Goal: Information Seeking & Learning: Learn about a topic

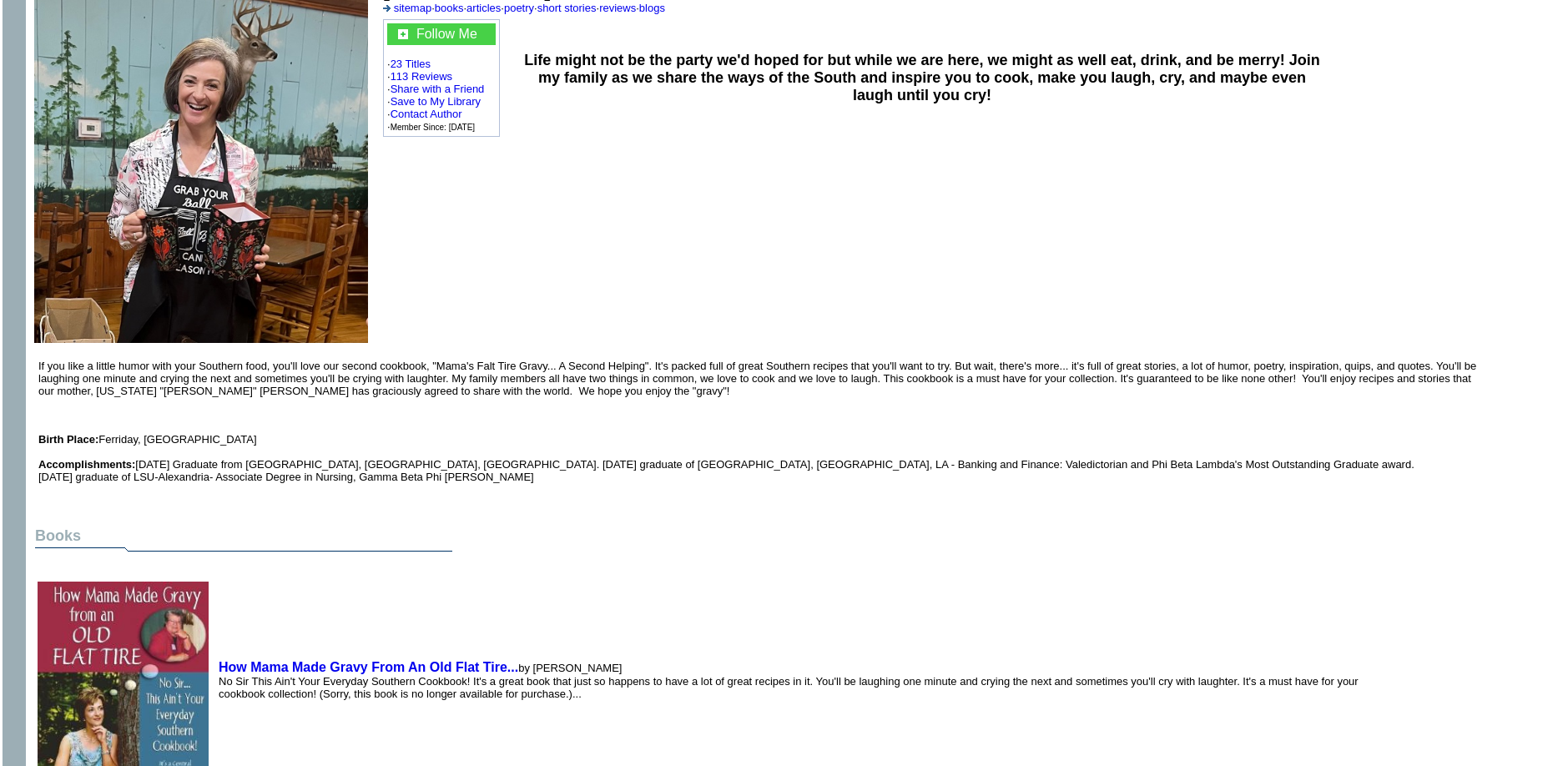
scroll to position [213, 0]
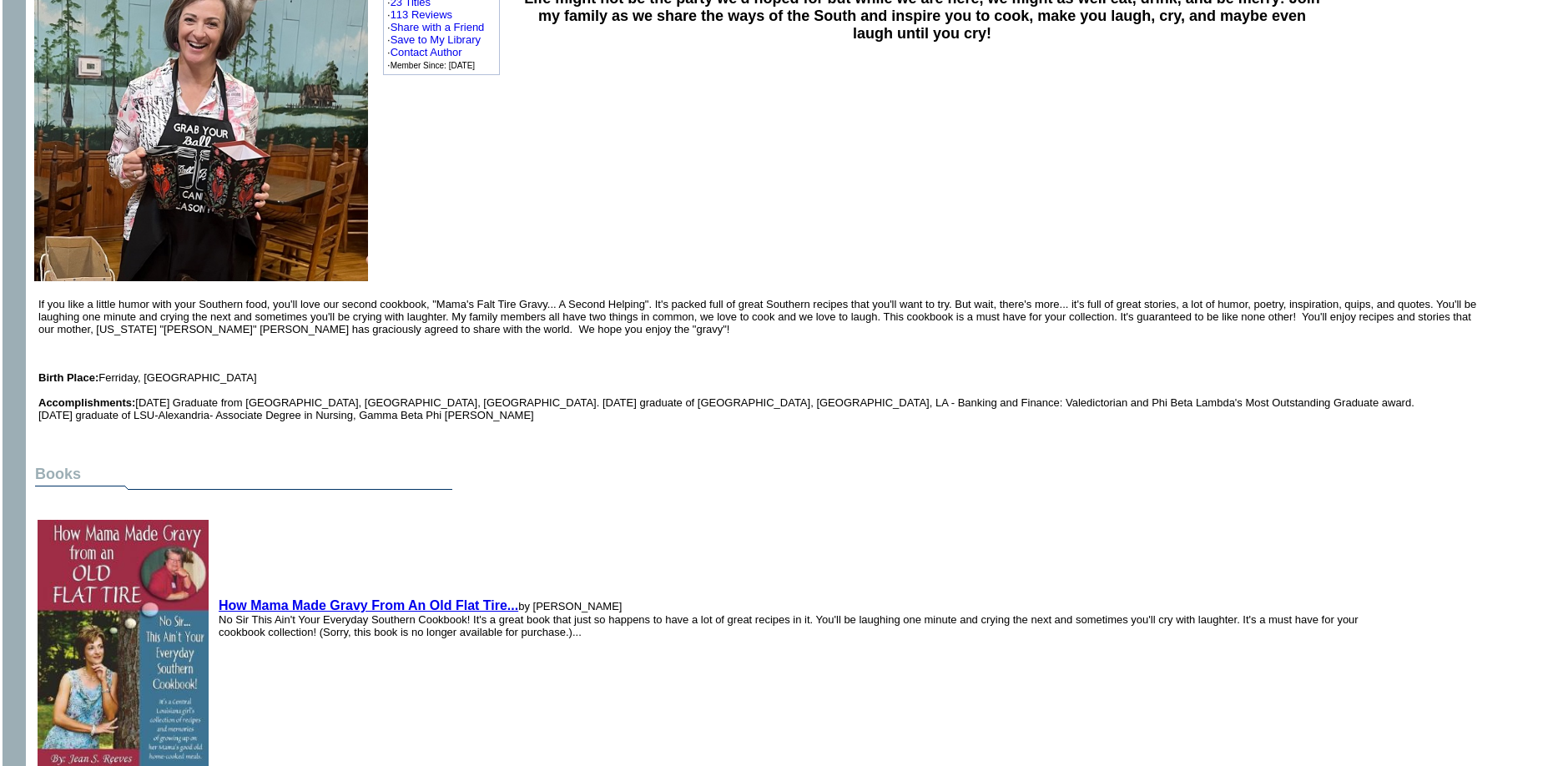
click at [356, 598] on b "How Mama Made Gravy From An Old Flat Tire..." at bounding box center [367, 604] width 299 height 14
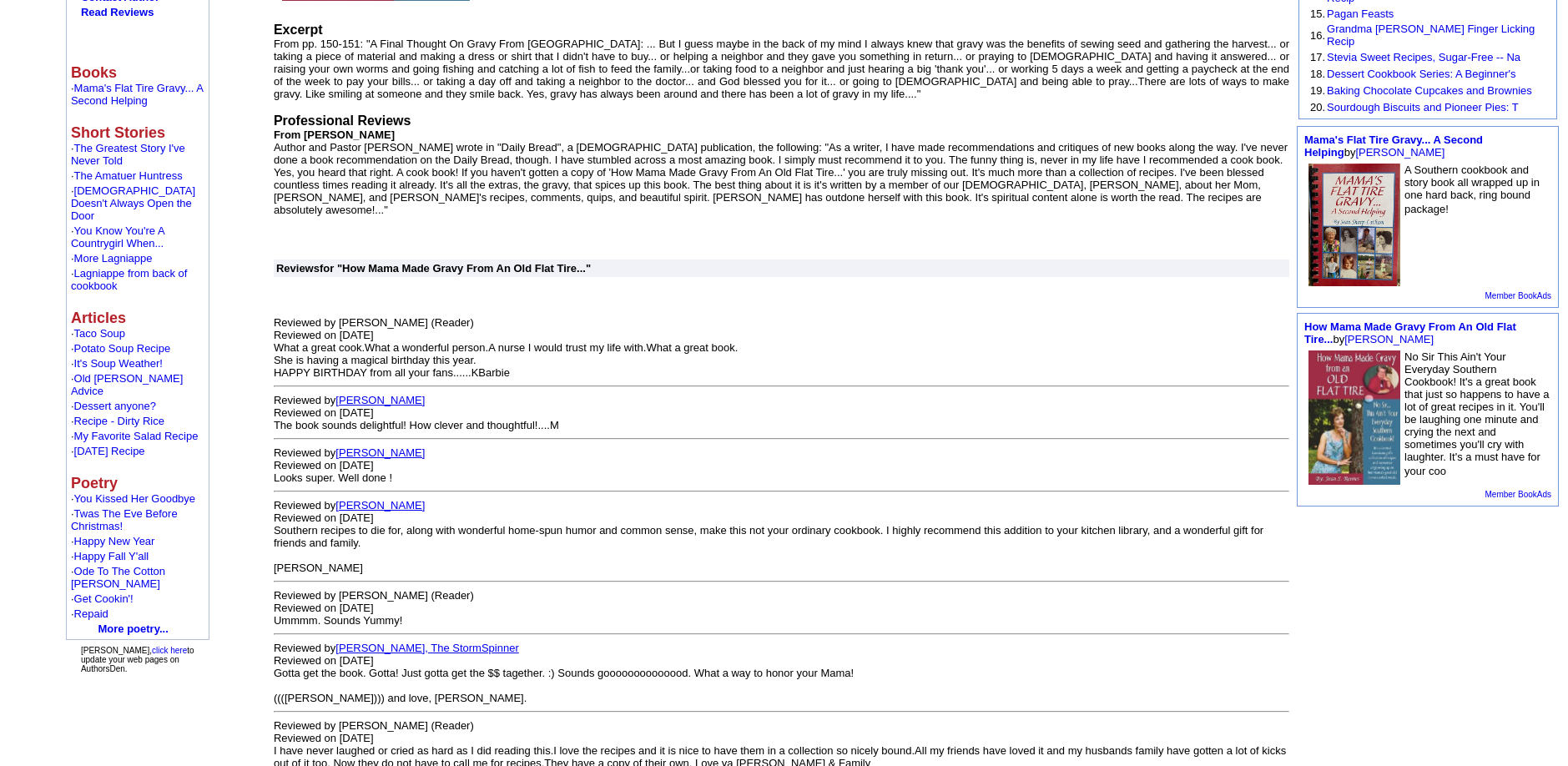
scroll to position [467, 0]
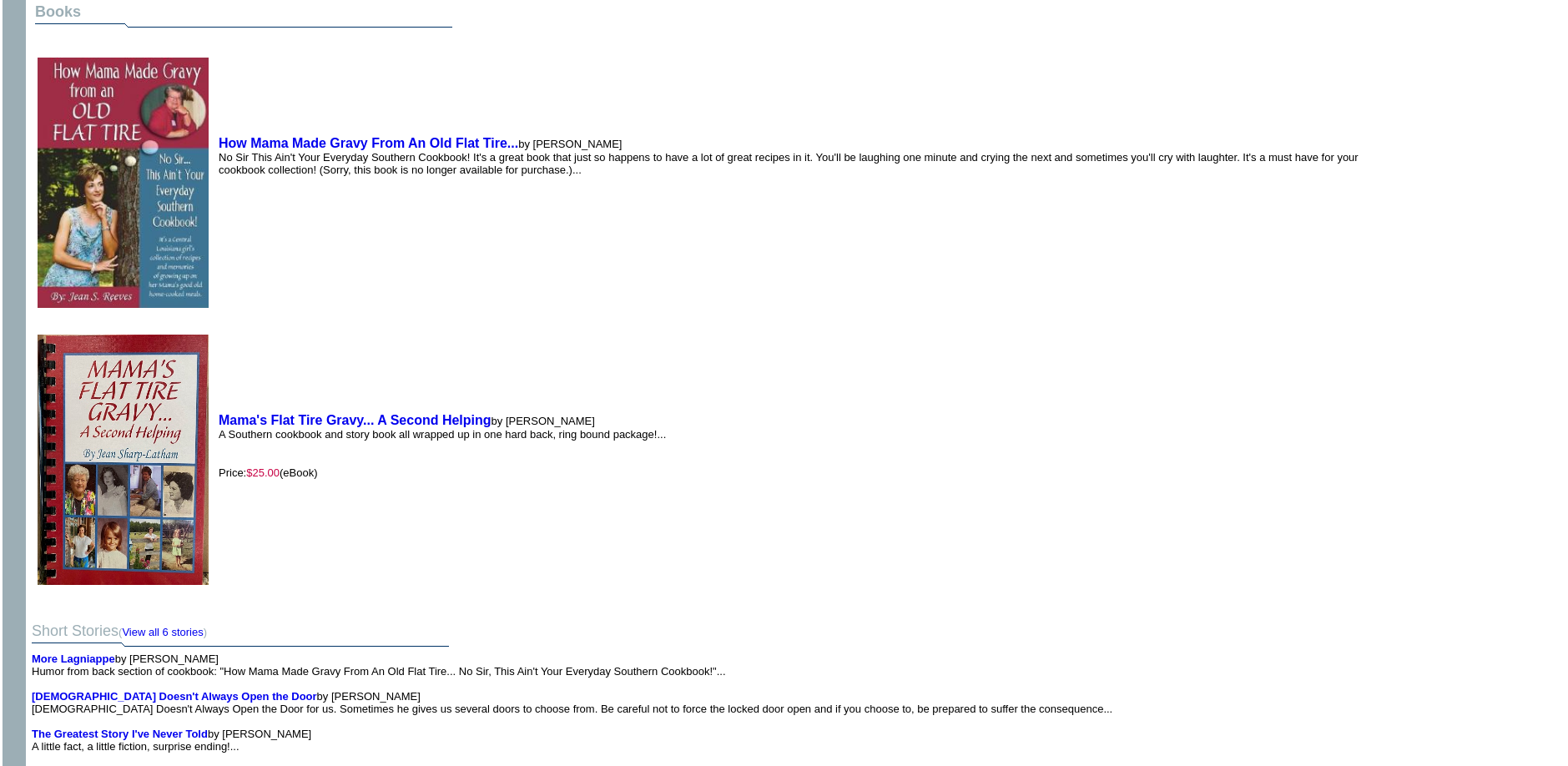
scroll to position [679, 0]
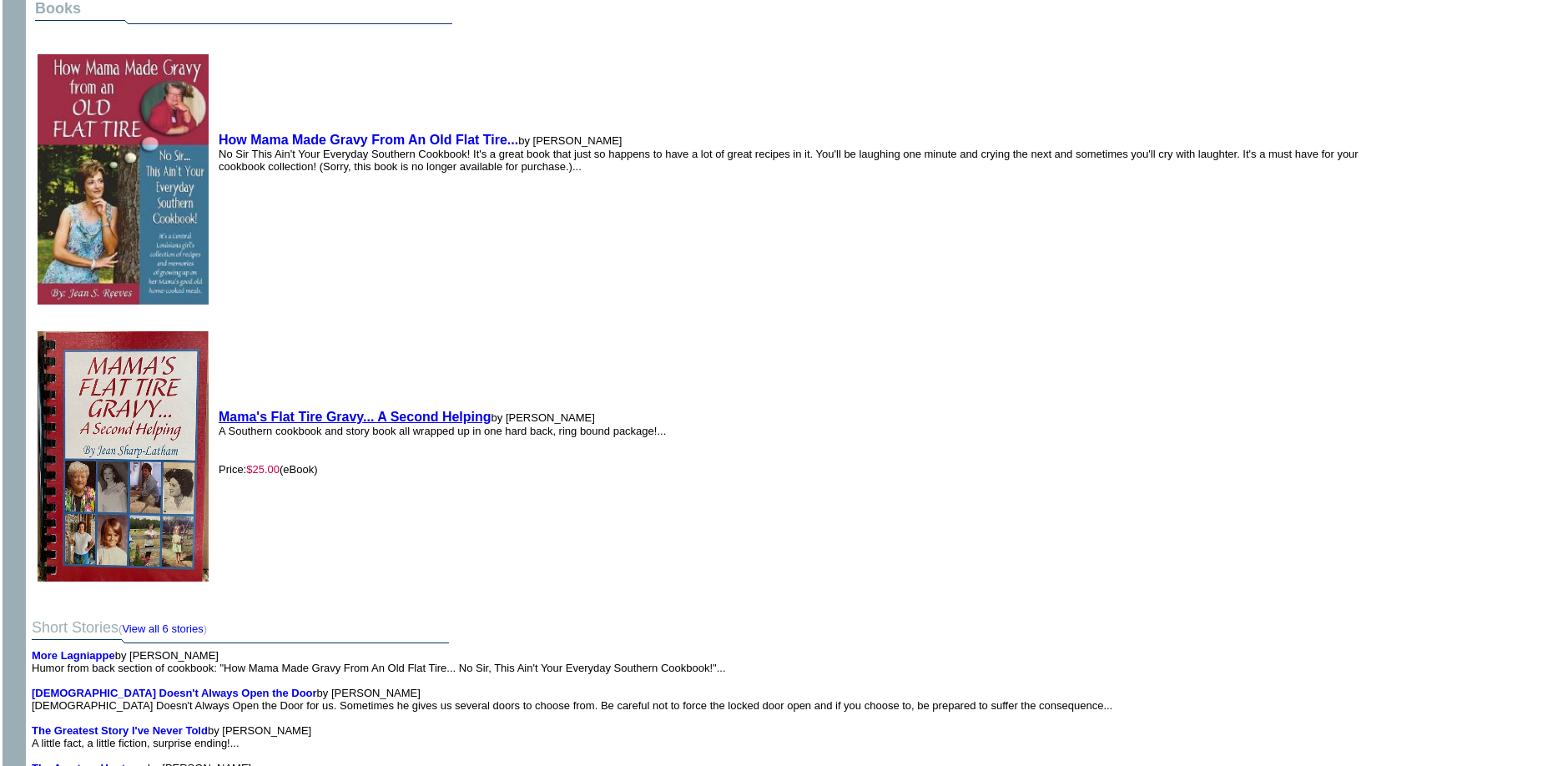
click at [359, 410] on b "Mama's Flat Tire Gravy... A Second Helping" at bounding box center [354, 417] width 273 height 14
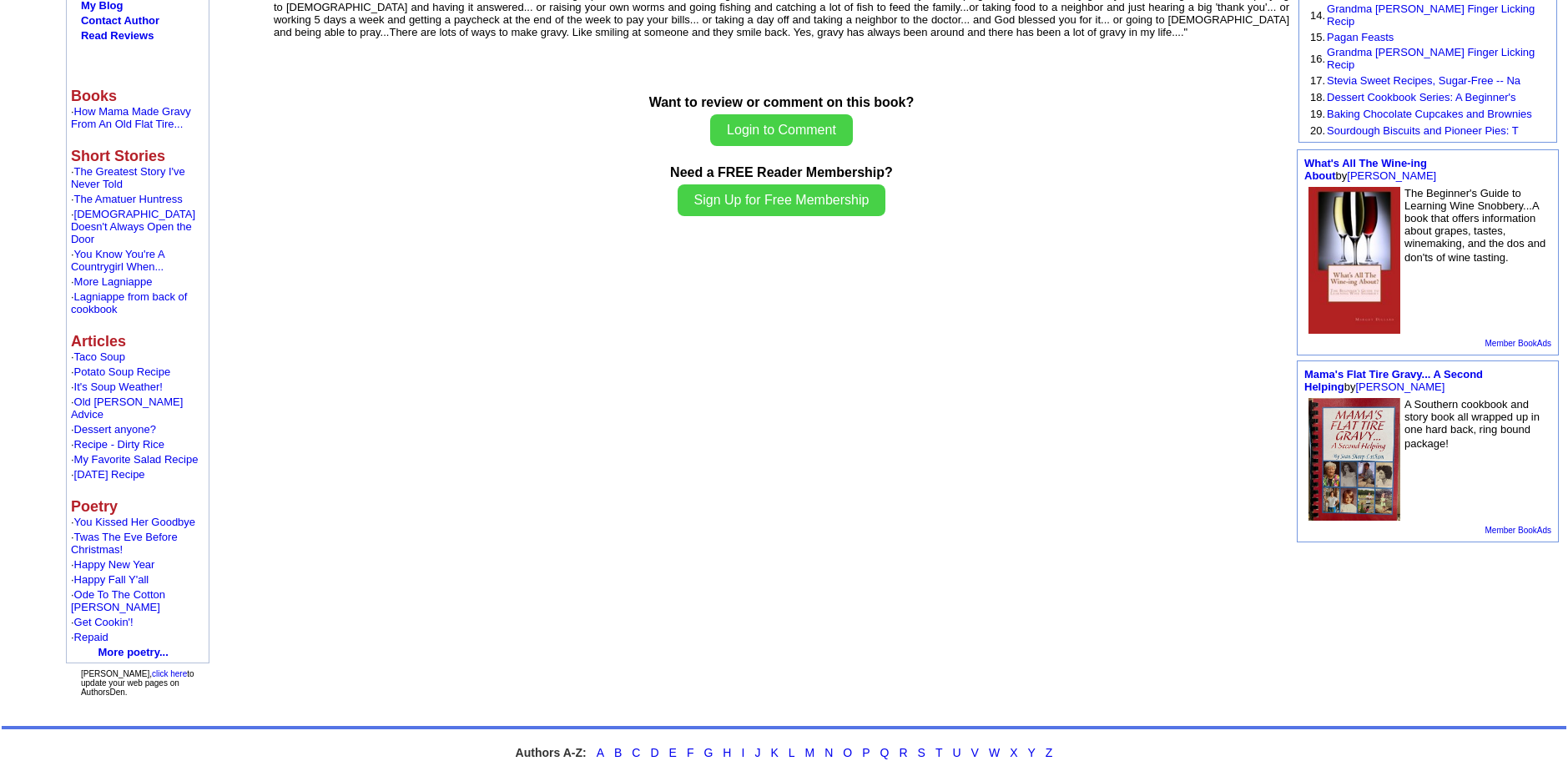
scroll to position [484, 0]
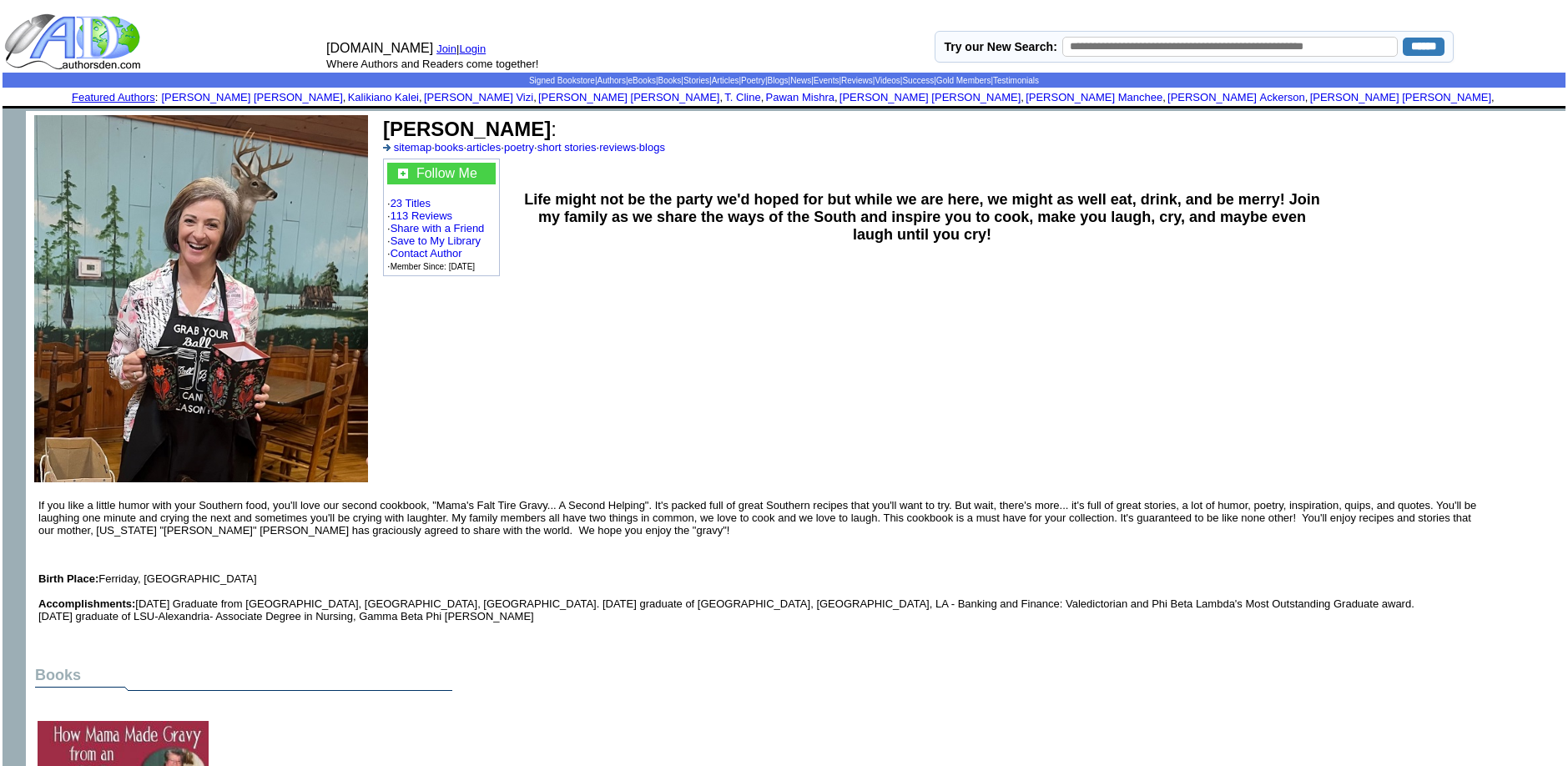
scroll to position [679, 0]
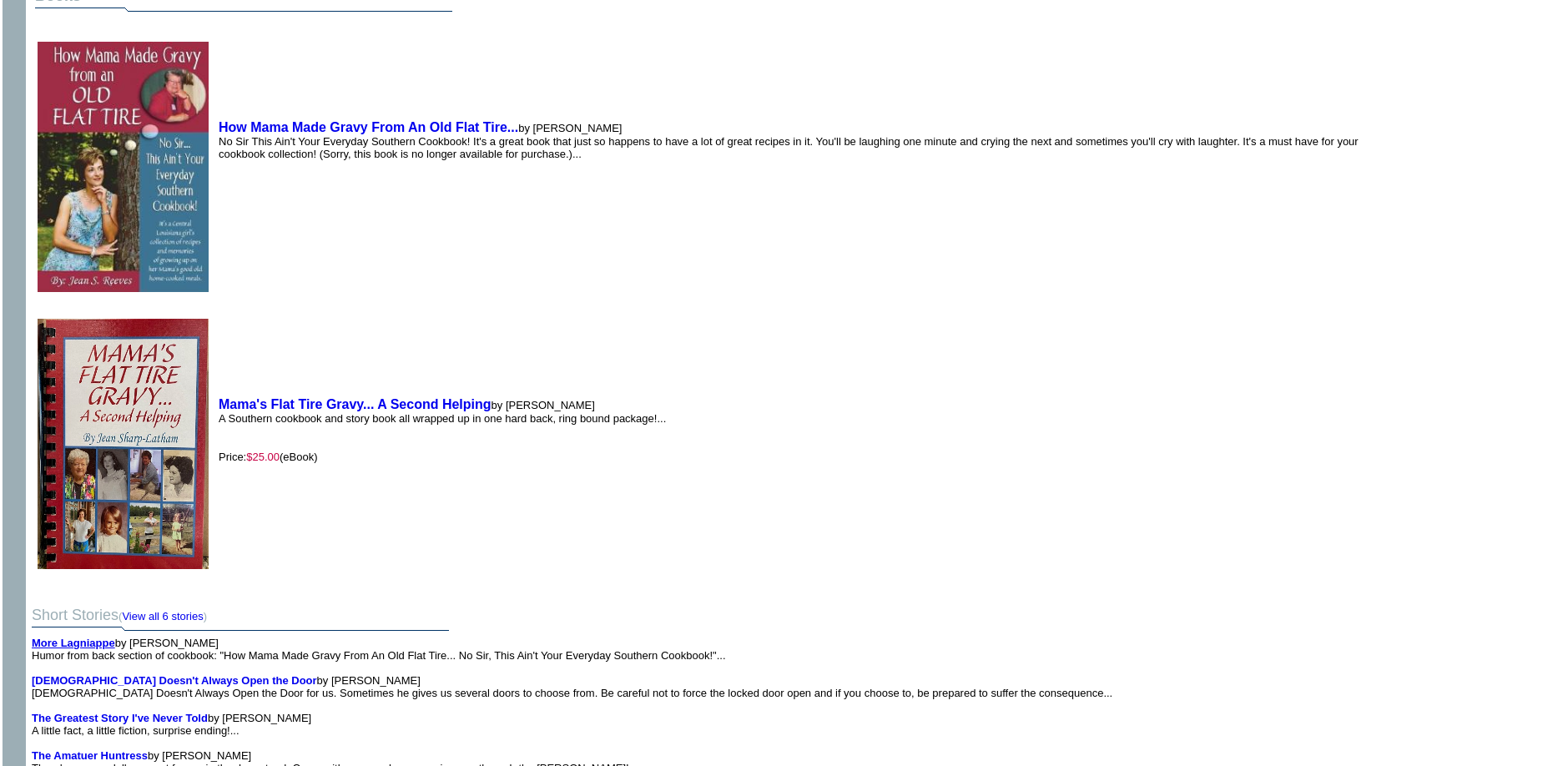
click at [104, 646] on b "More Lagniappe" at bounding box center [74, 642] width 83 height 12
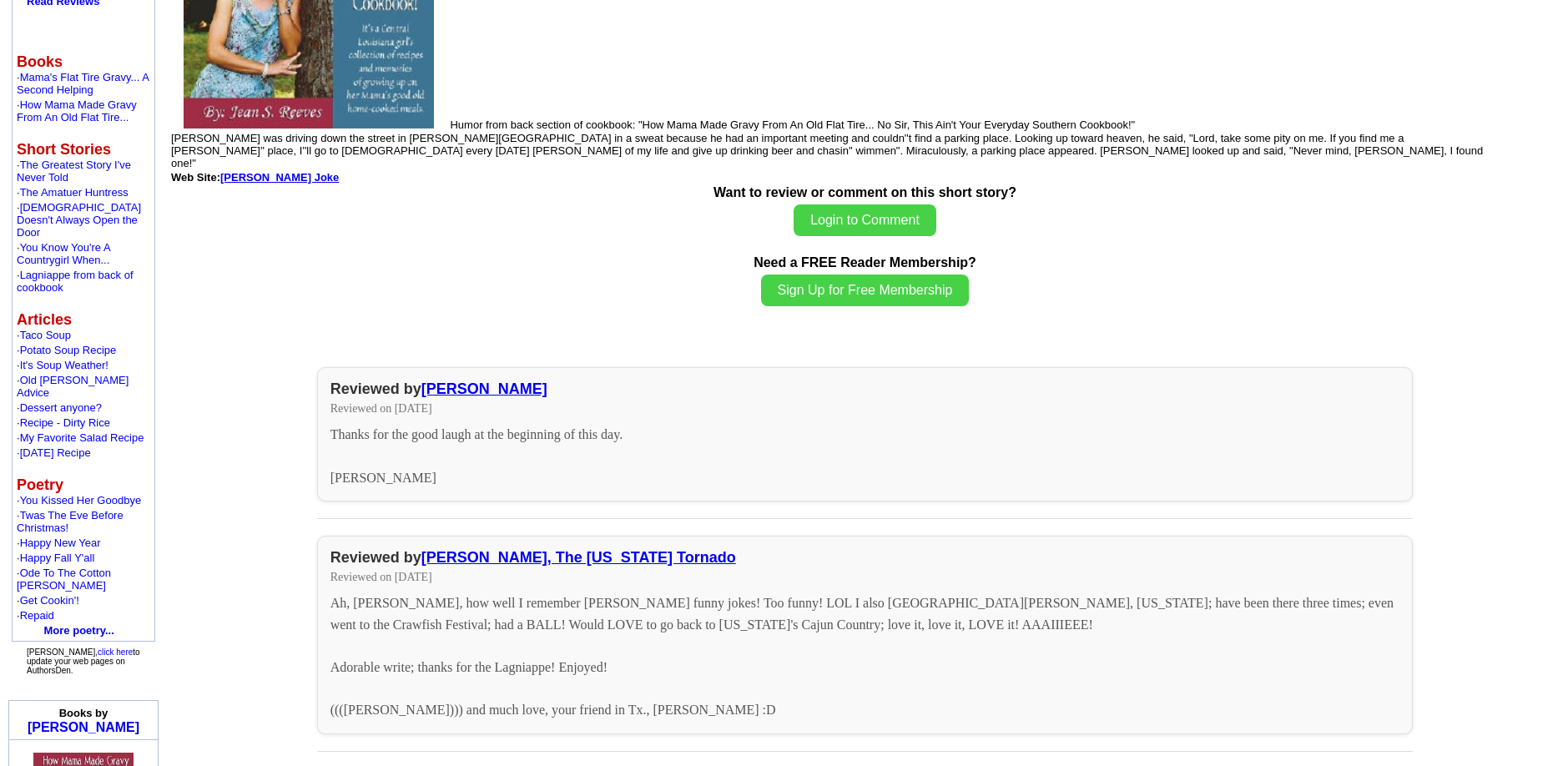
scroll to position [314, 0]
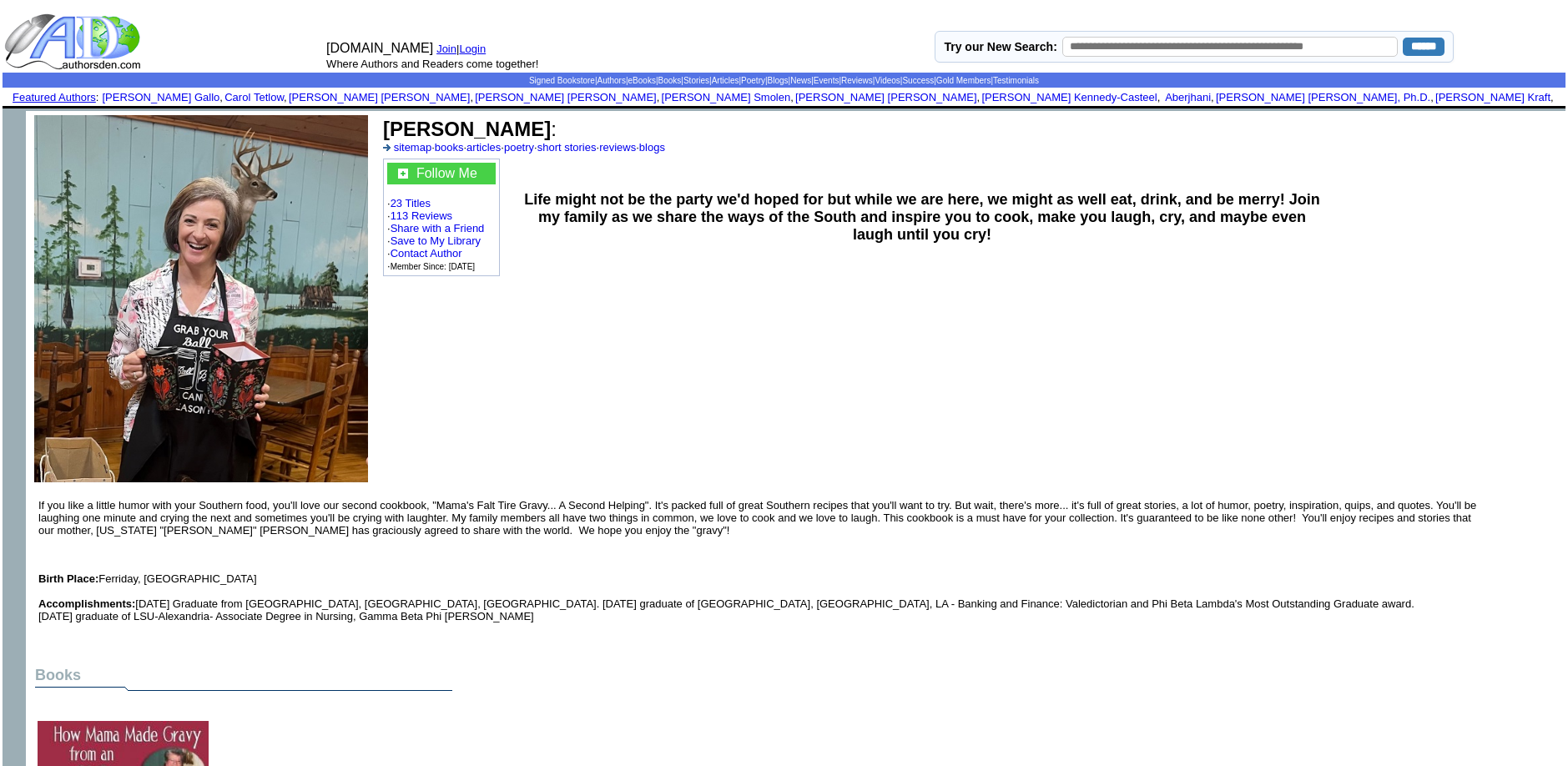
scroll to position [679, 0]
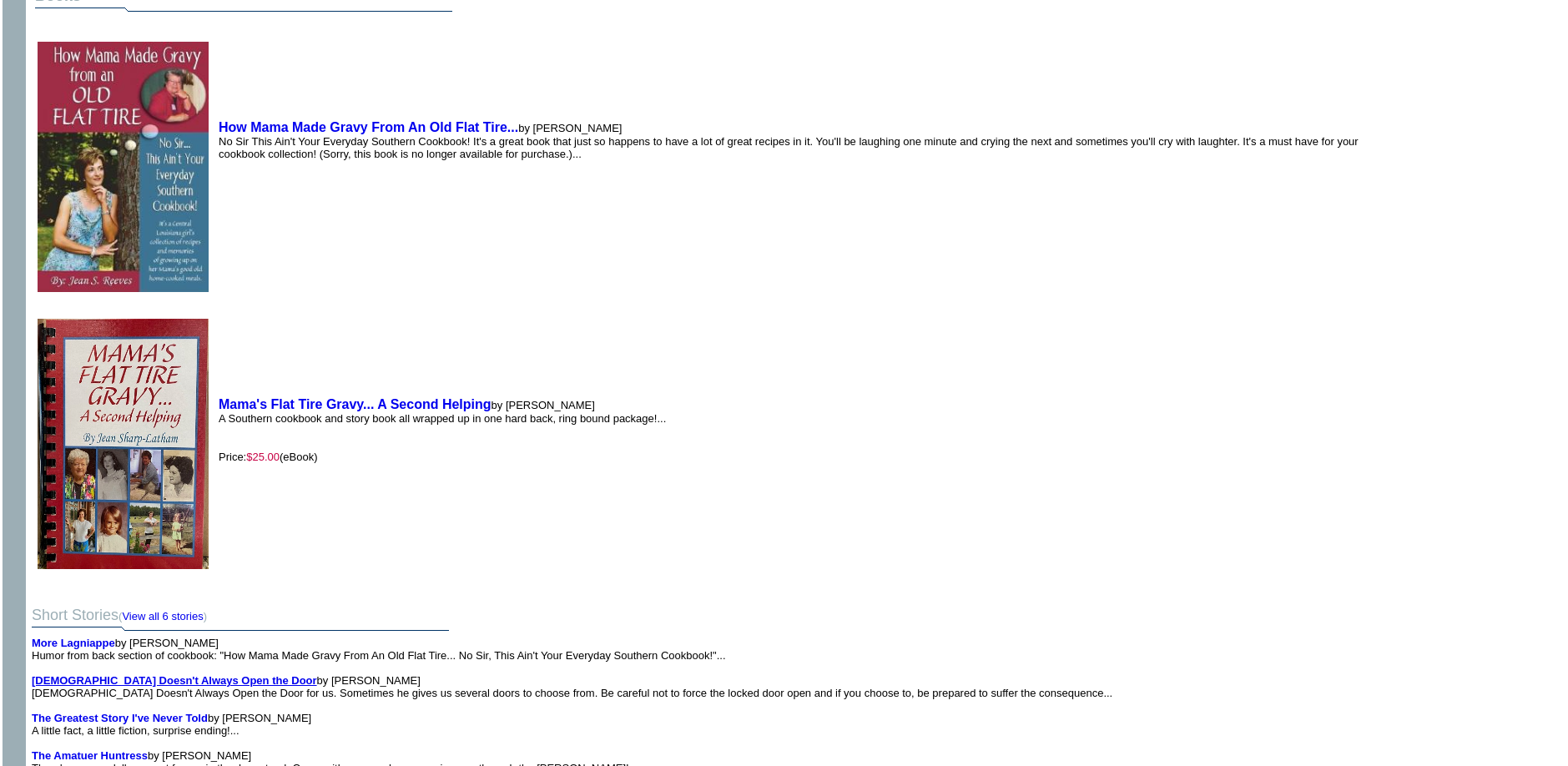
click at [101, 683] on b "[DEMOGRAPHIC_DATA] Doesn't Always Open the Door" at bounding box center [175, 680] width 285 height 12
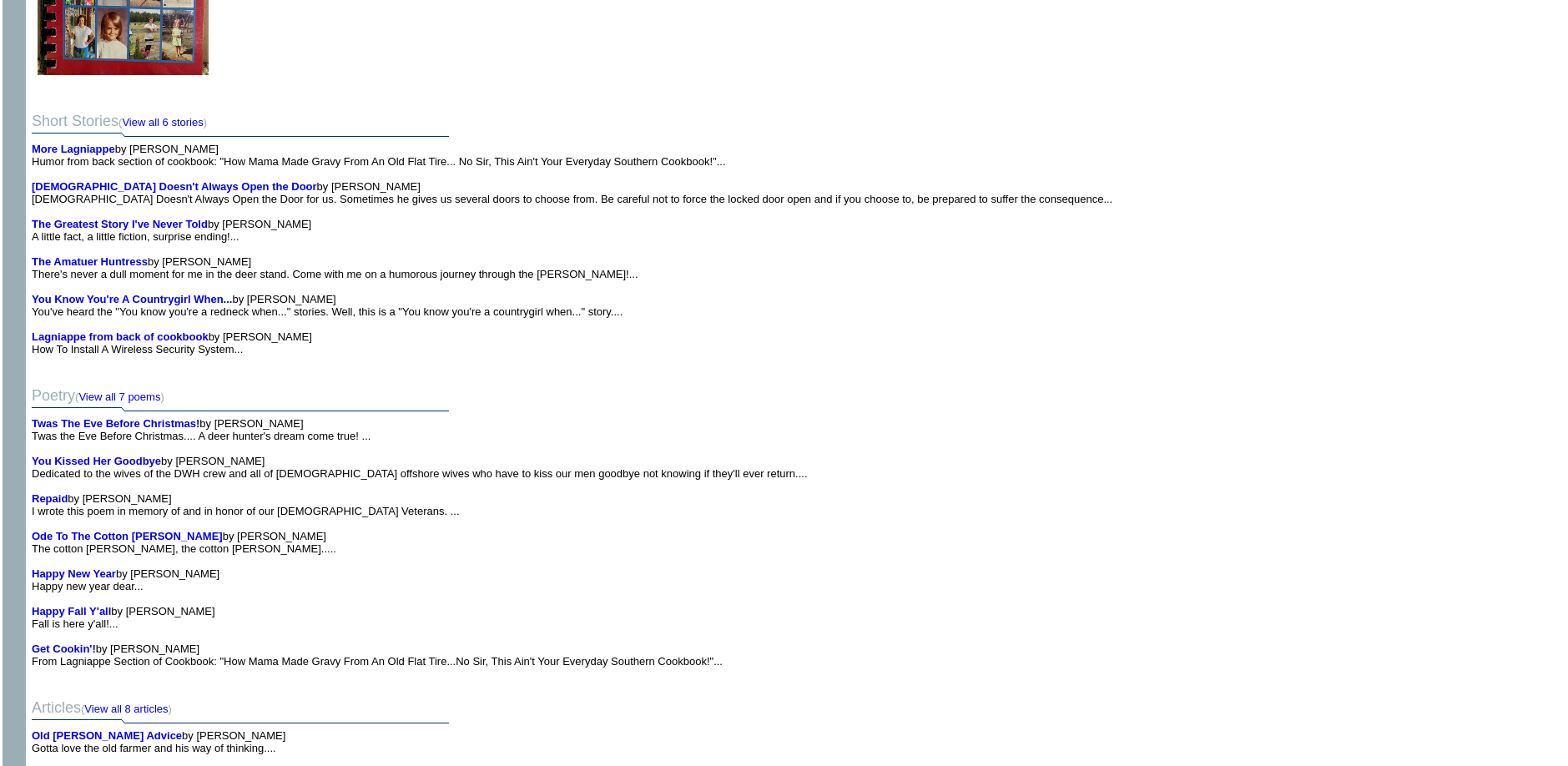
scroll to position [1165, 0]
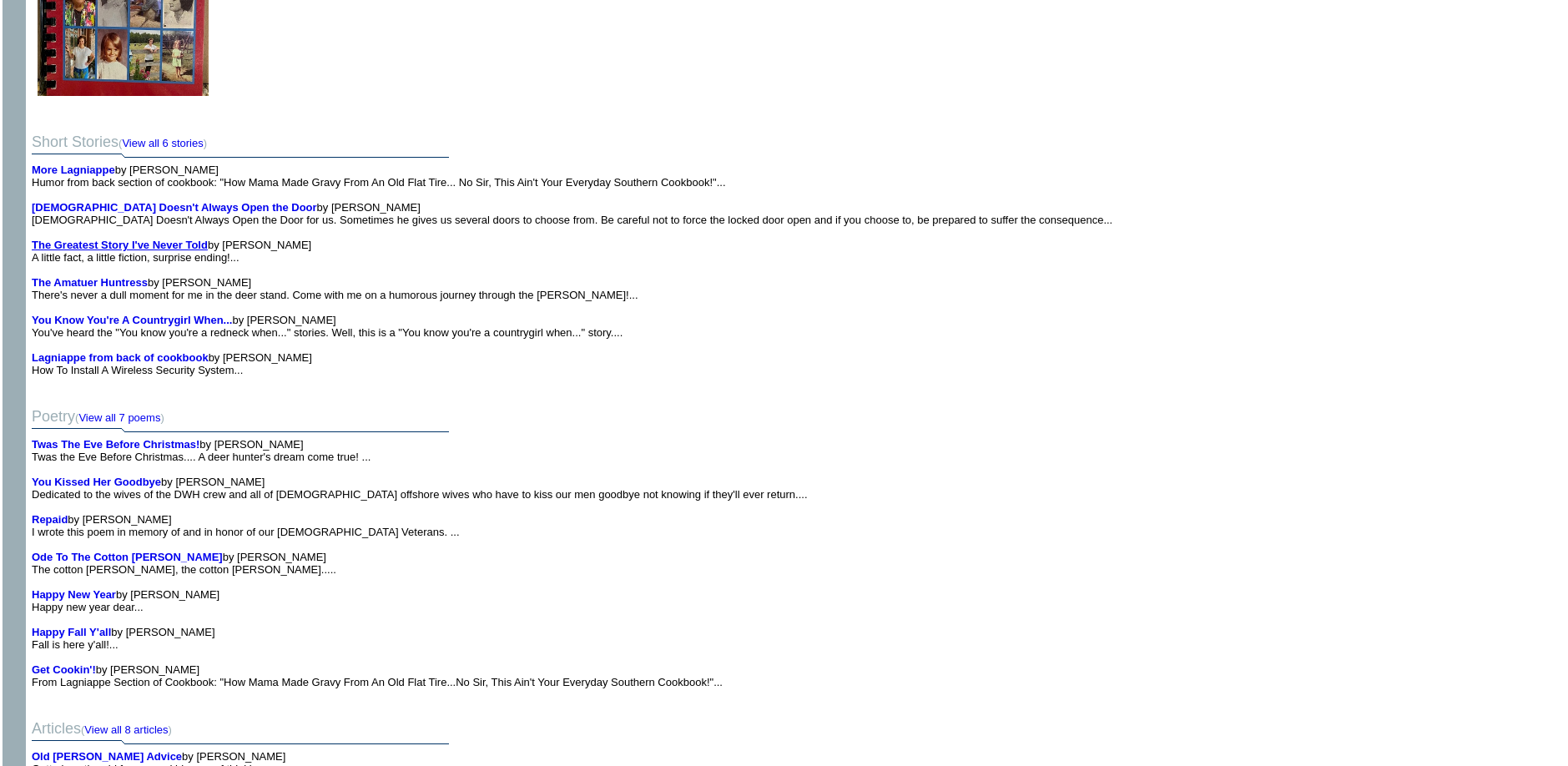
click at [89, 239] on b "The Greatest Story I've Never Told" at bounding box center [120, 245] width 176 height 12
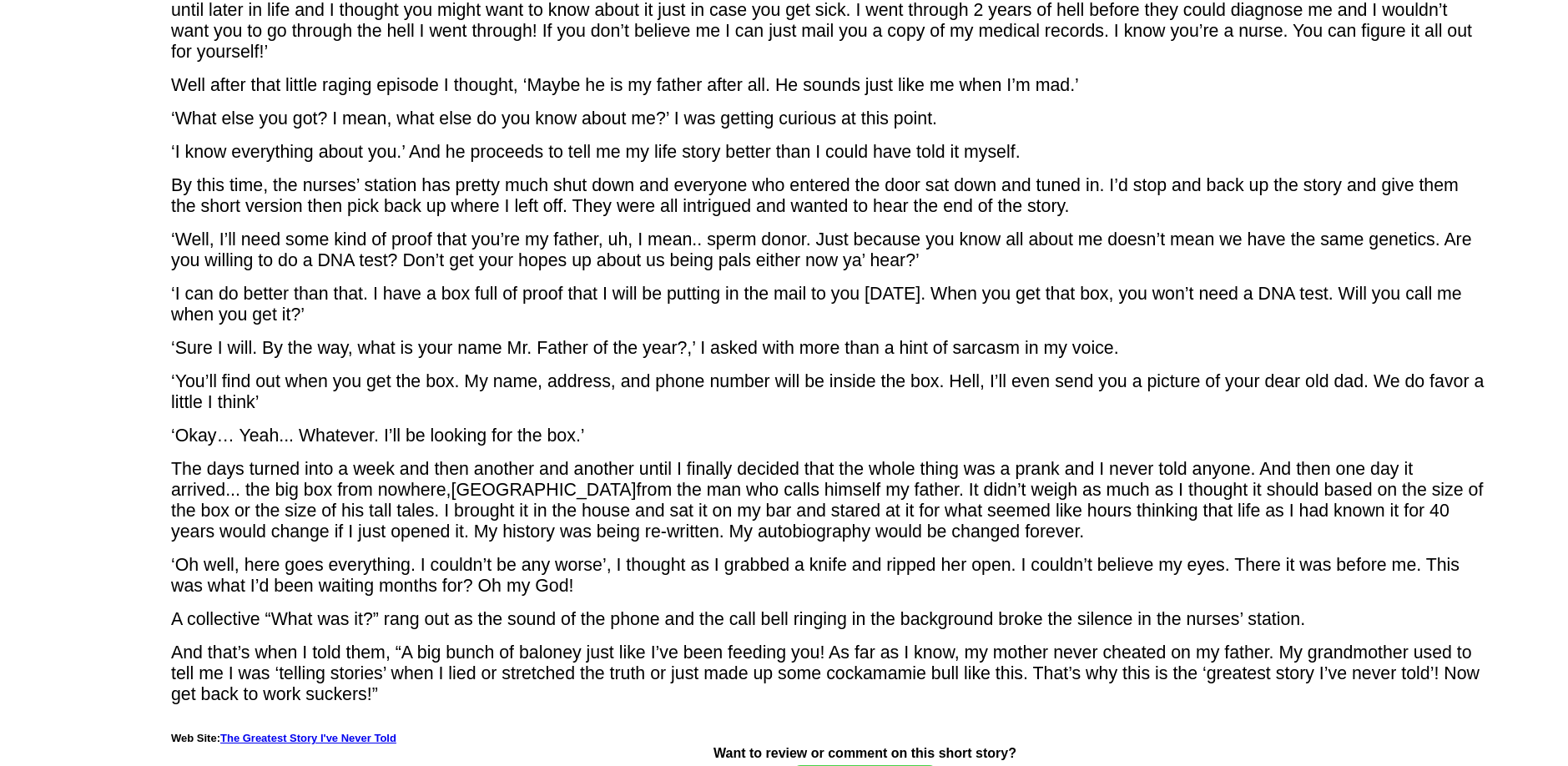
scroll to position [1581, 0]
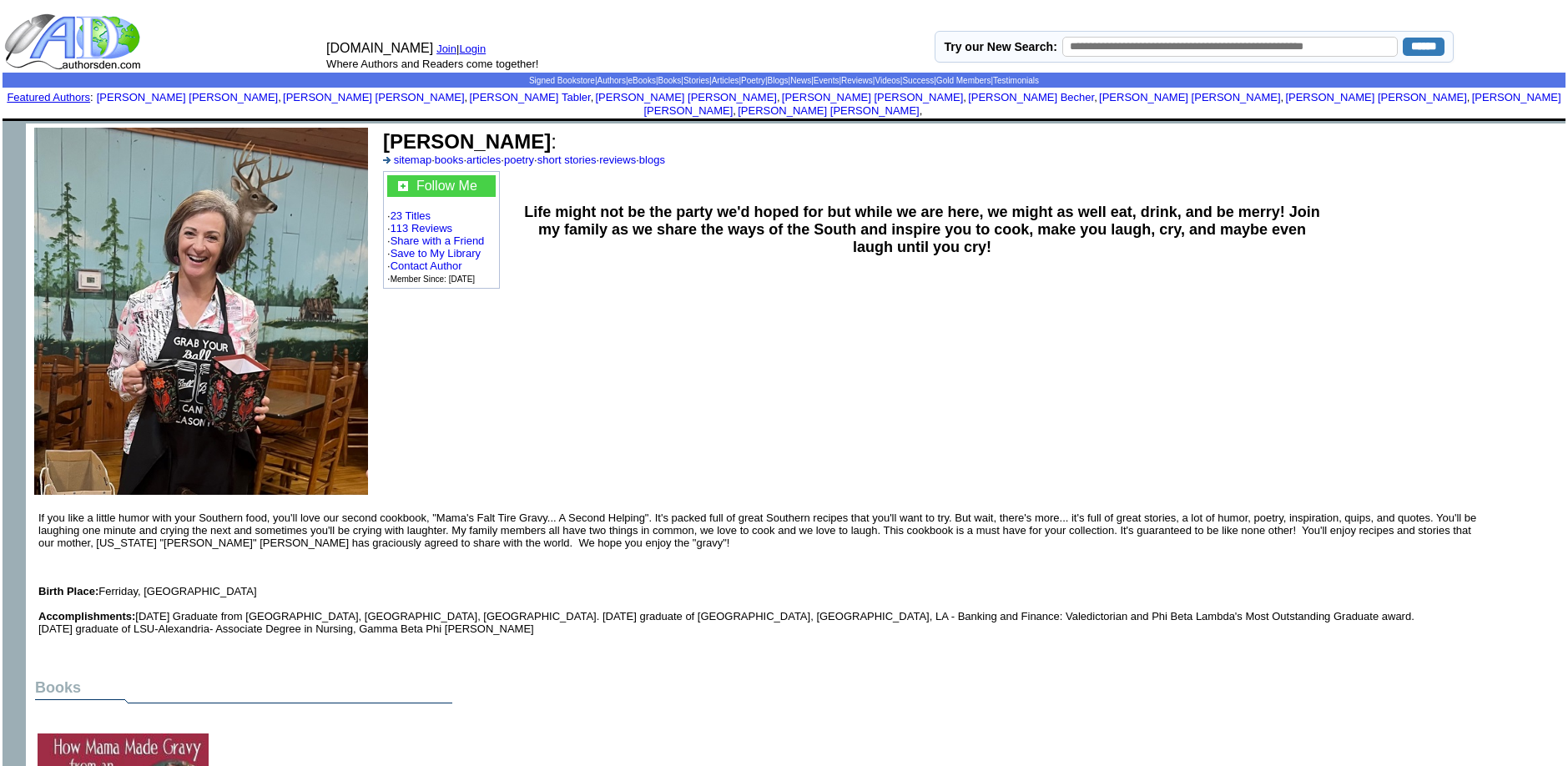
scroll to position [1165, 0]
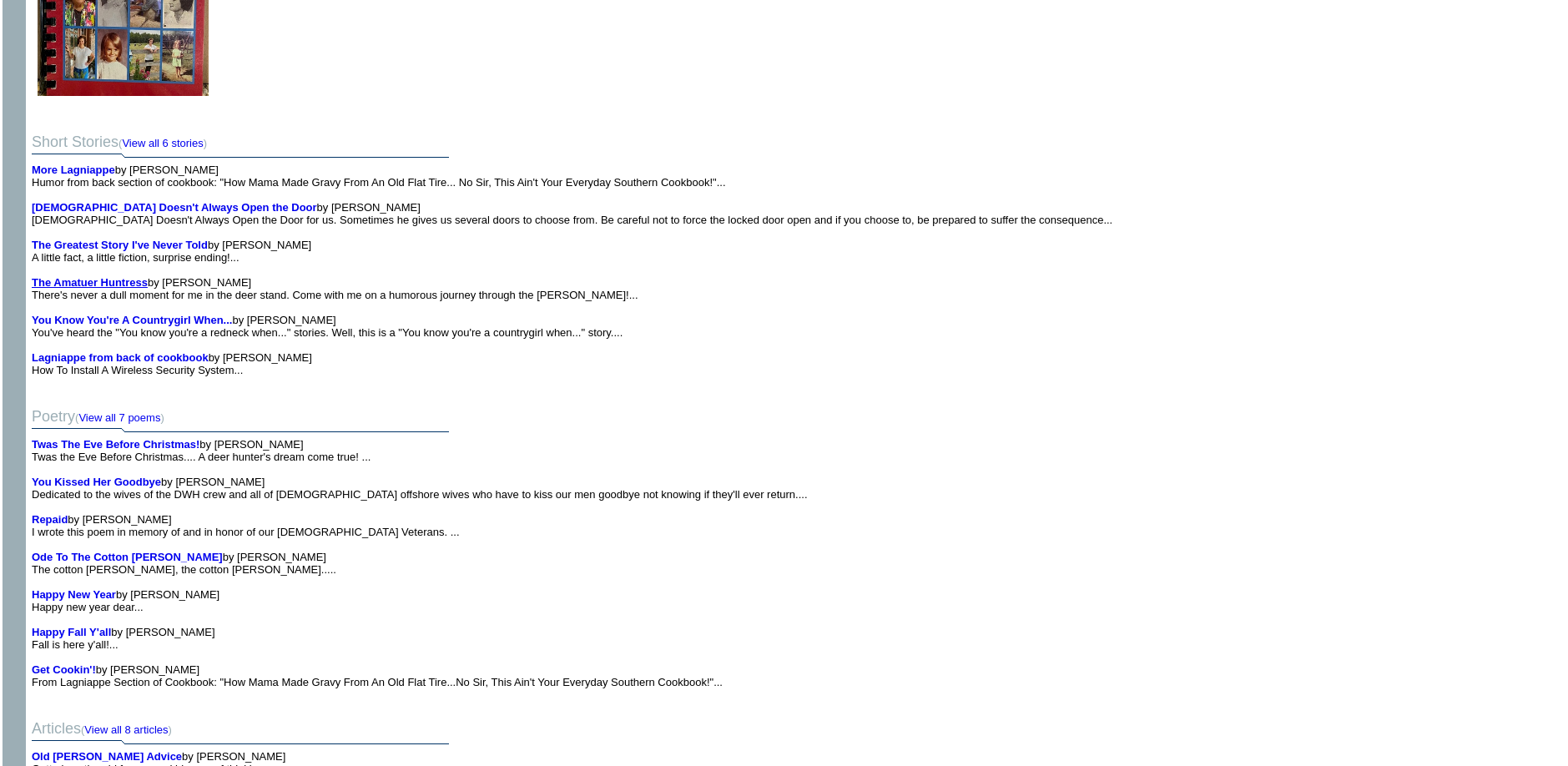
click at [96, 276] on b "The Amatuer Huntress" at bounding box center [90, 281] width 116 height 12
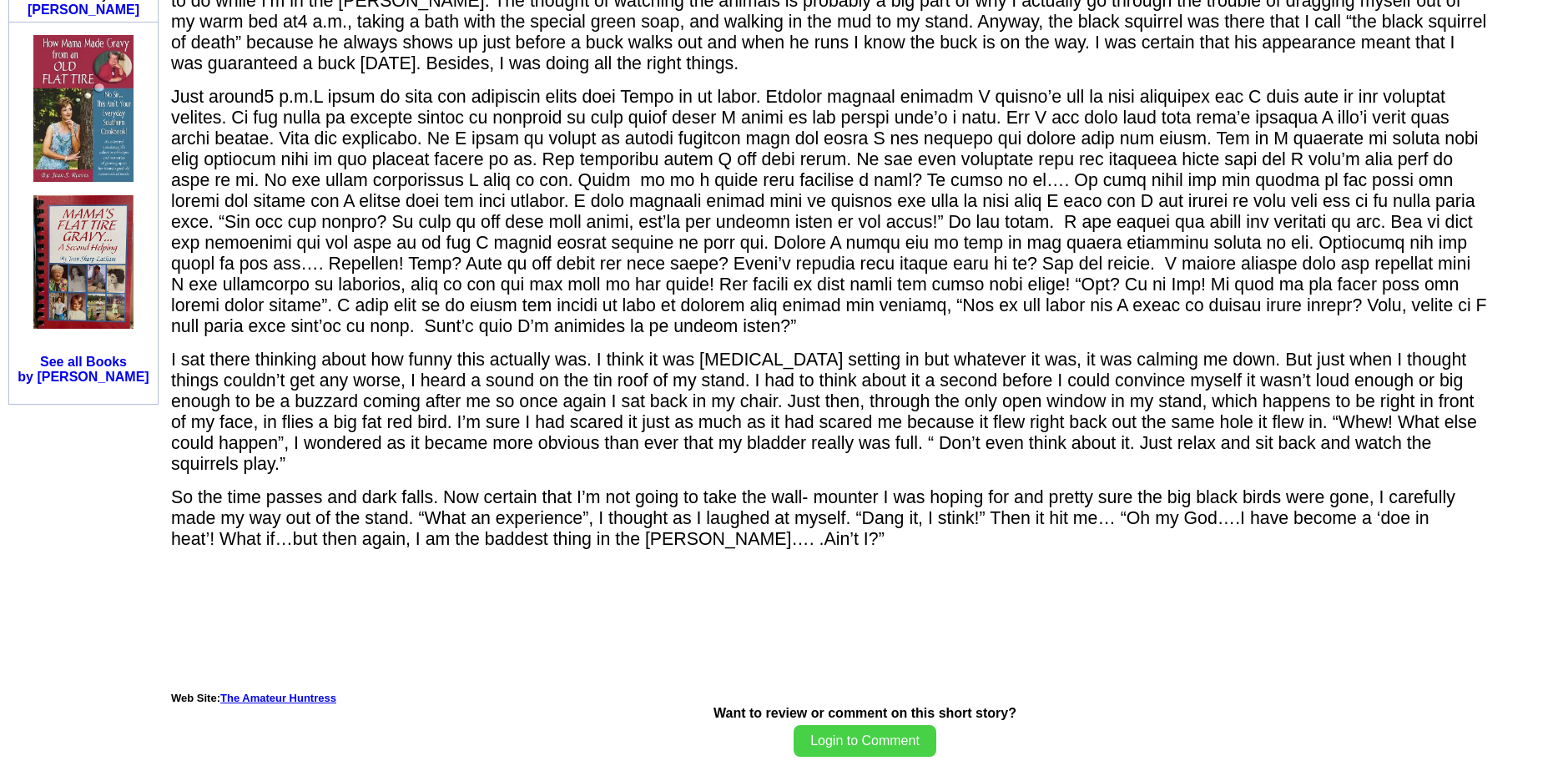
scroll to position [1272, 0]
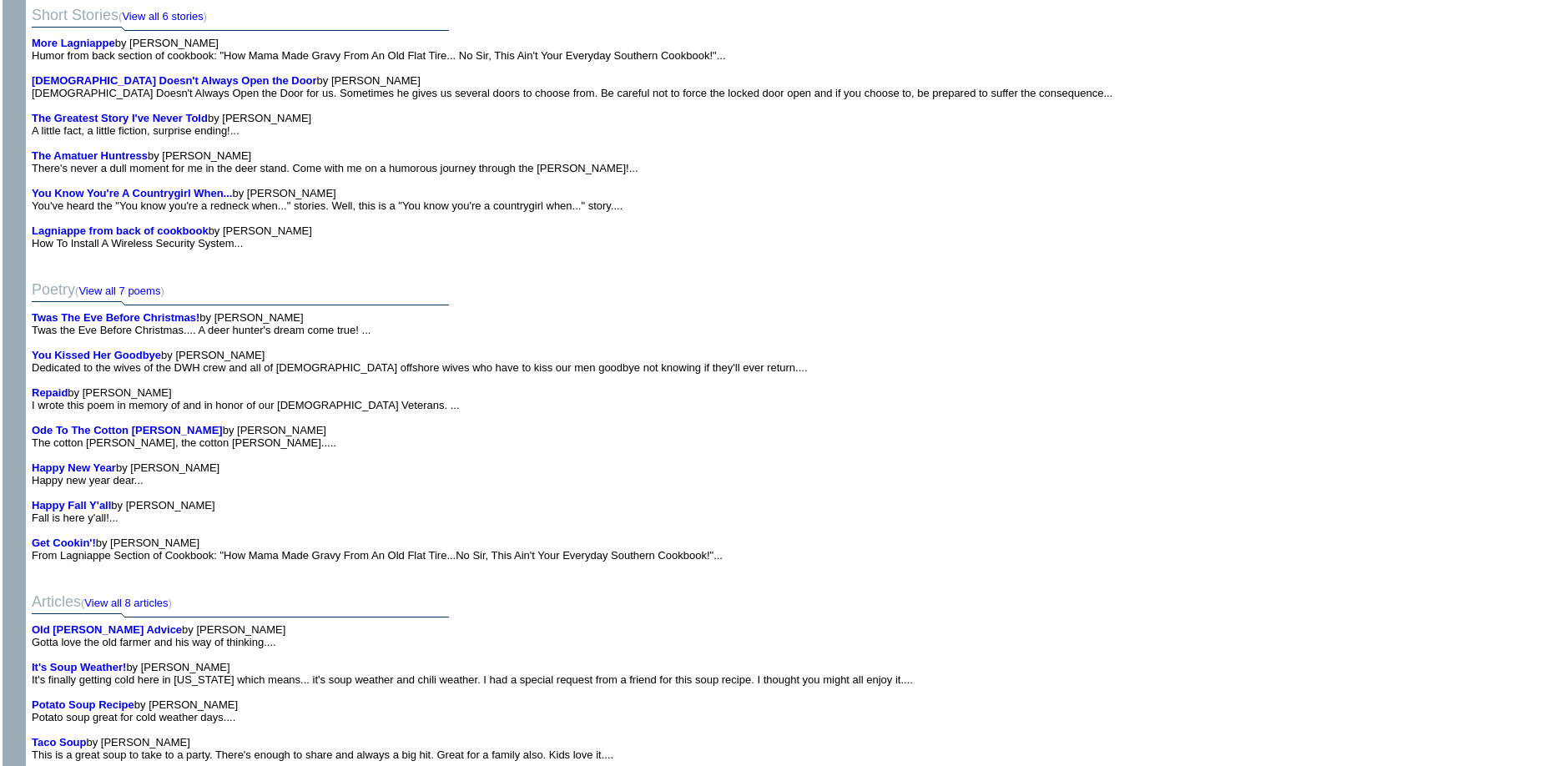
scroll to position [1282, 0]
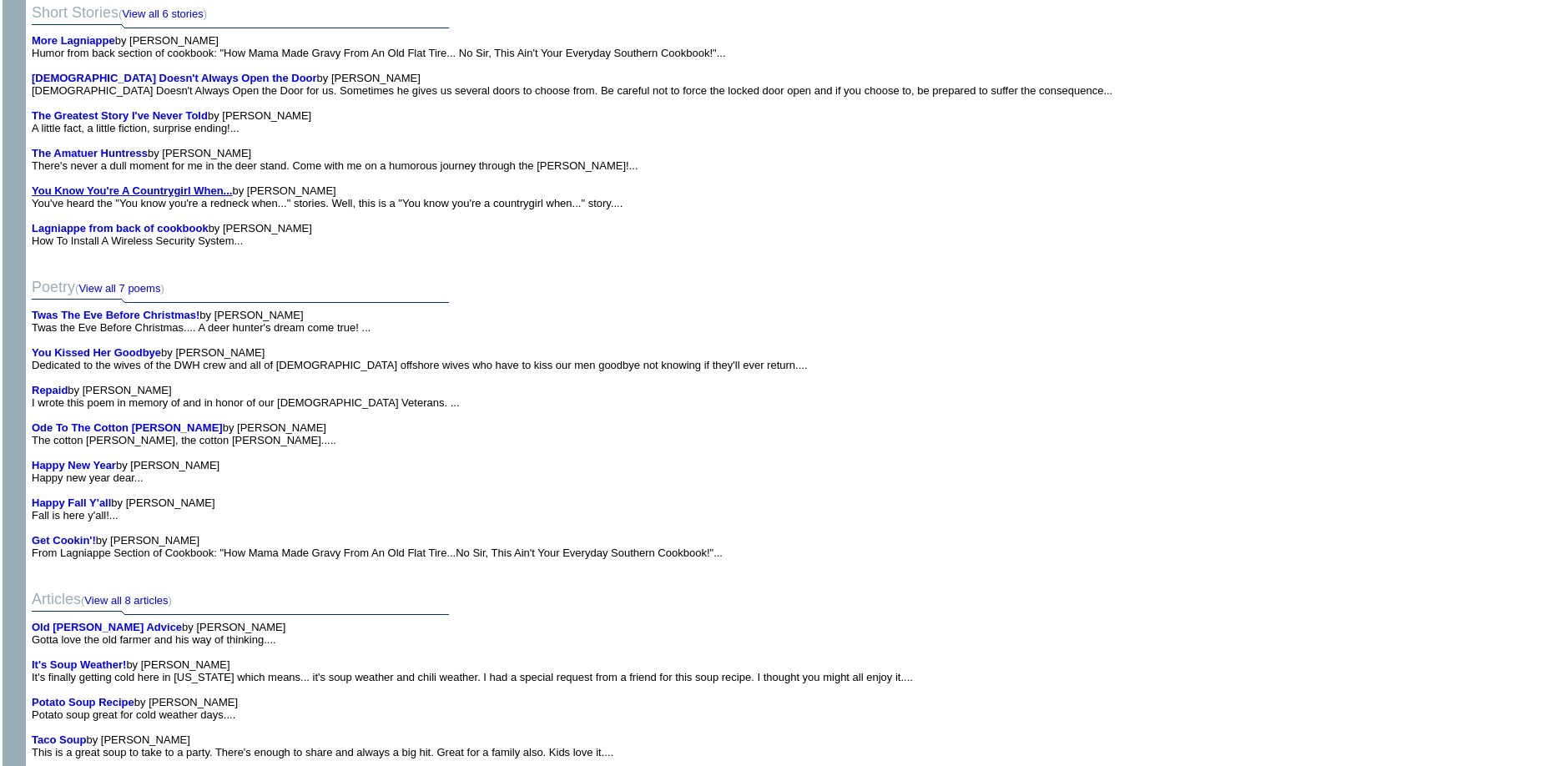
click at [146, 193] on b "You Know You're A Countrygirl When..." at bounding box center [132, 190] width 200 height 12
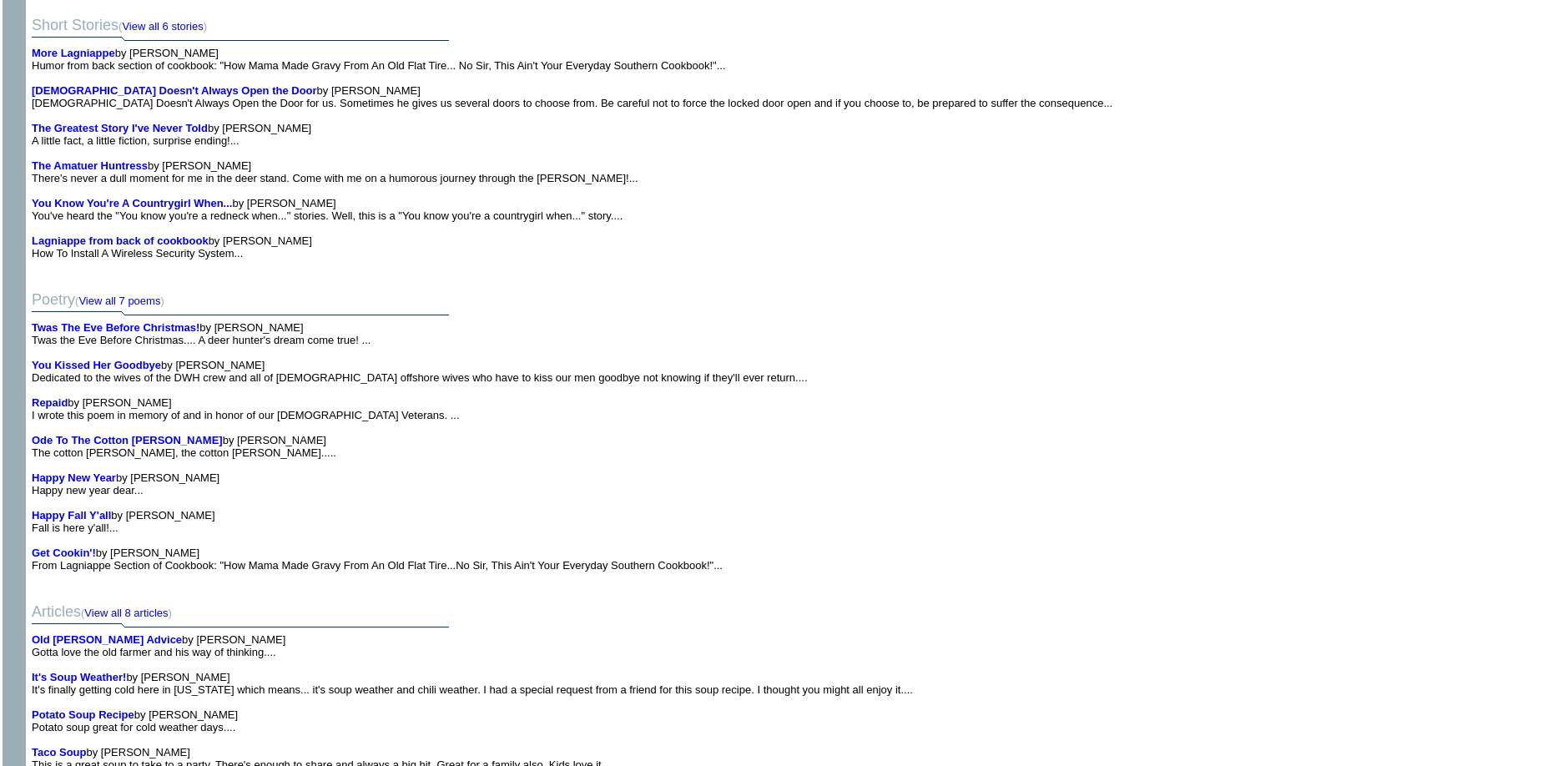
scroll to position [1282, 0]
click at [105, 234] on b "Lagniappe from back of cookbook" at bounding box center [120, 240] width 177 height 12
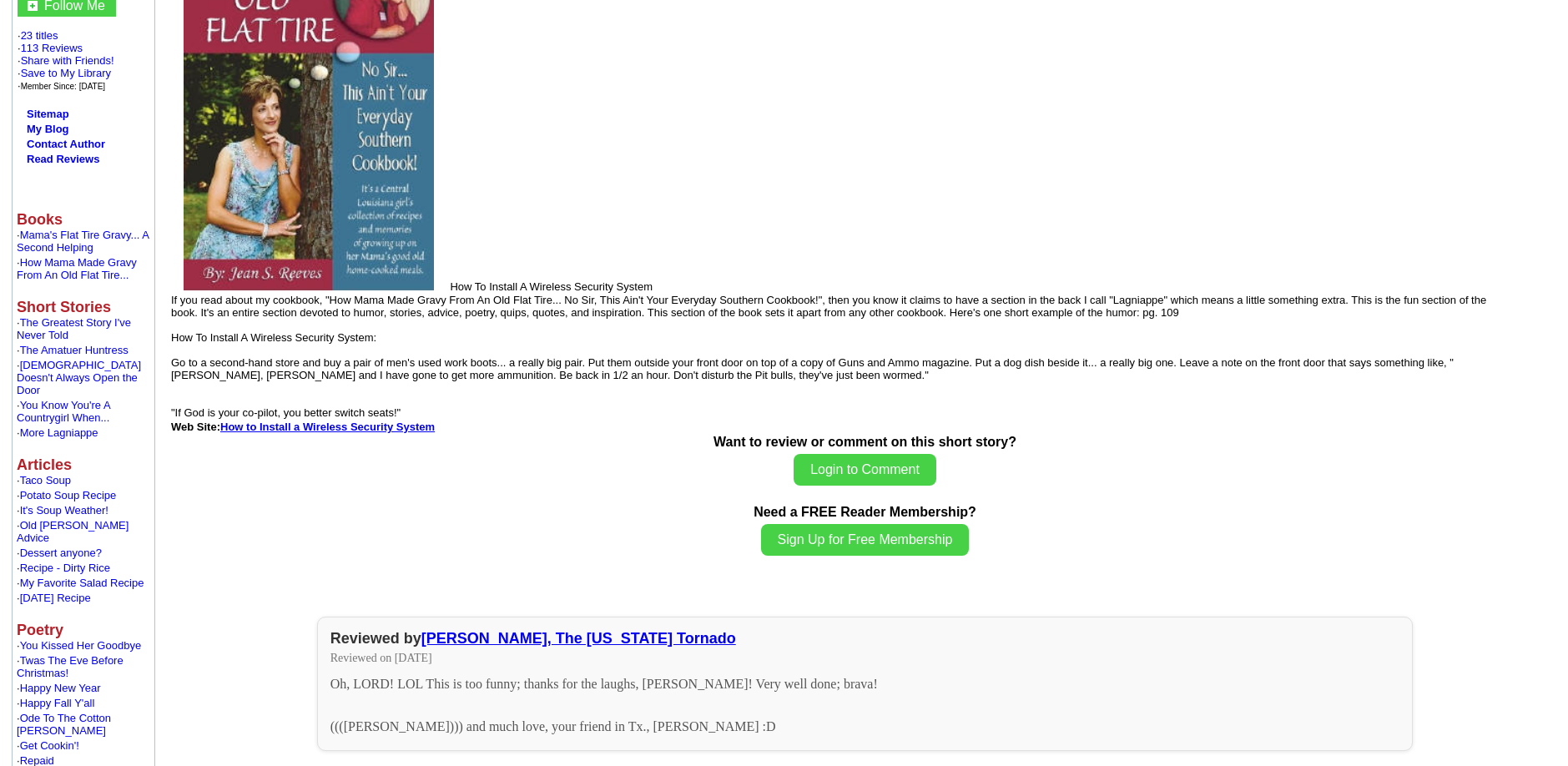
scroll to position [323, 0]
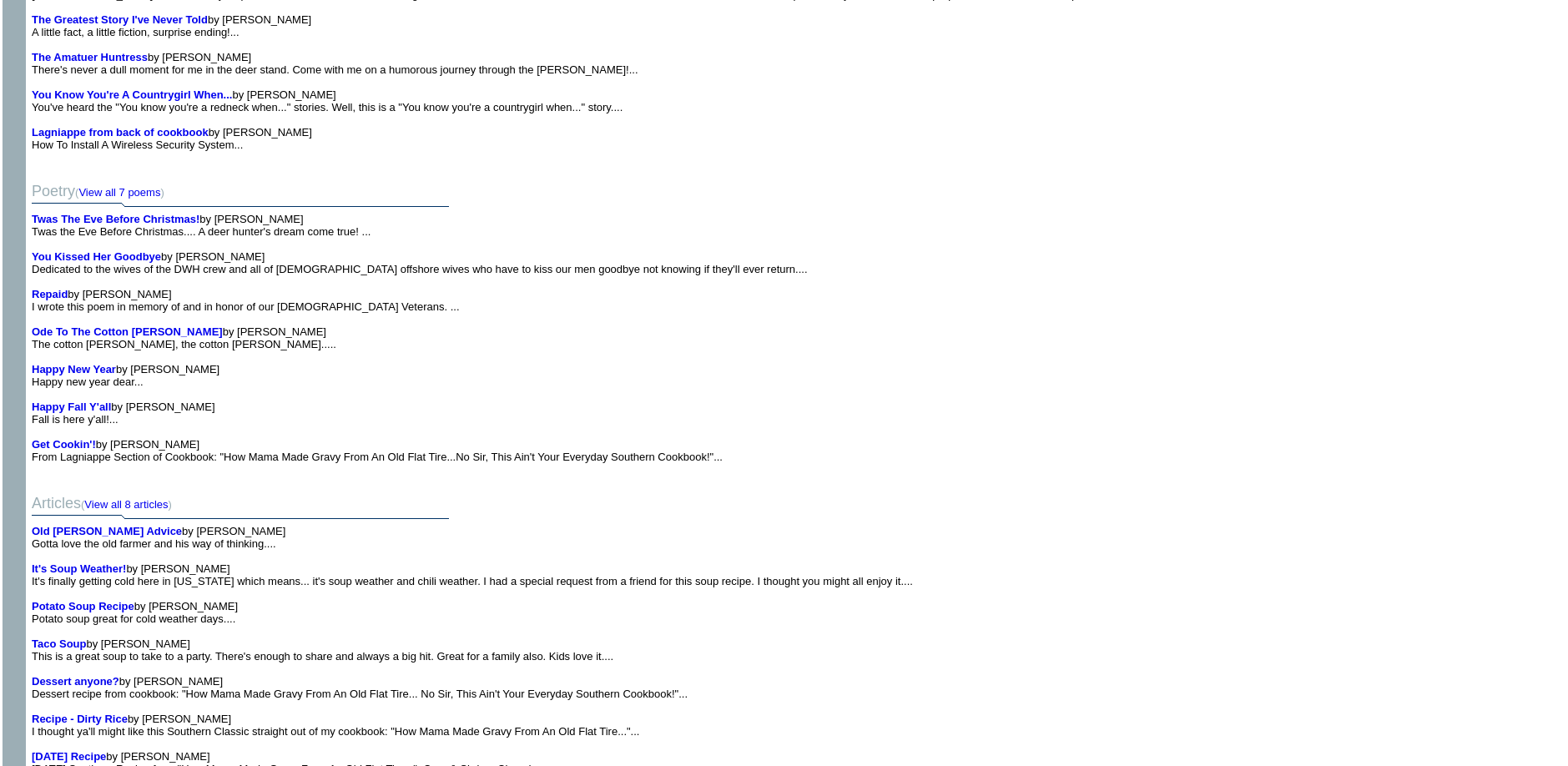
scroll to position [1385, 0]
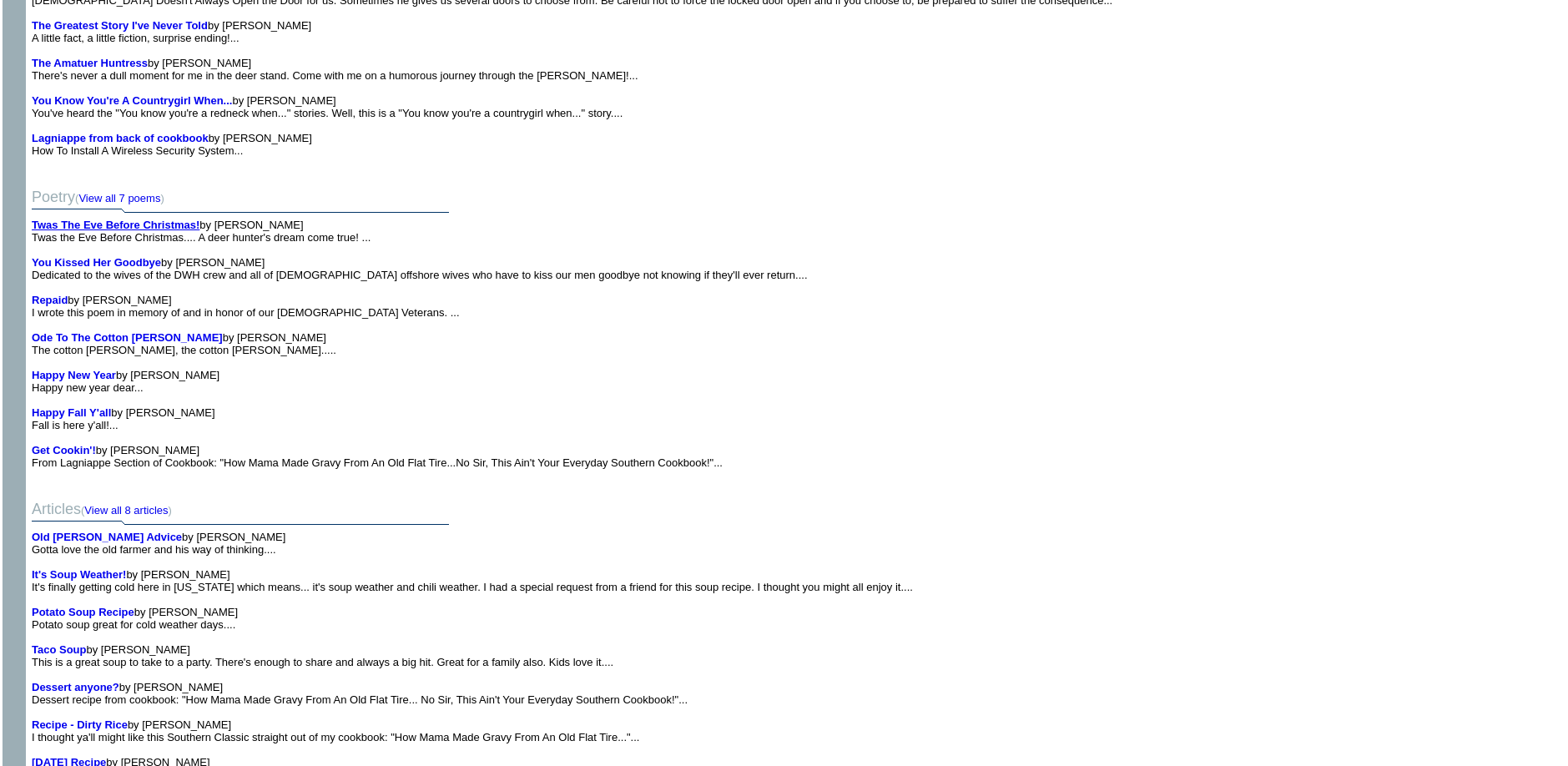
click at [108, 218] on b "Twas The Eve Before Christmas!" at bounding box center [116, 224] width 168 height 12
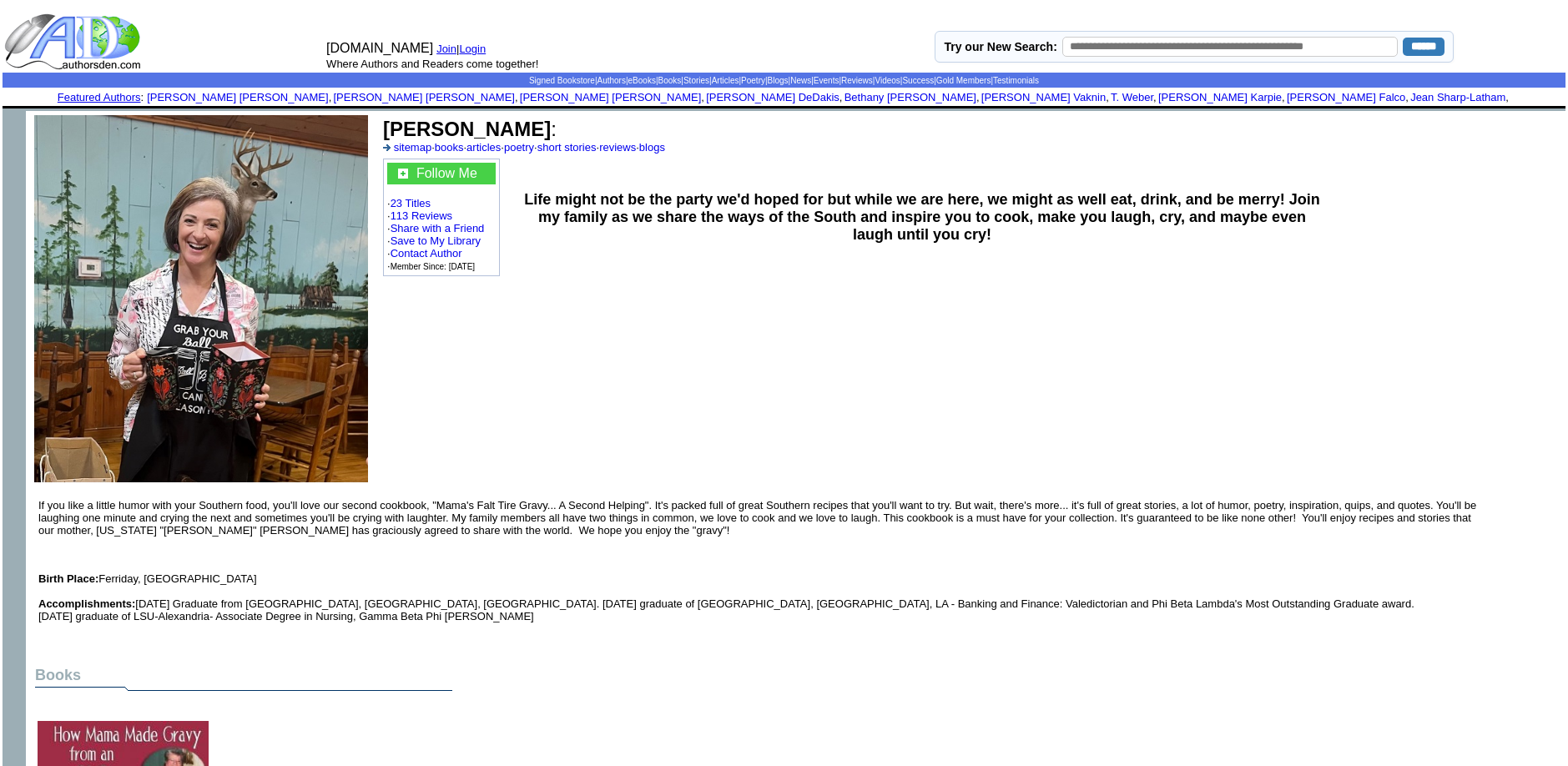
scroll to position [1385, 0]
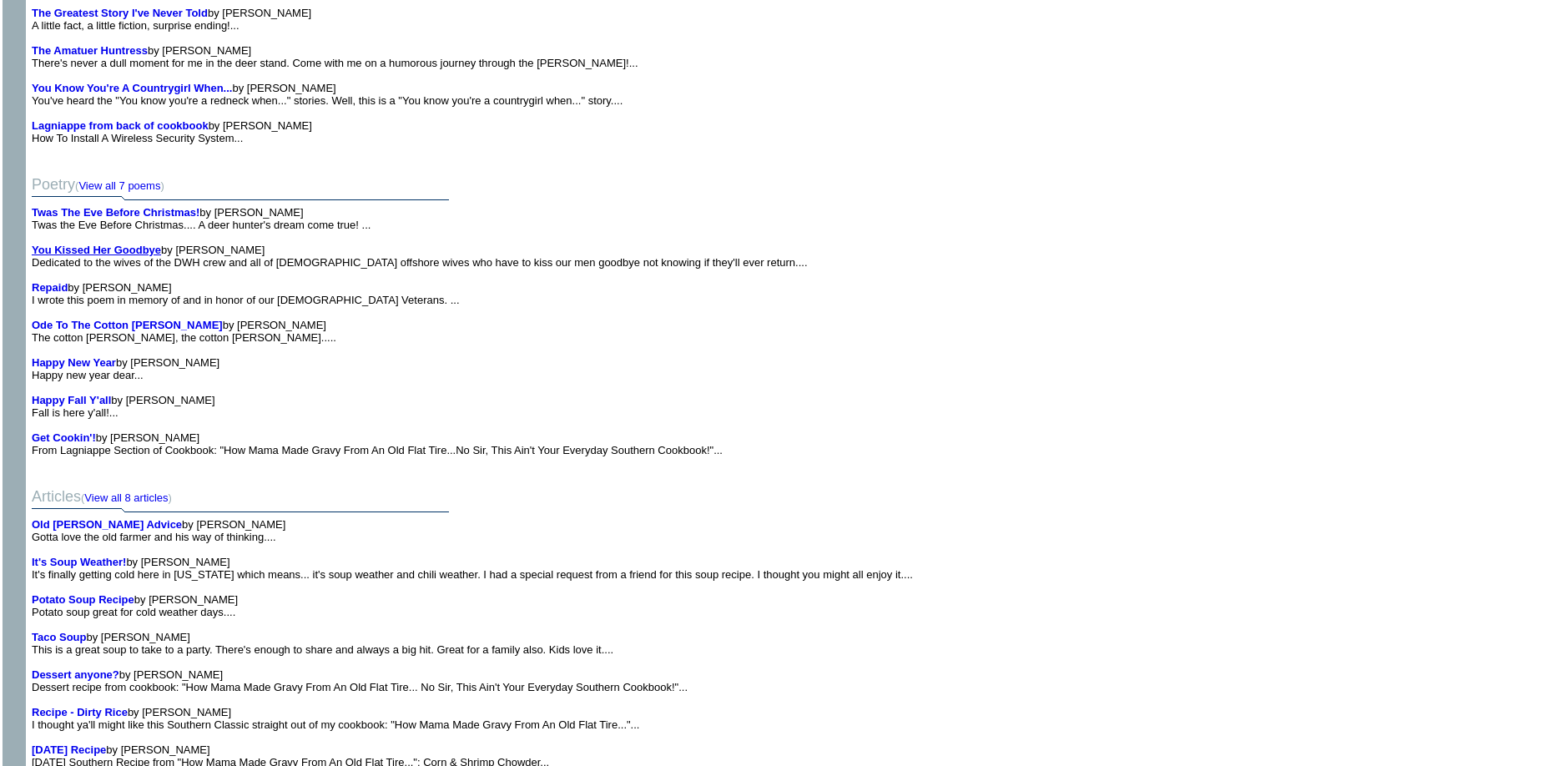
click at [73, 251] on b "You Kissed Her Goodbye" at bounding box center [96, 249] width 129 height 12
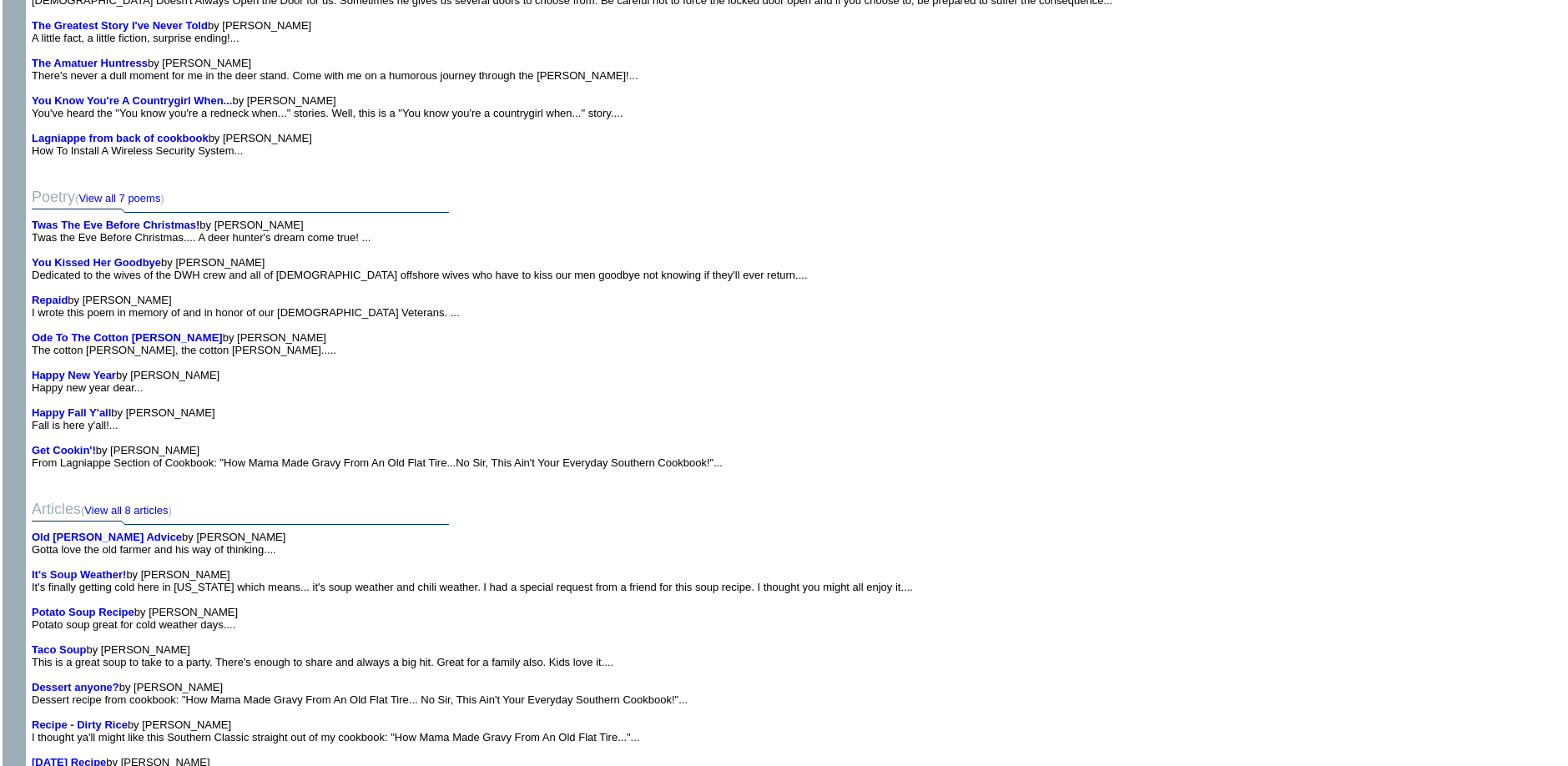
scroll to position [1385, 0]
click at [56, 294] on b "Repaid" at bounding box center [50, 299] width 36 height 12
click at [82, 332] on b "Ode To The Cotton [PERSON_NAME]" at bounding box center [128, 337] width 191 height 12
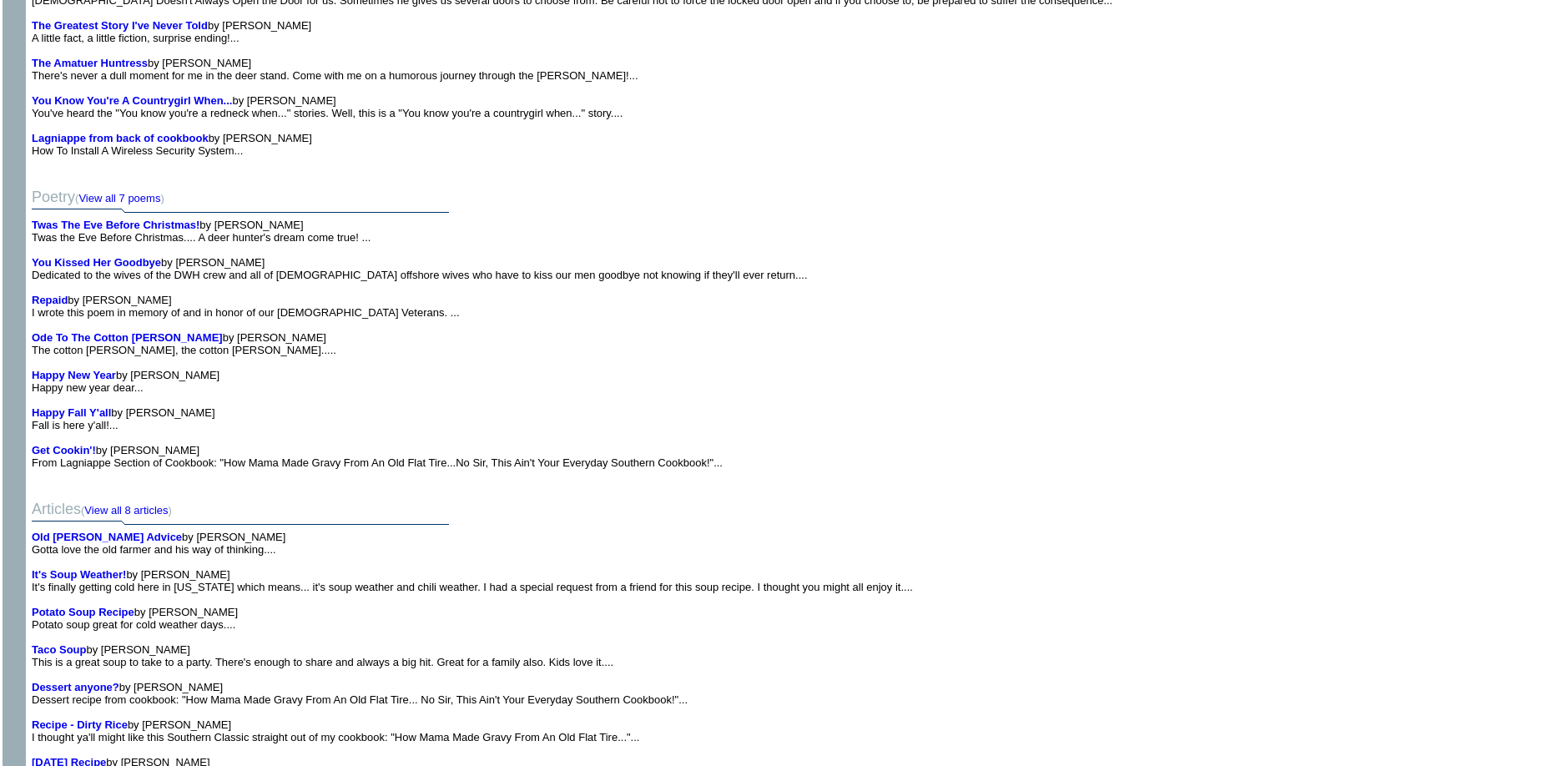
scroll to position [1385, 0]
click at [60, 368] on b "Happy New Year" at bounding box center [74, 374] width 84 height 12
click at [60, 406] on b "Happy Fall Y'all" at bounding box center [72, 412] width 79 height 12
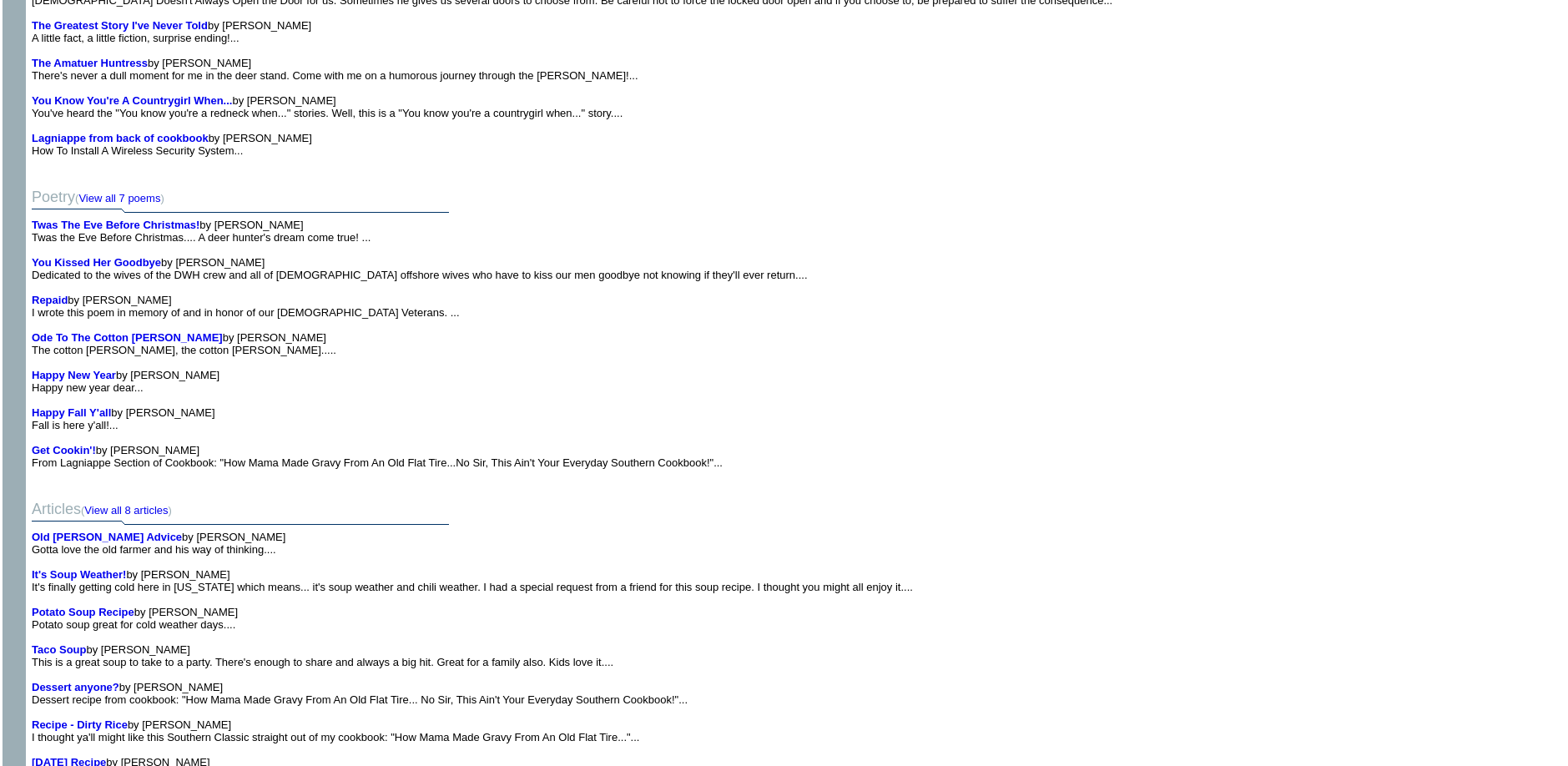
scroll to position [1385, 0]
click at [61, 444] on b "Get Cookin'!" at bounding box center [64, 450] width 64 height 12
click at [85, 531] on b "Old [PERSON_NAME] Advice" at bounding box center [107, 536] width 150 height 12
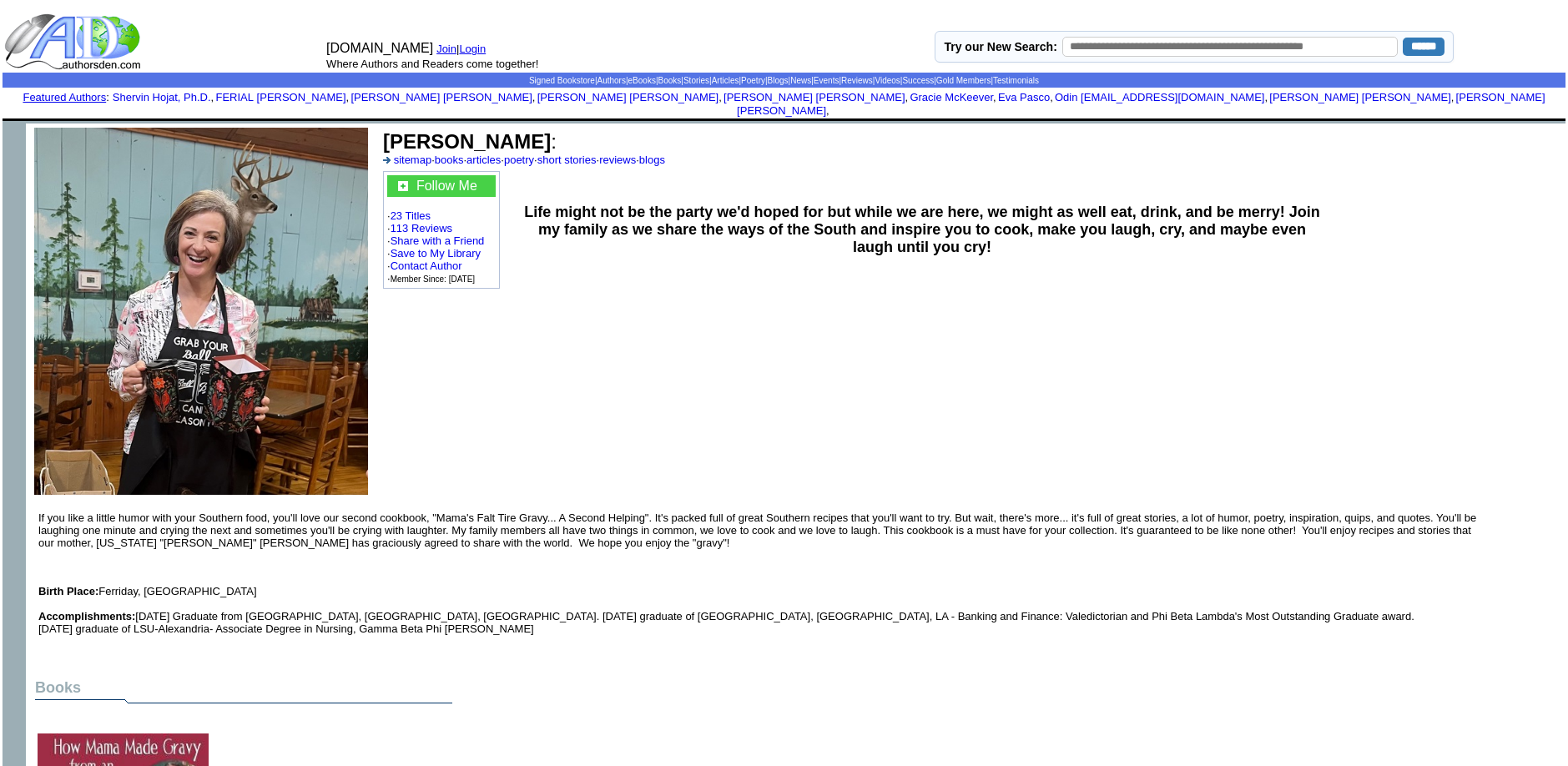
scroll to position [1385, 0]
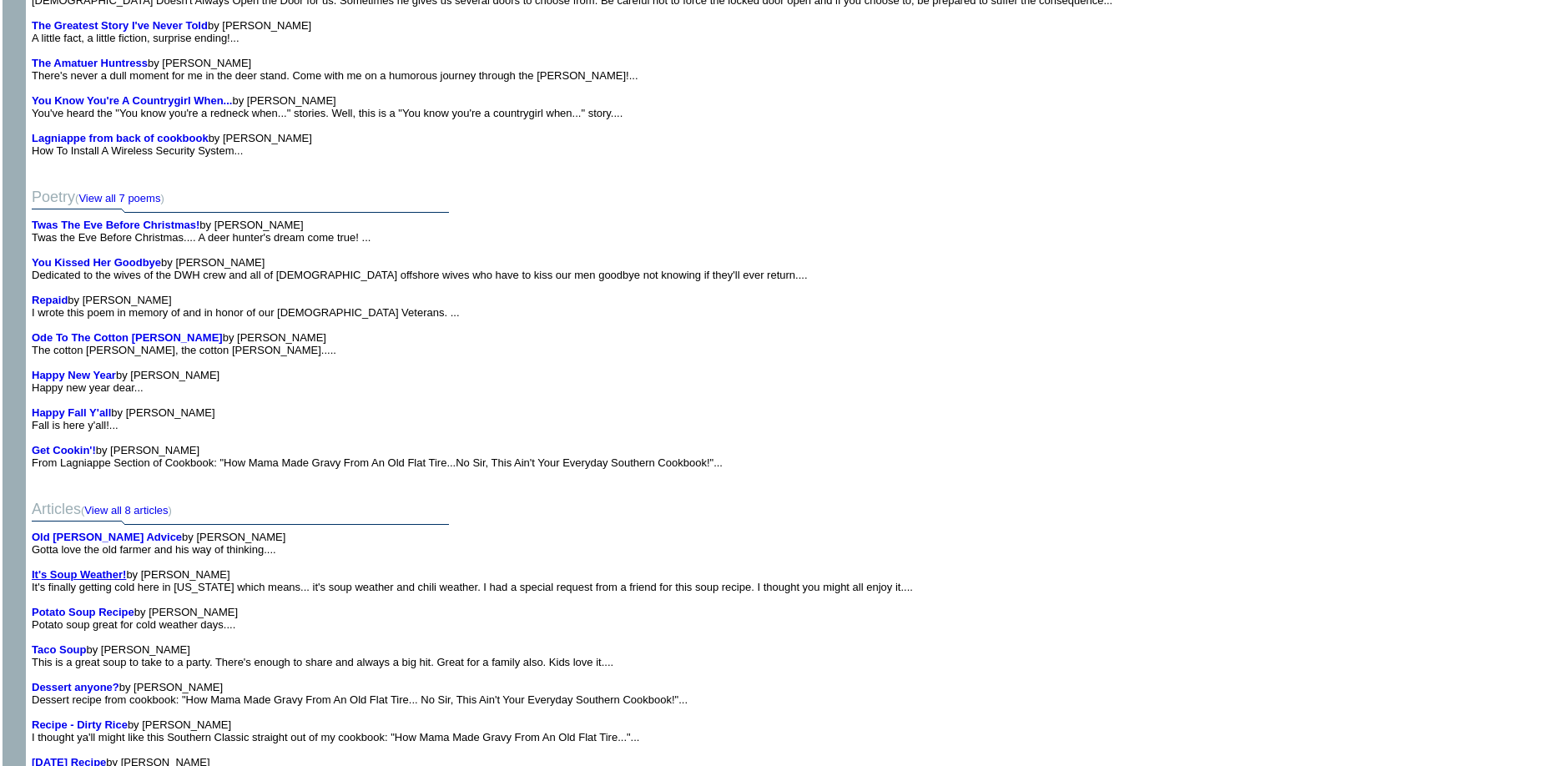
click at [63, 569] on b "It's Soup Weather!" at bounding box center [79, 574] width 94 height 12
click at [55, 605] on b "Potato Soup Recipe" at bounding box center [83, 611] width 103 height 12
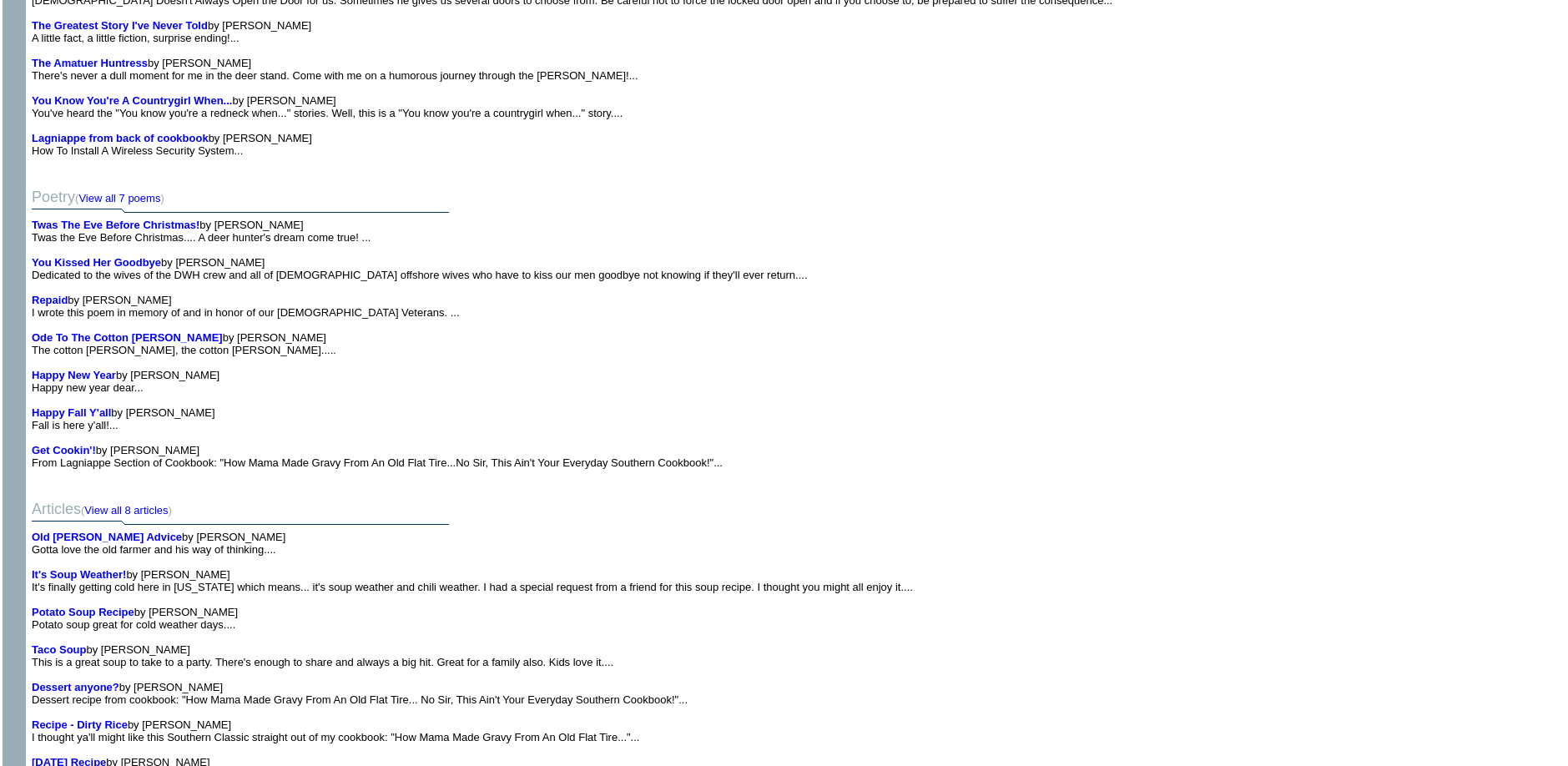
scroll to position [1385, 0]
click at [55, 643] on b "Taco Soup" at bounding box center [59, 649] width 54 height 12
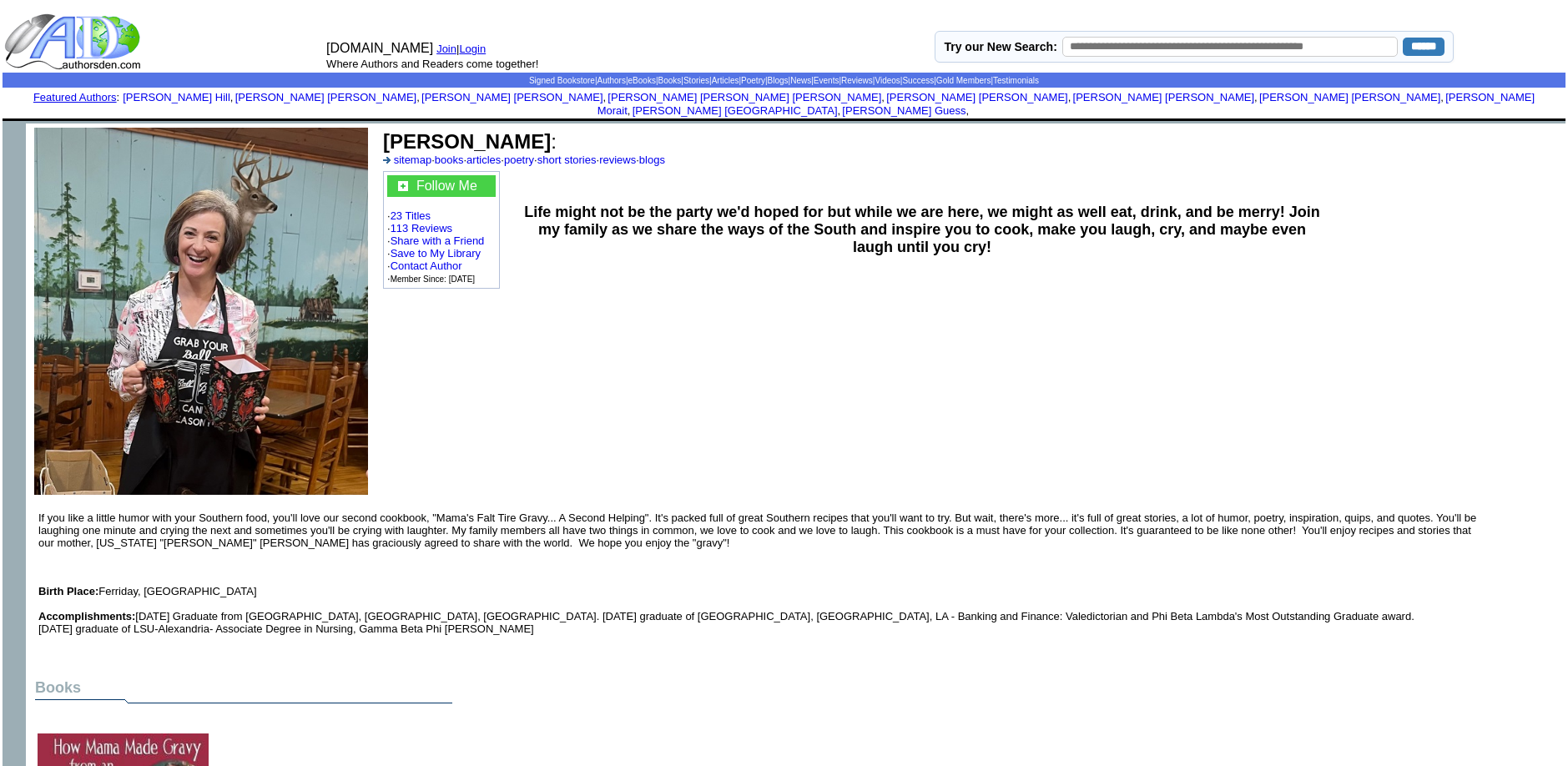
scroll to position [1385, 0]
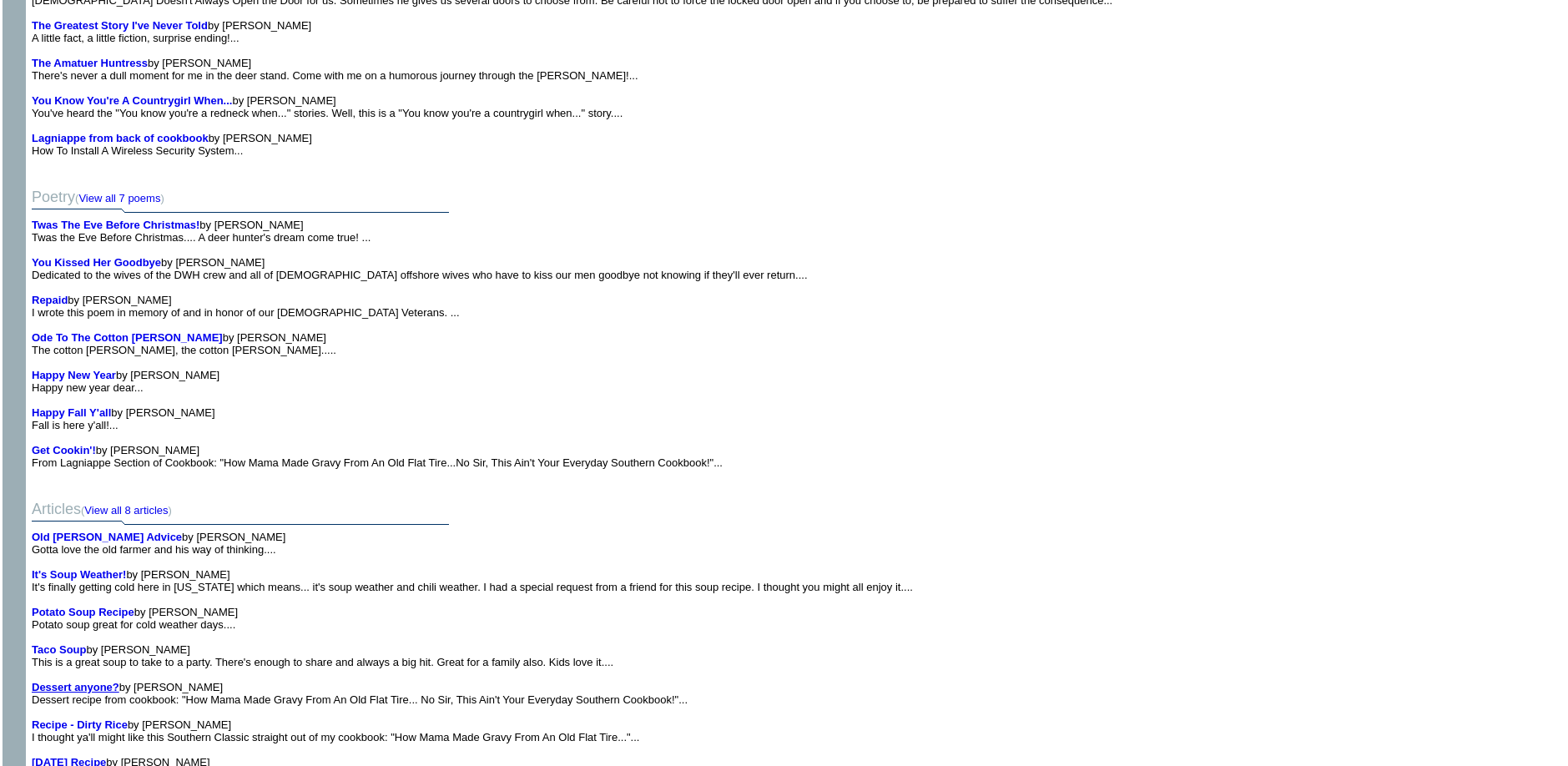
click at [60, 681] on b "Dessert anyone?" at bounding box center [76, 687] width 88 height 12
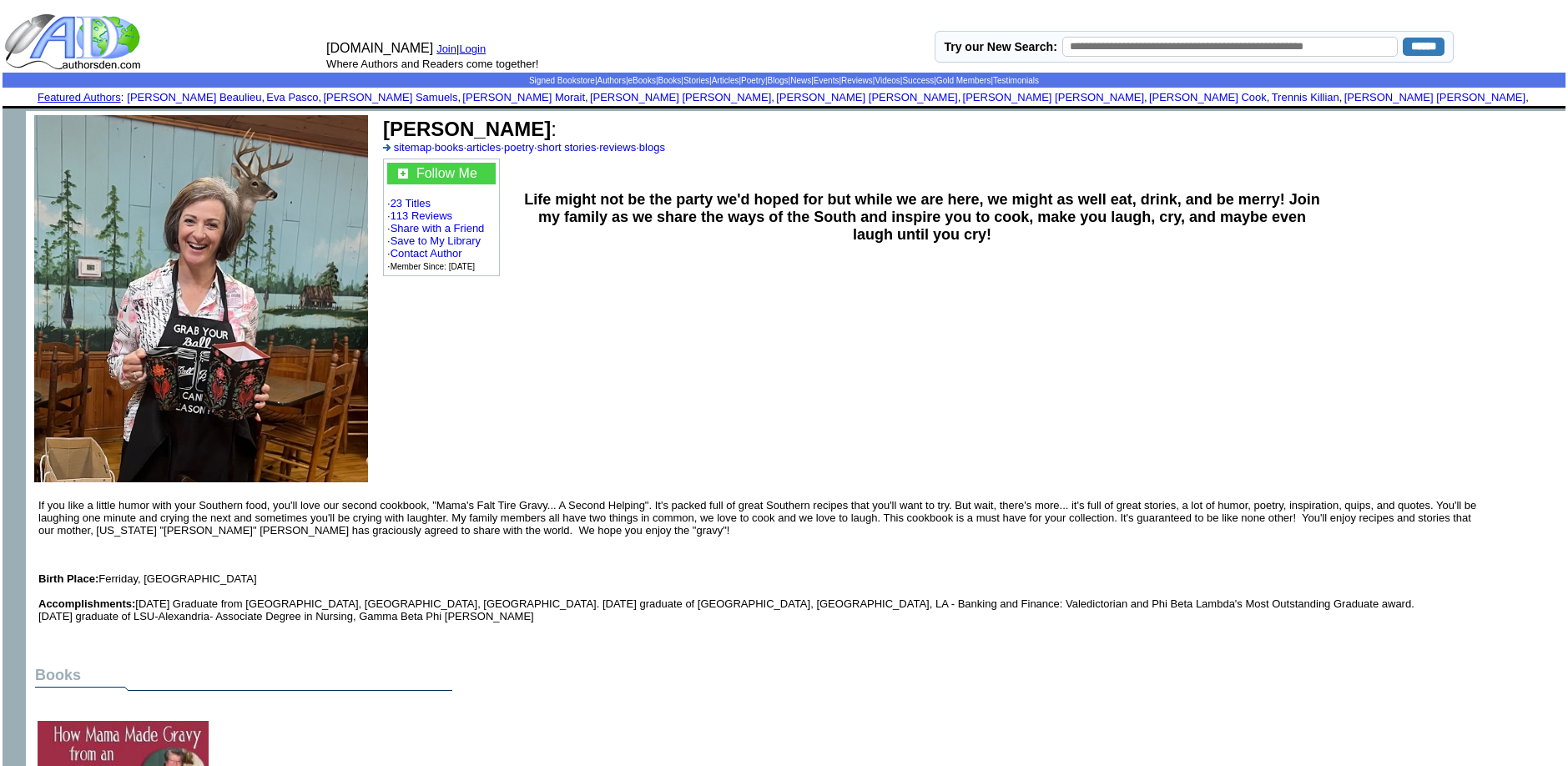
scroll to position [1385, 0]
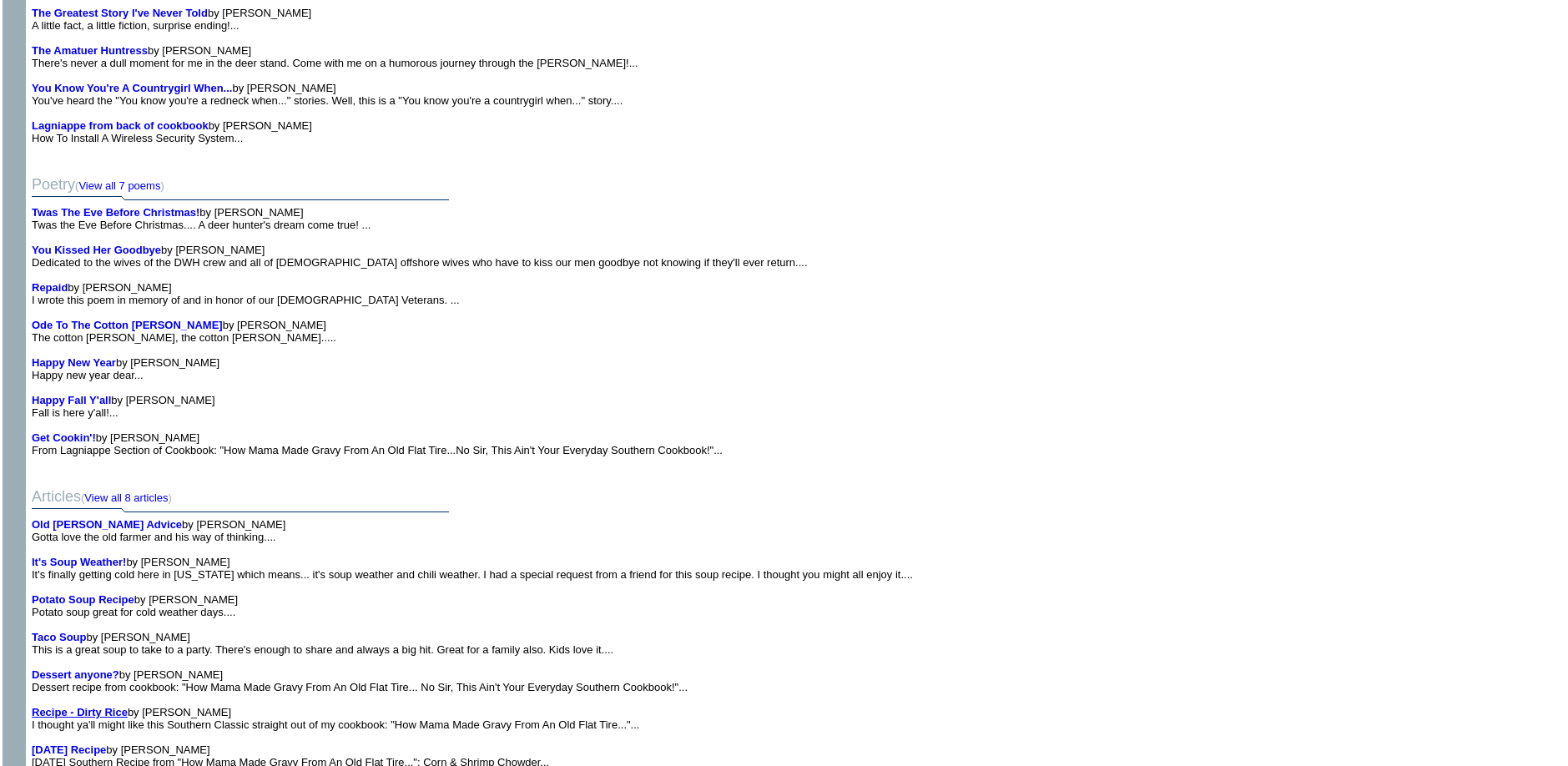
click at [67, 712] on b "Recipe - Dirty Rice" at bounding box center [80, 711] width 96 height 12
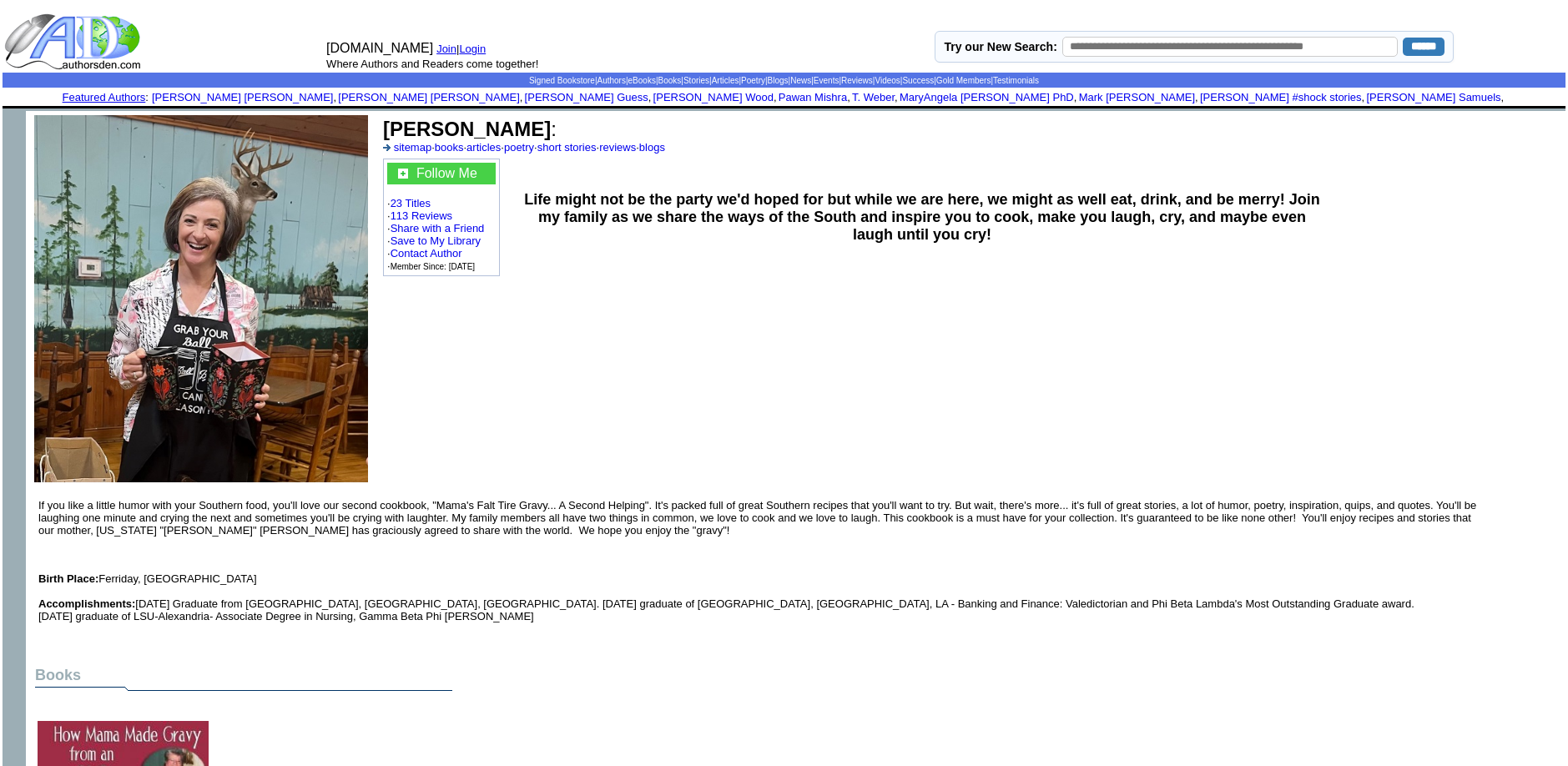
scroll to position [1385, 0]
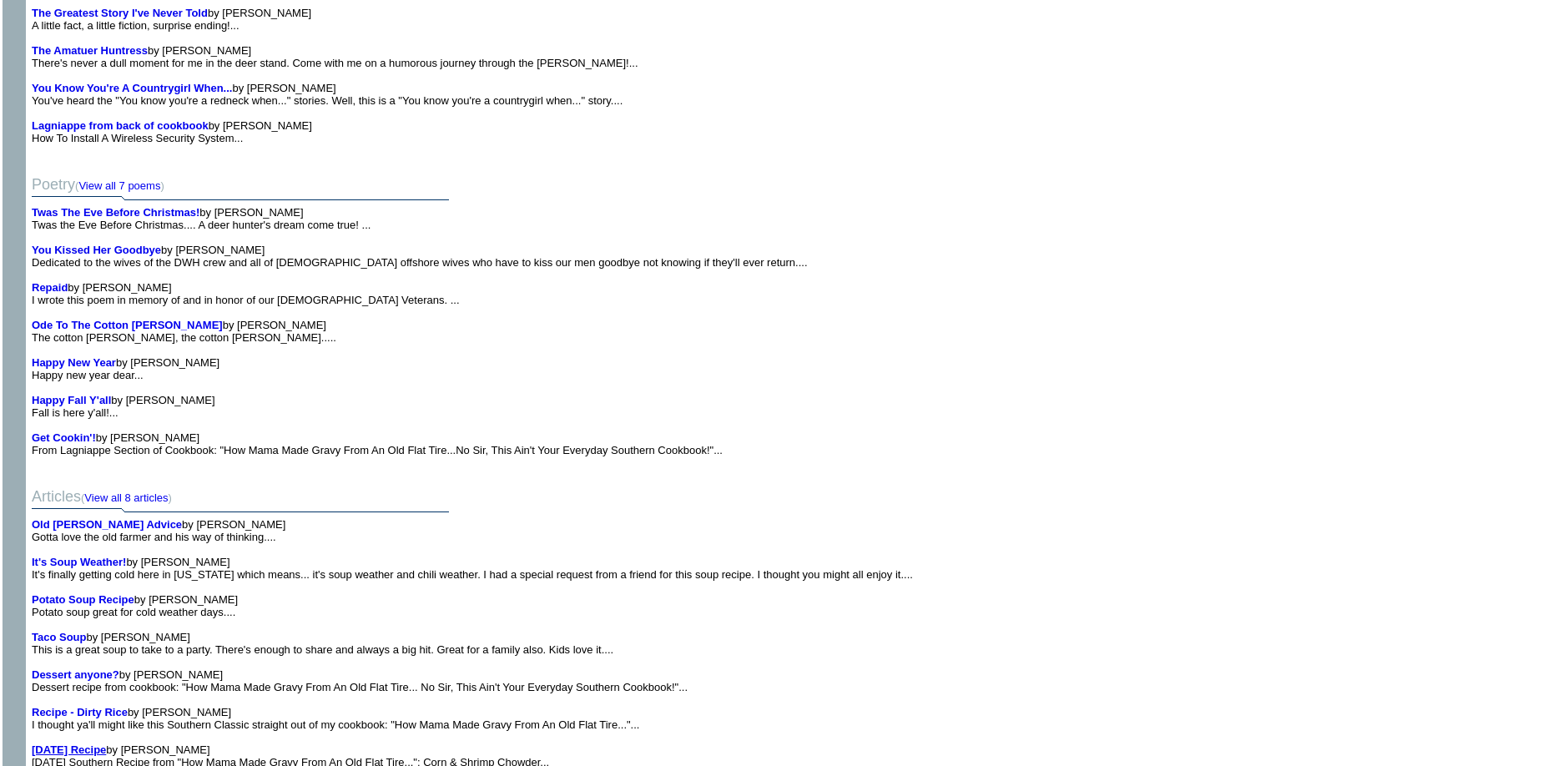
click at [60, 748] on b "[DATE] Recipe" at bounding box center [69, 749] width 75 height 12
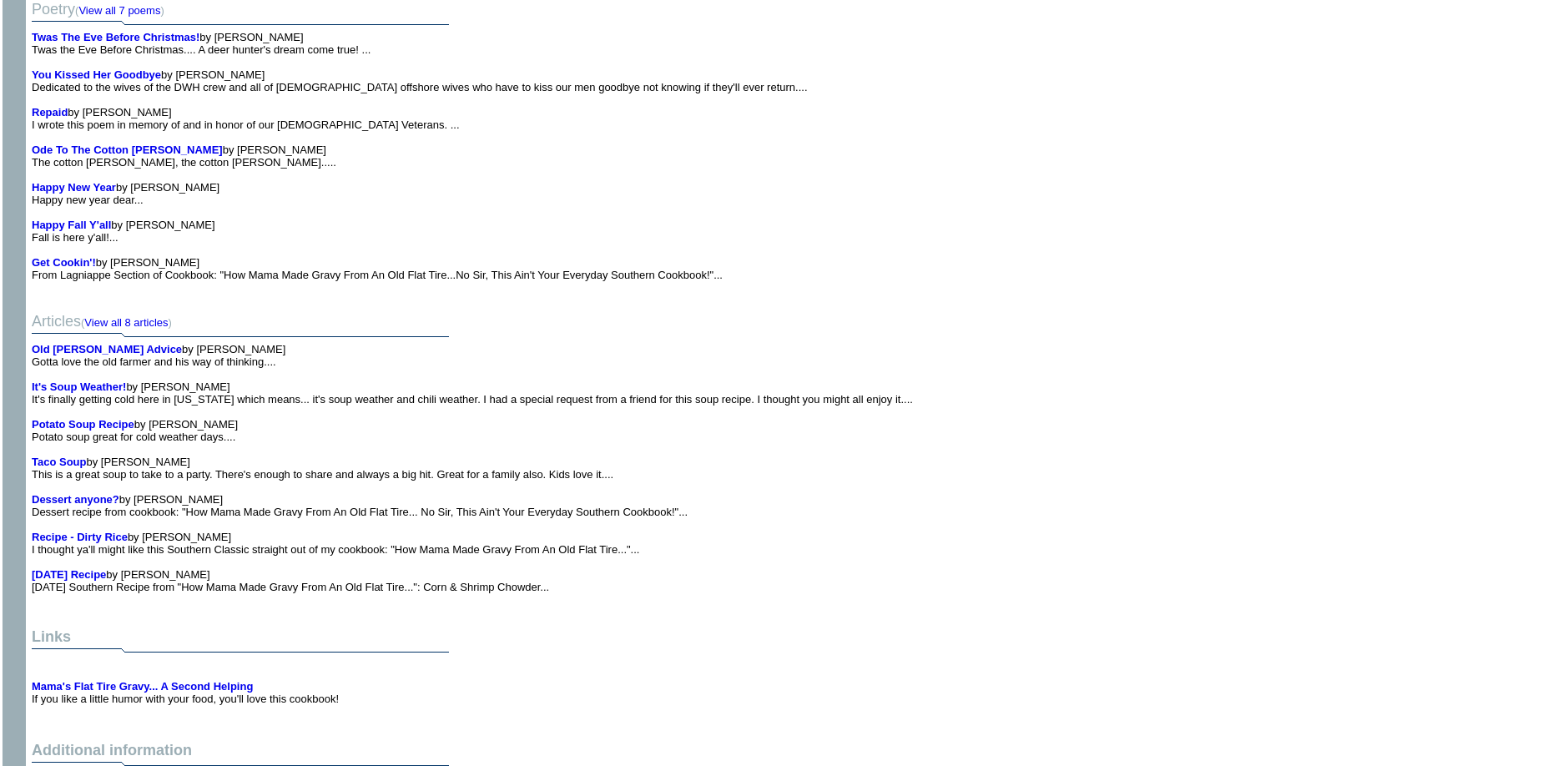
scroll to position [1657, 0]
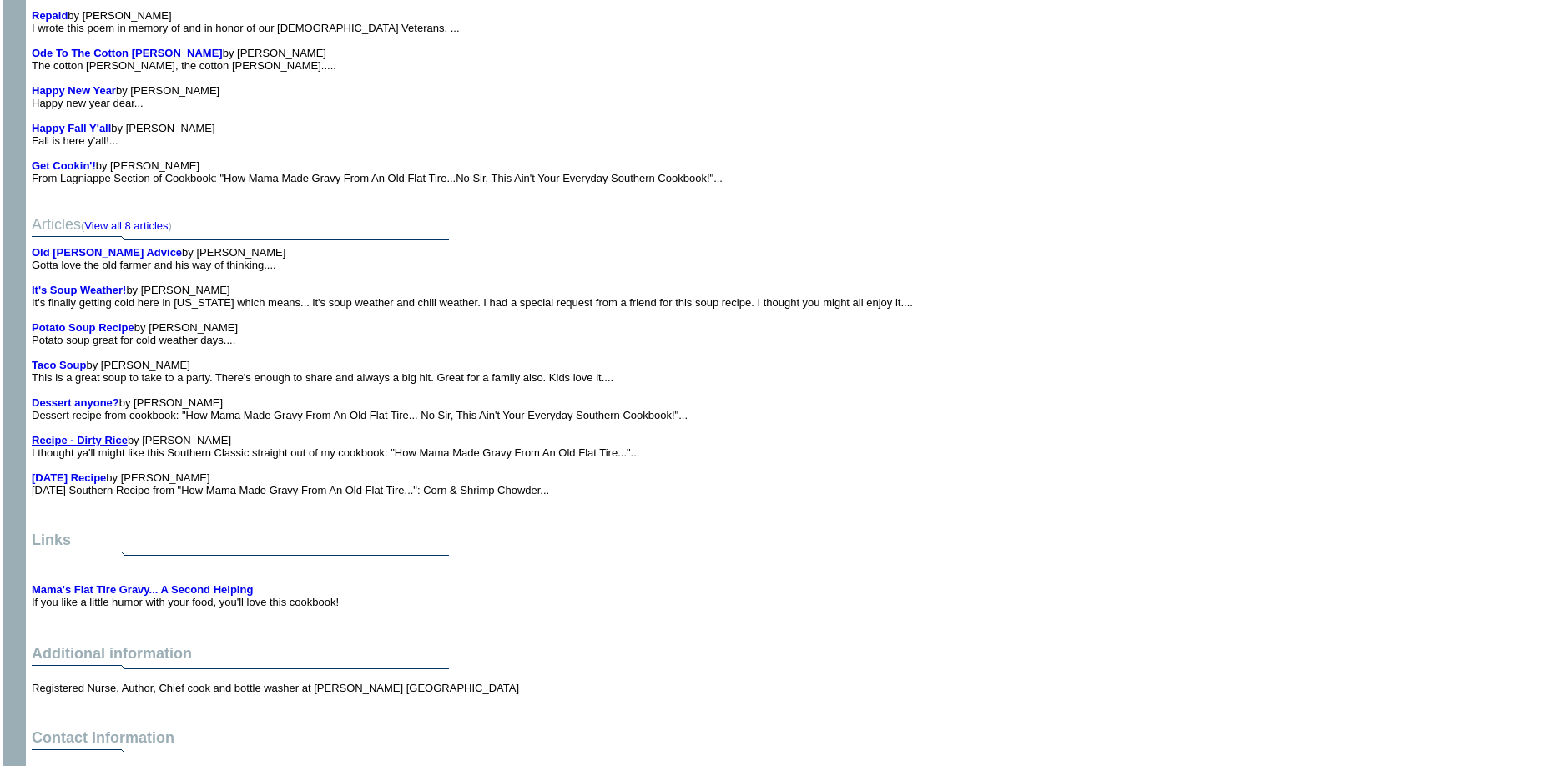
click at [82, 443] on b "Recipe - Dirty Rice" at bounding box center [80, 439] width 96 height 12
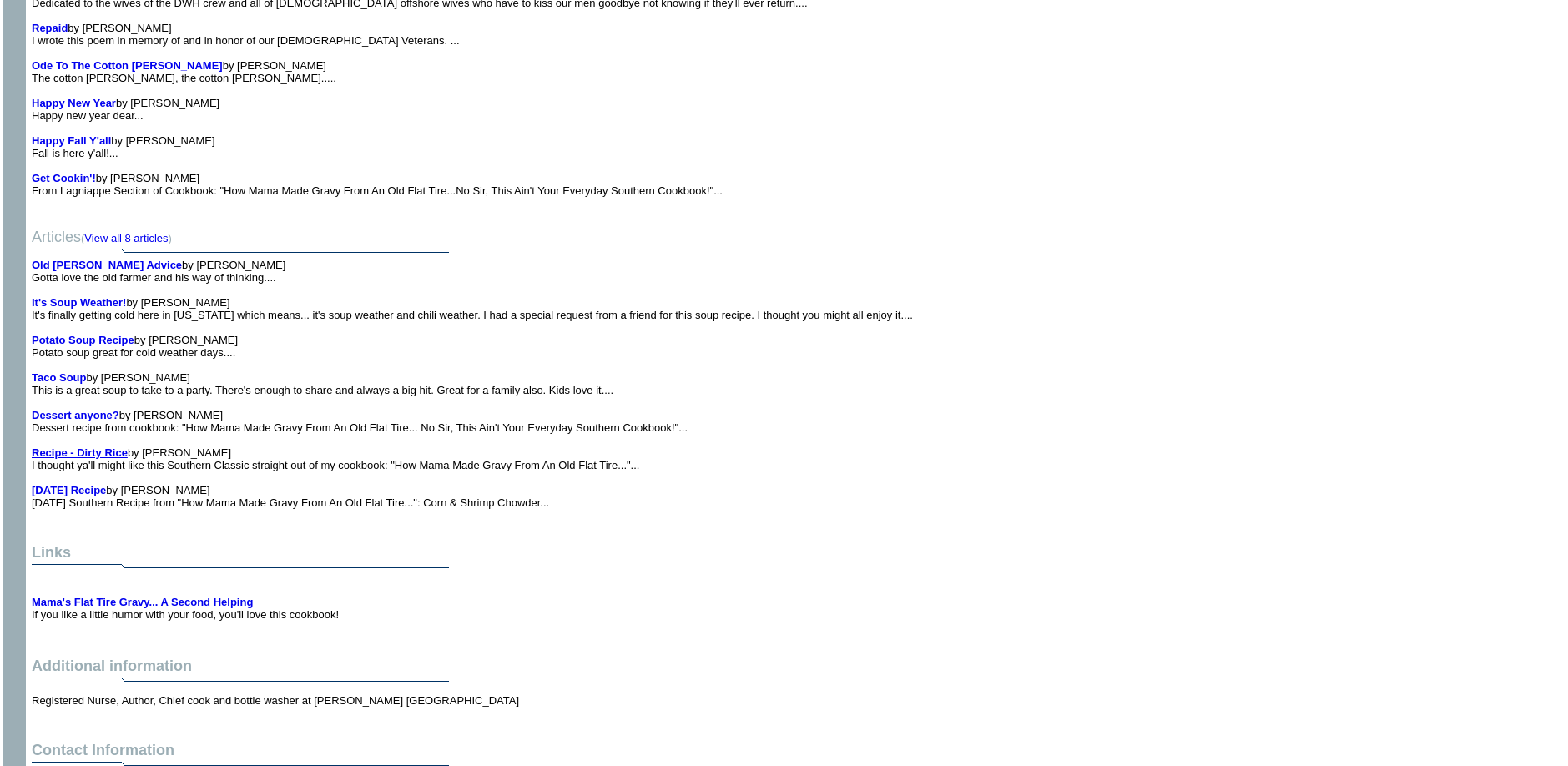
scroll to position [1657, 0]
click at [63, 484] on b "[DATE] Recipe" at bounding box center [69, 489] width 75 height 12
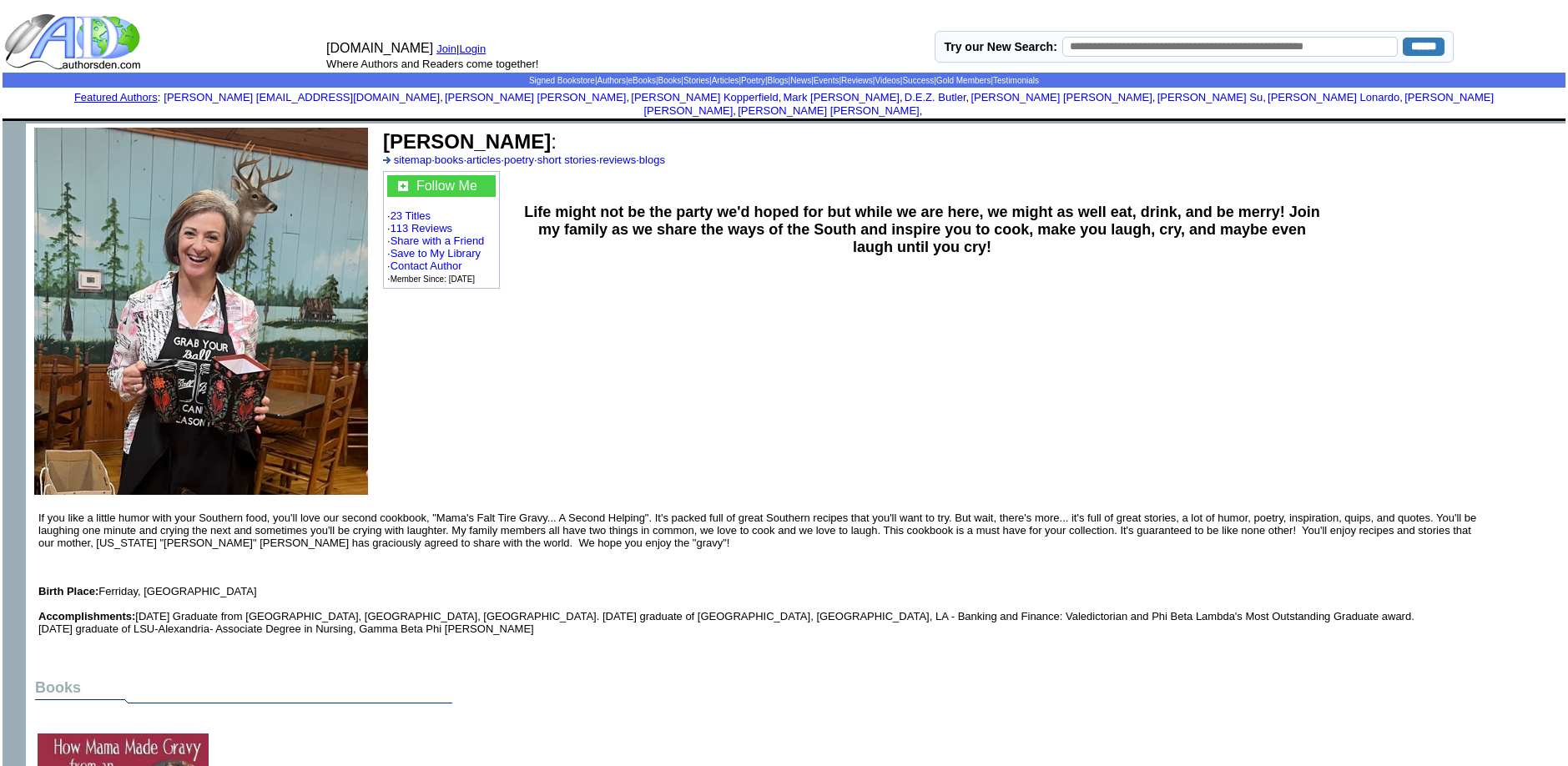
scroll to position [1657, 0]
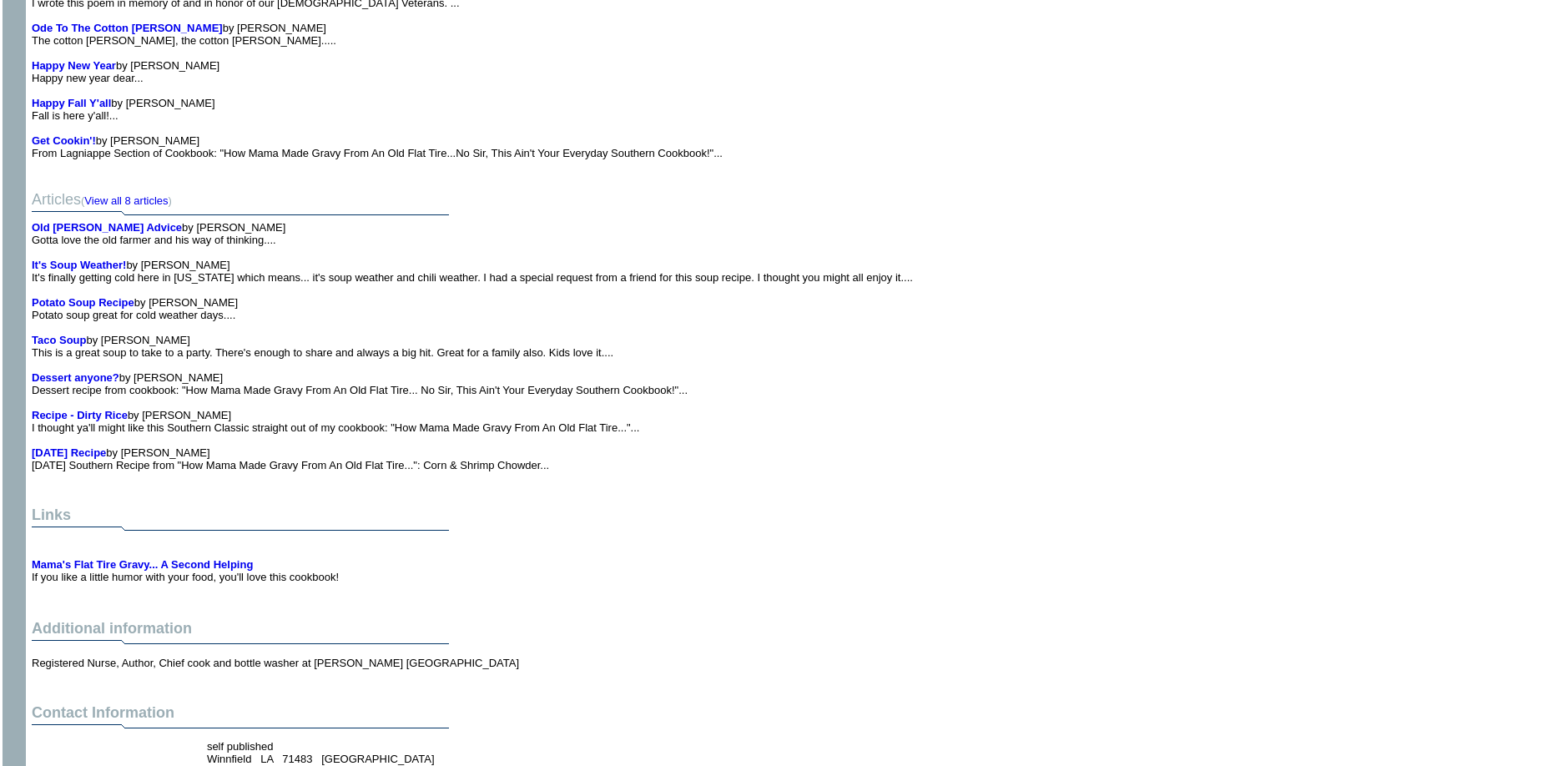
scroll to position [1814, 0]
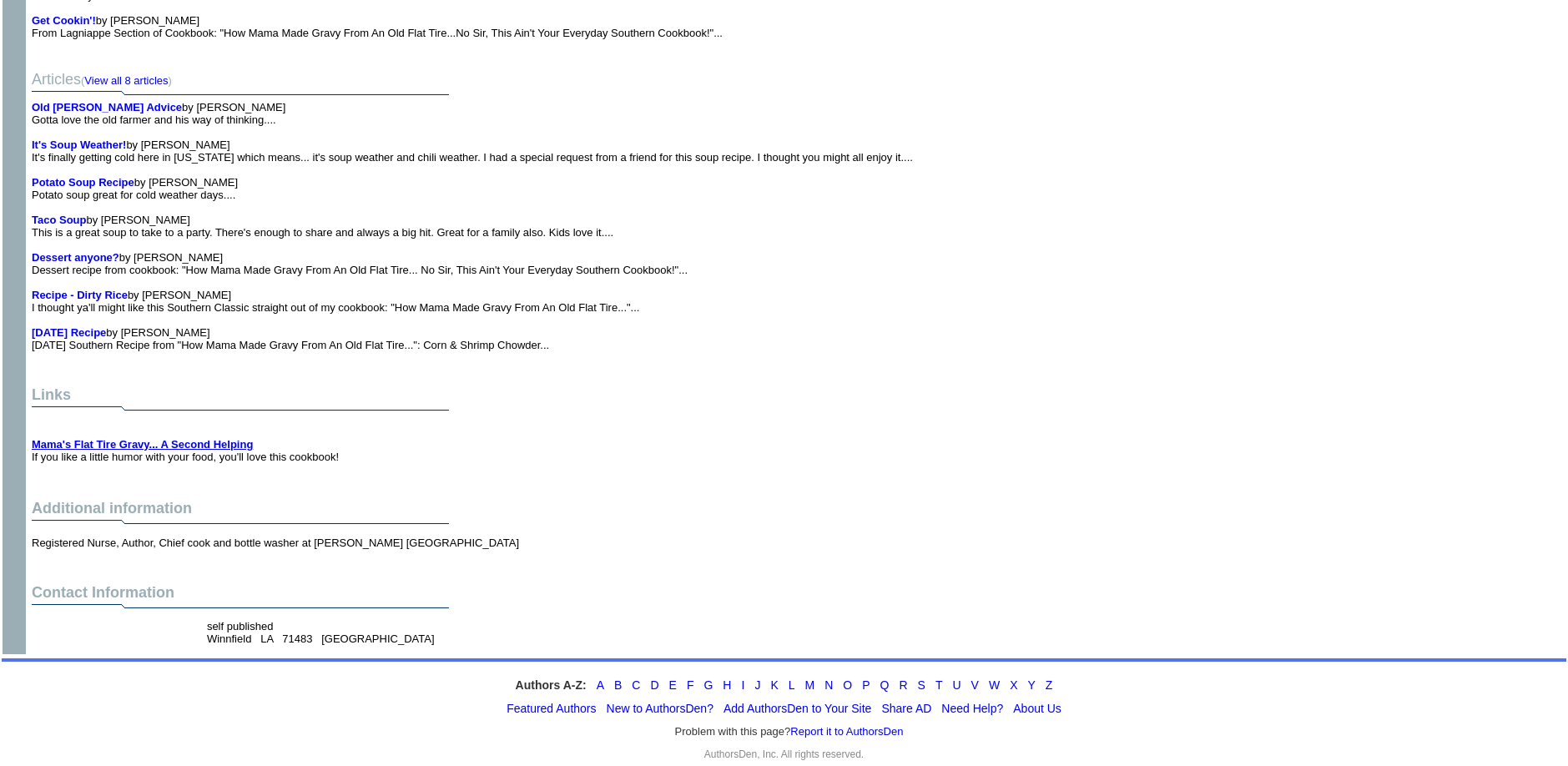
click at [167, 438] on b "Mama's Flat Tire Gravy... A Second Helping" at bounding box center [143, 444] width 221 height 12
click at [115, 101] on b "Old [PERSON_NAME] Advice" at bounding box center [107, 107] width 150 height 12
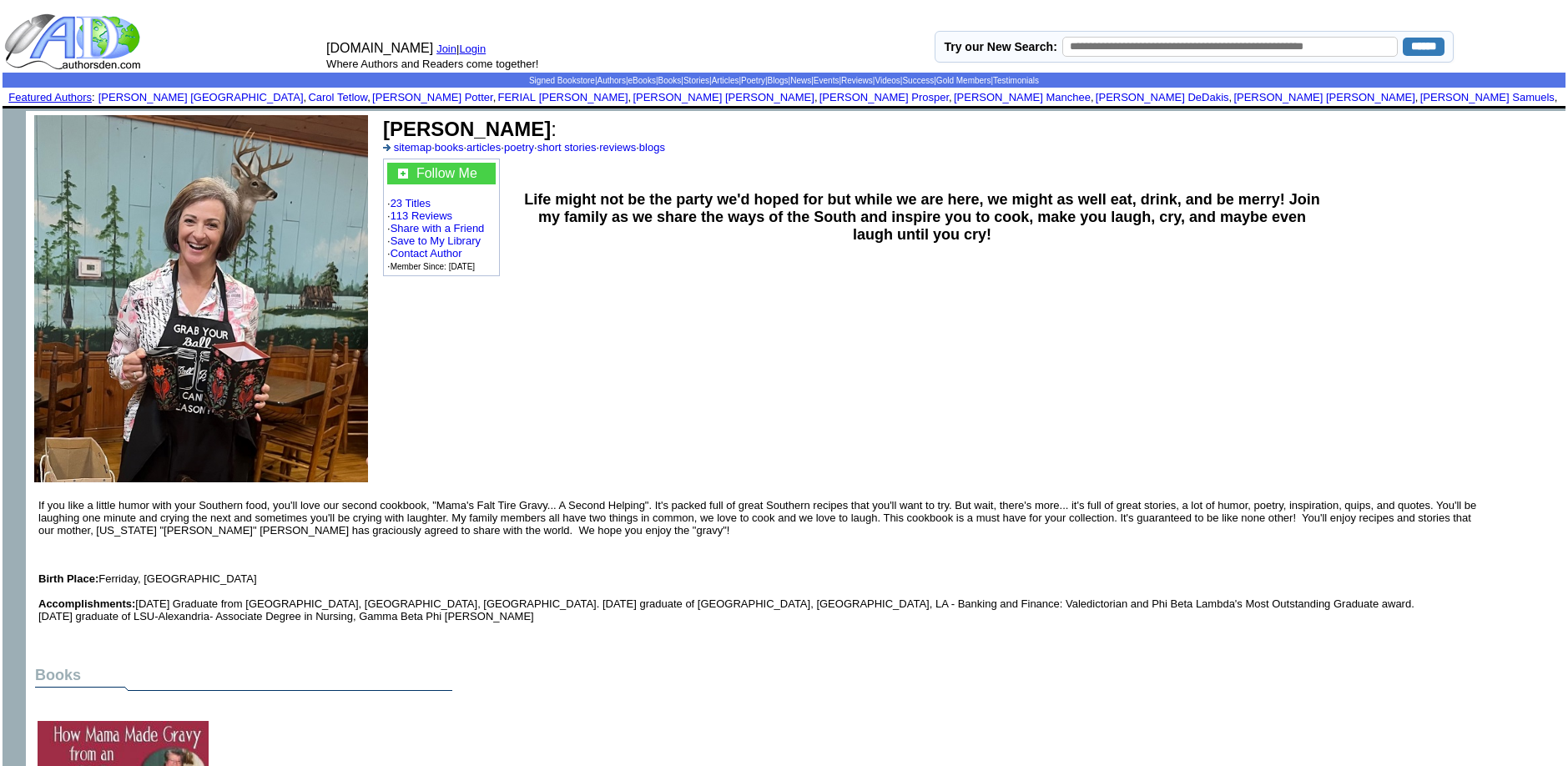
scroll to position [1814, 0]
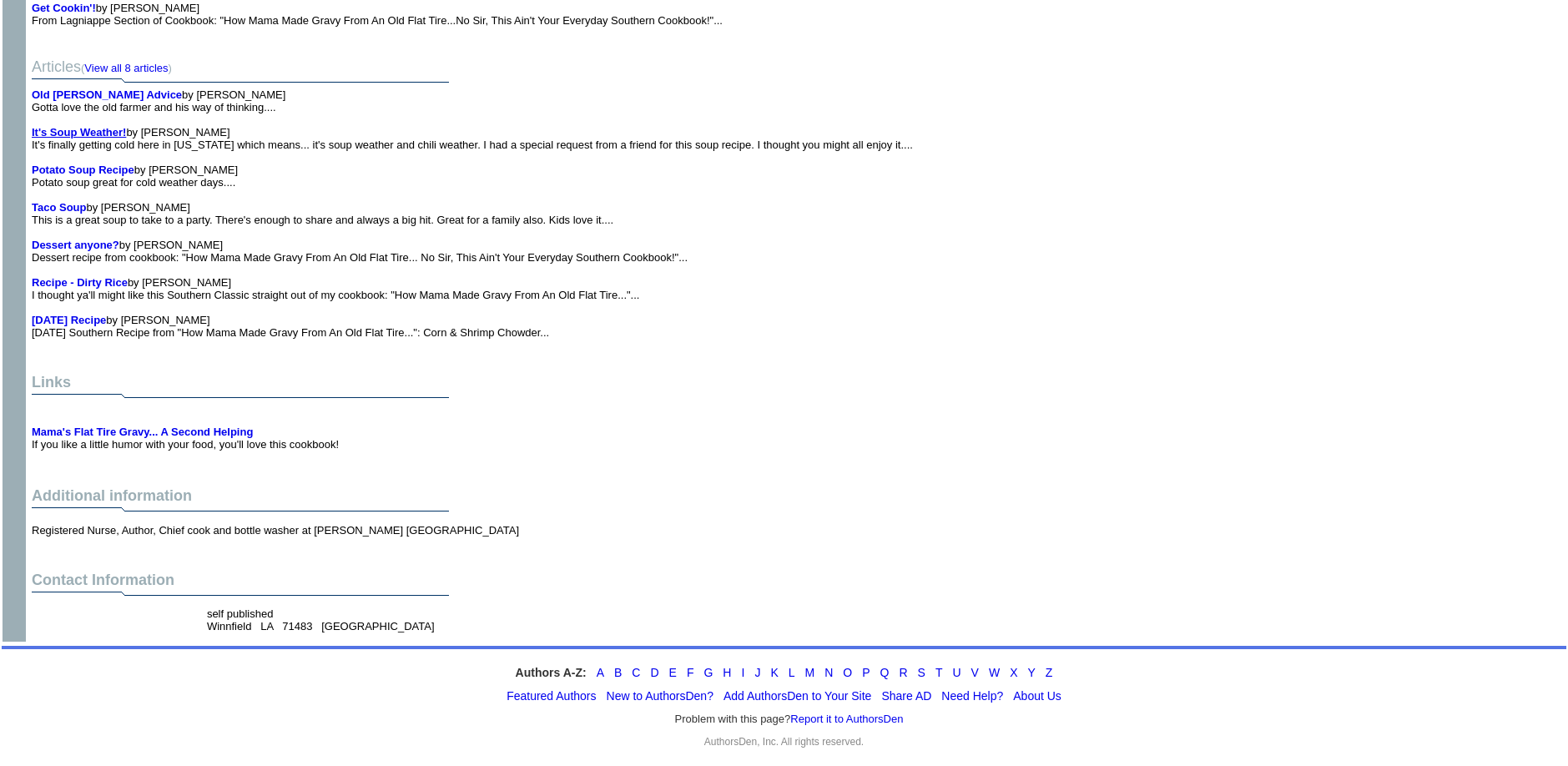
click at [79, 138] on b "It's Soup Weather!" at bounding box center [79, 131] width 94 height 12
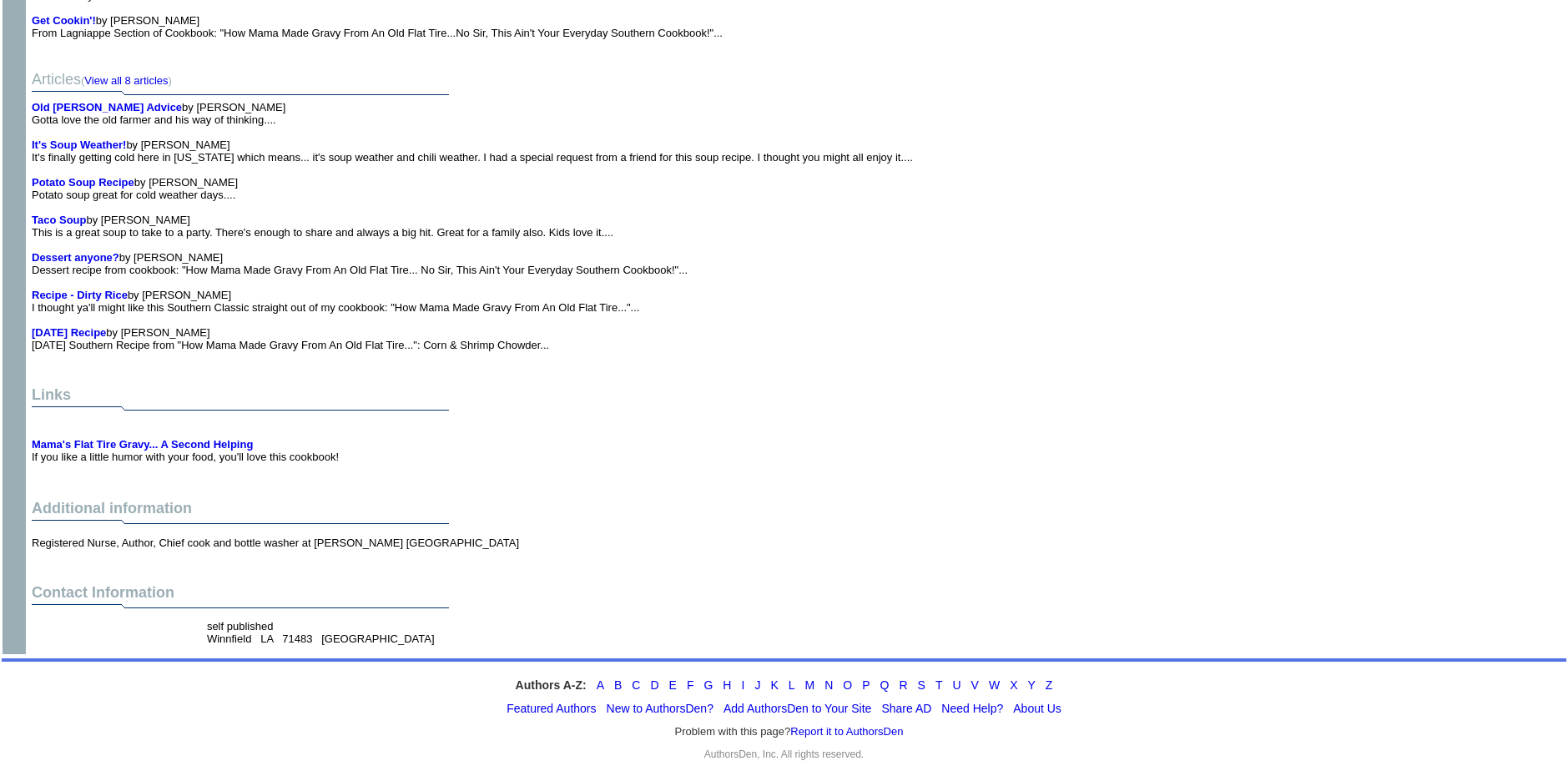
scroll to position [1814, 0]
click at [62, 176] on b "Potato Soup Recipe" at bounding box center [83, 181] width 103 height 12
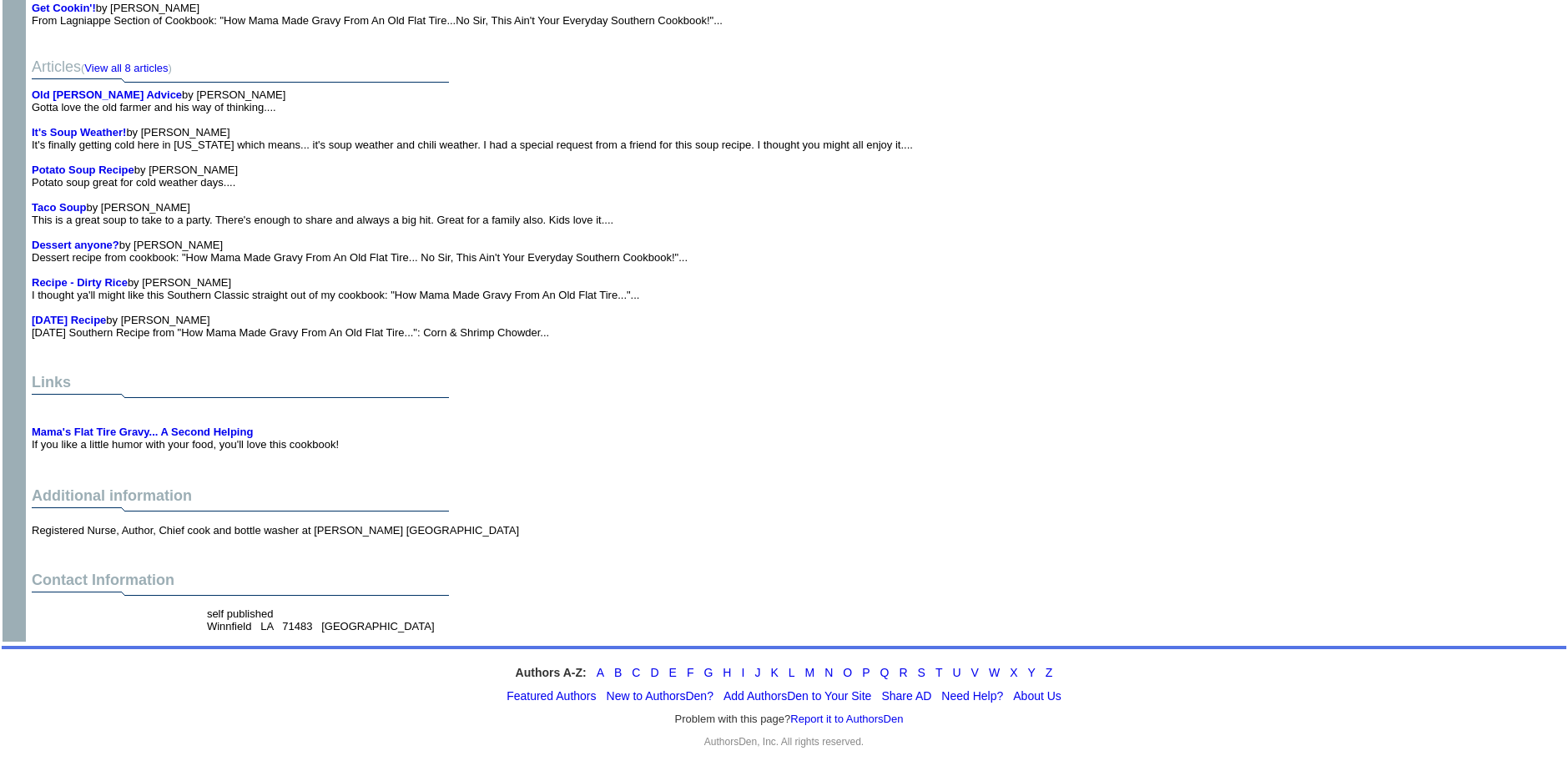
scroll to position [1814, 0]
click at [57, 206] on b "Taco Soup" at bounding box center [59, 207] width 54 height 12
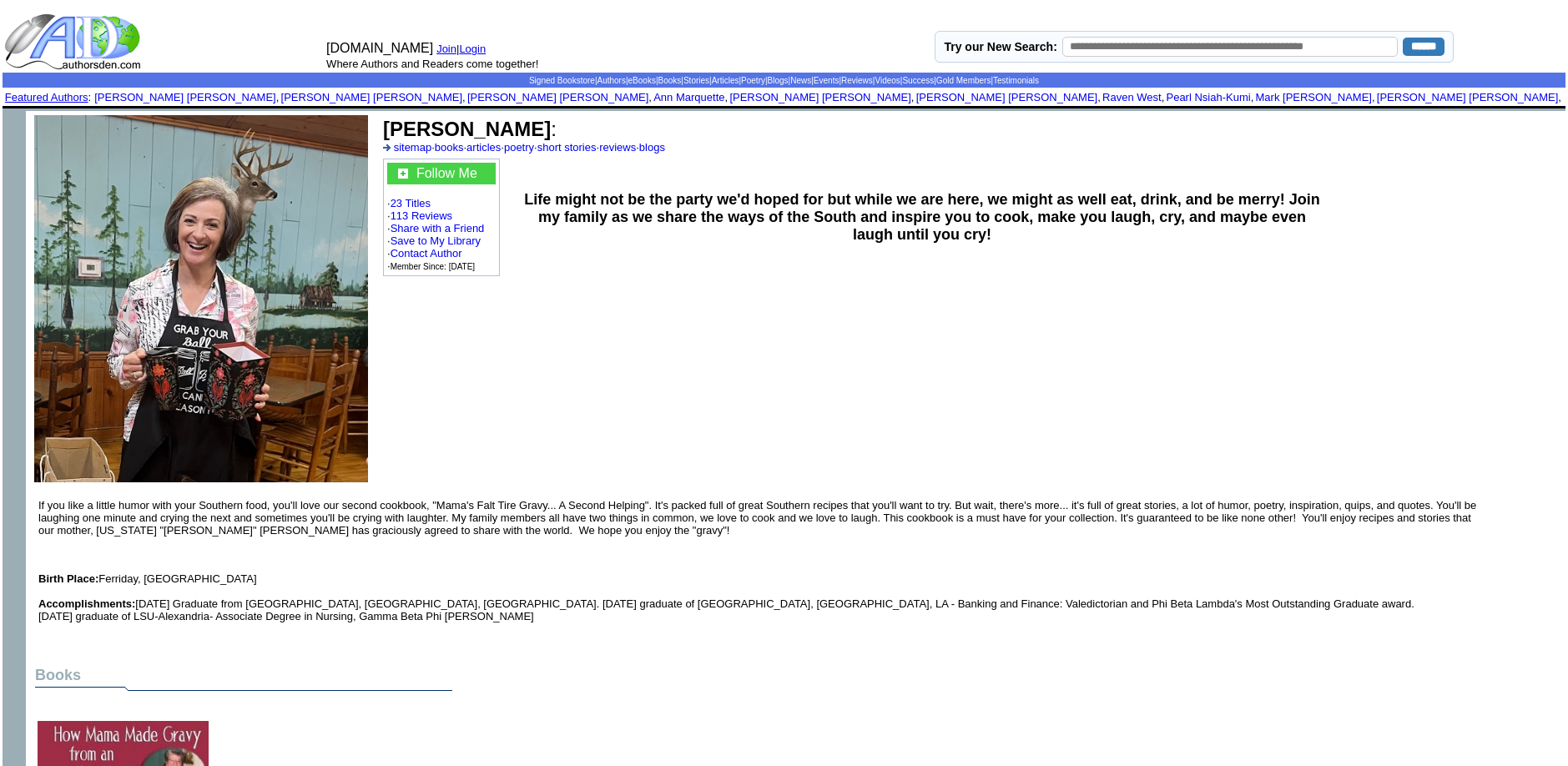
scroll to position [1814, 0]
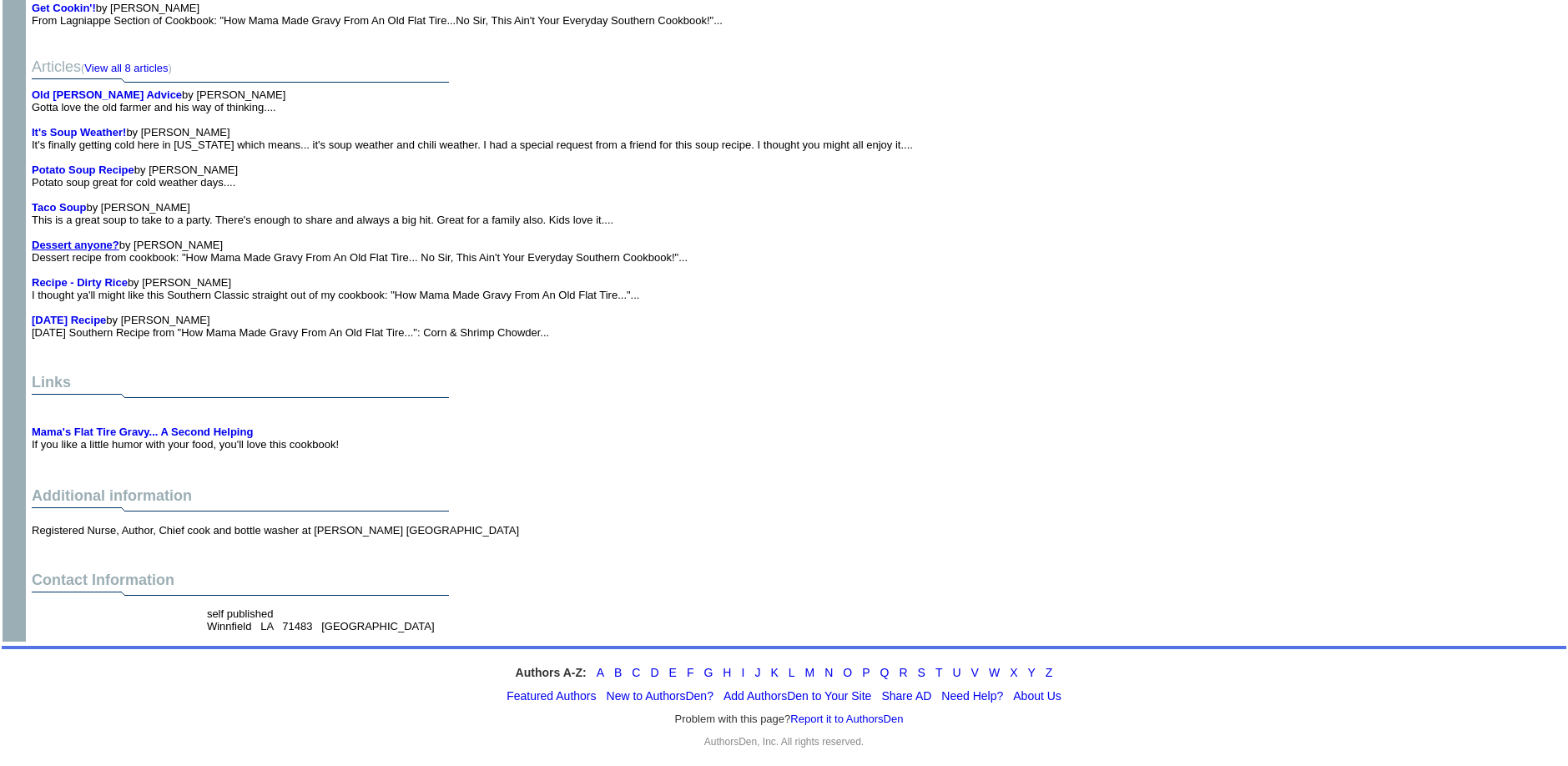
click at [68, 243] on b "Dessert anyone?" at bounding box center [76, 245] width 88 height 12
click at [76, 282] on b "Recipe - Dirty Rice" at bounding box center [80, 281] width 96 height 12
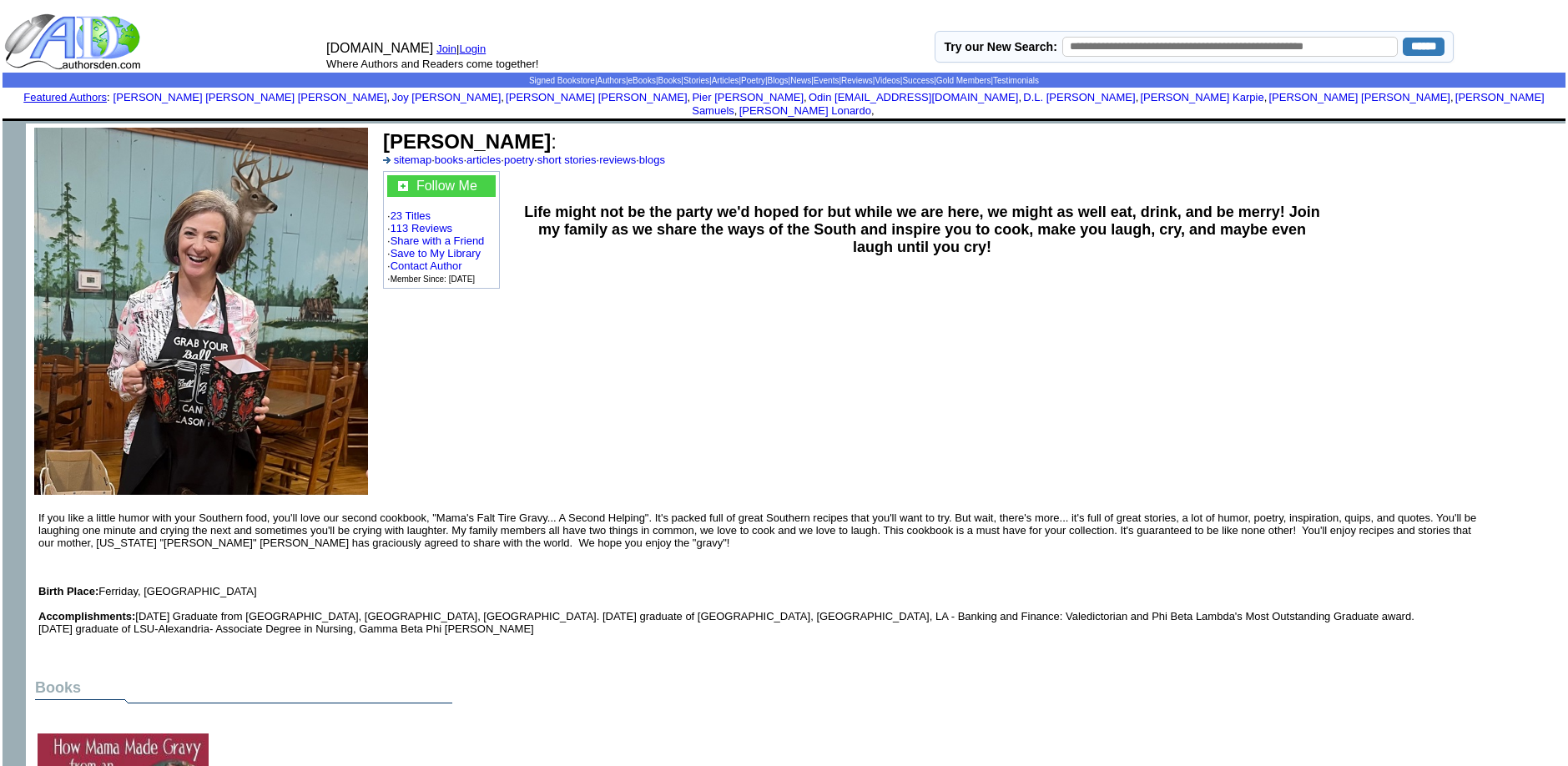
scroll to position [1814, 0]
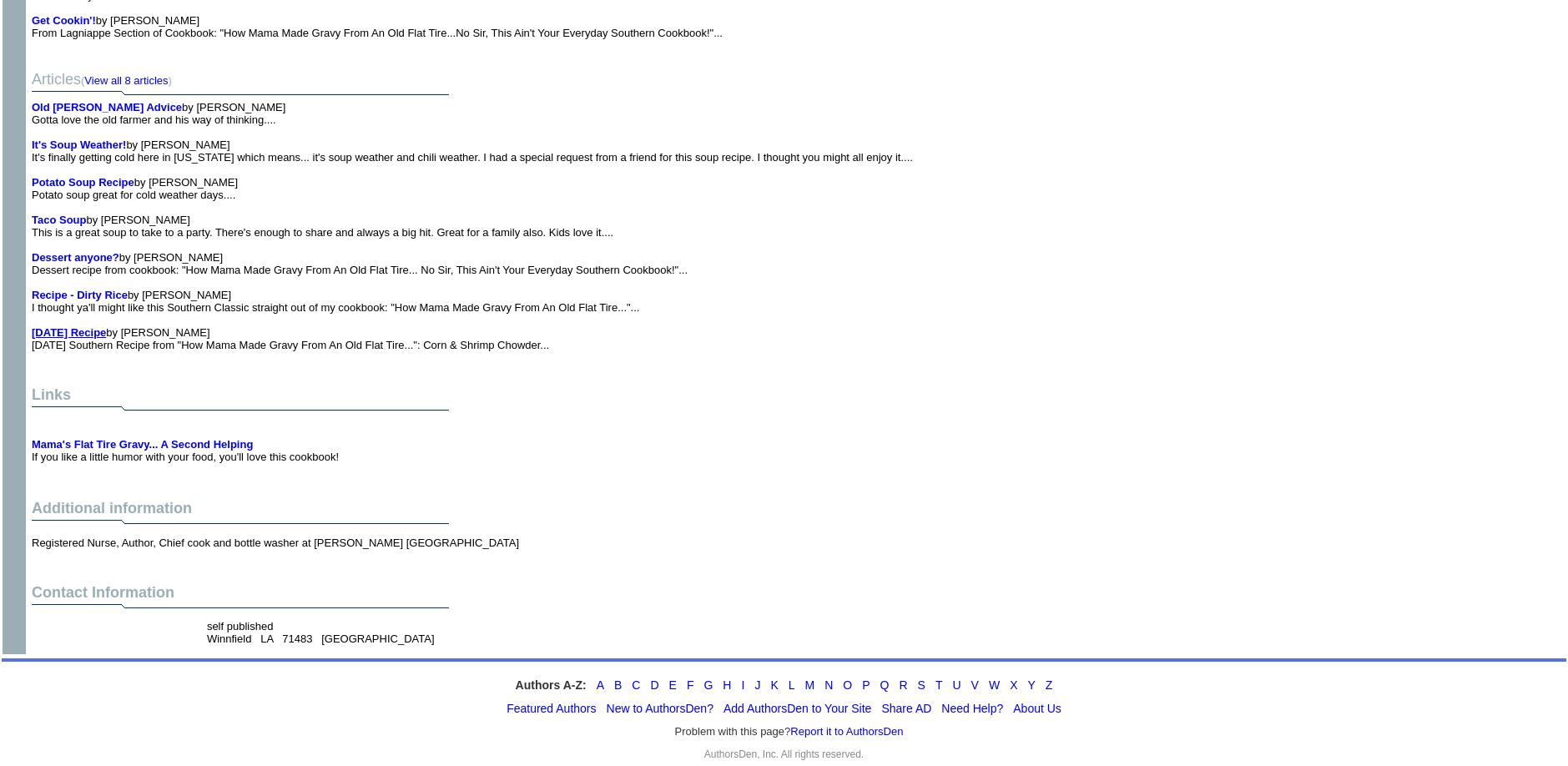
click at [100, 326] on b "[DATE] Recipe" at bounding box center [69, 332] width 75 height 12
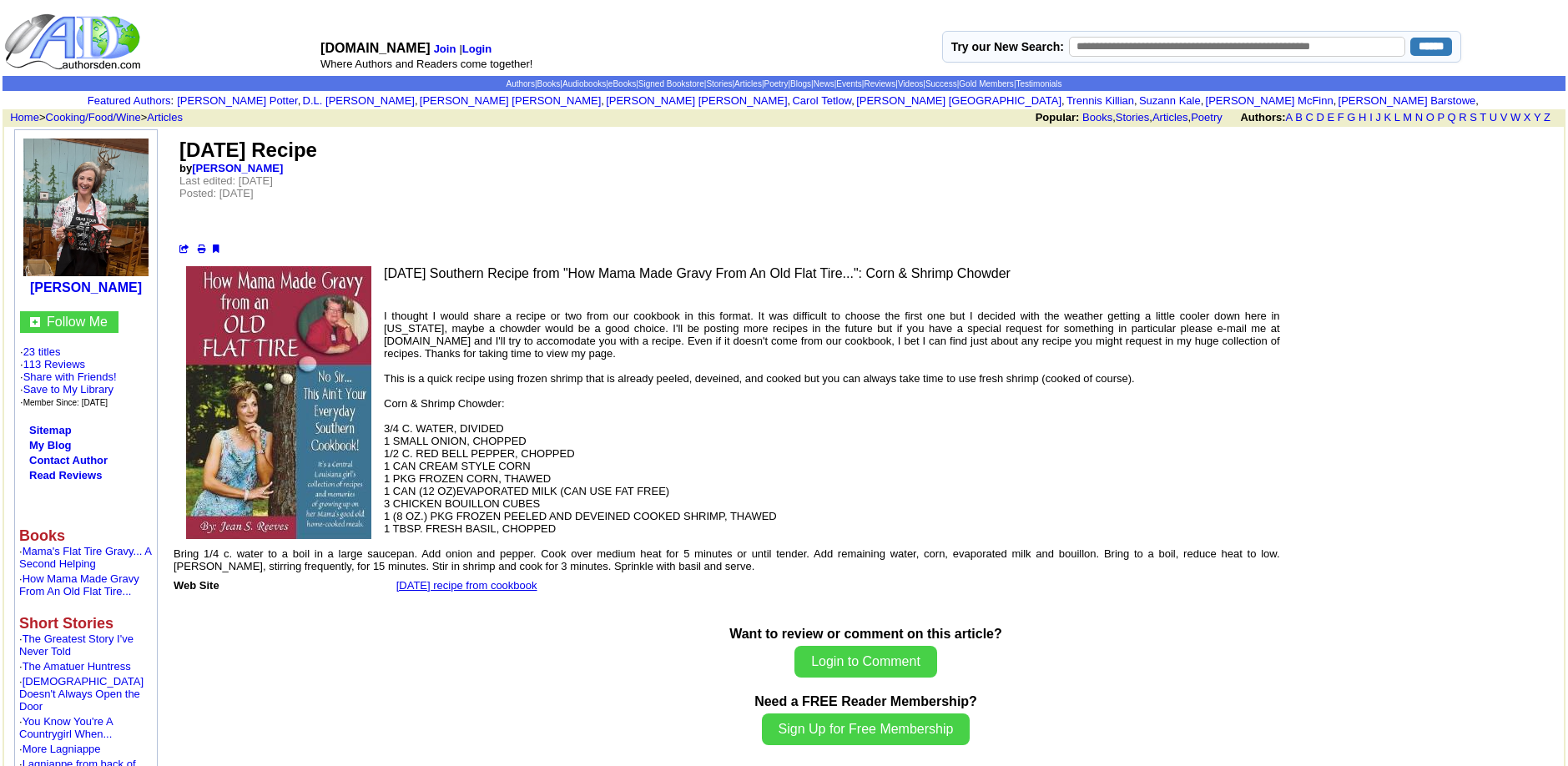
click at [100, 318] on font "Follow Me" at bounding box center [77, 321] width 60 height 14
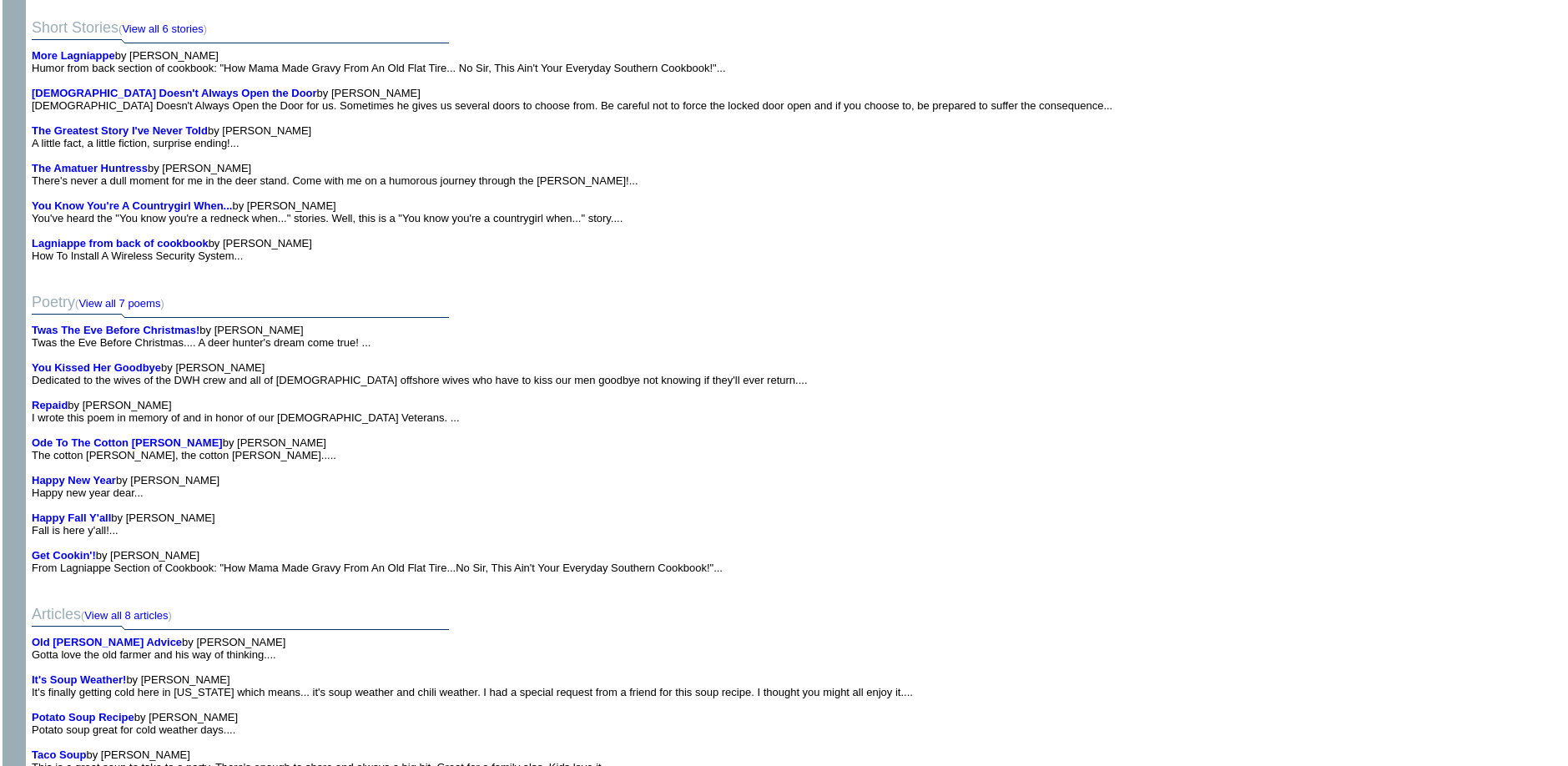
scroll to position [1249, 0]
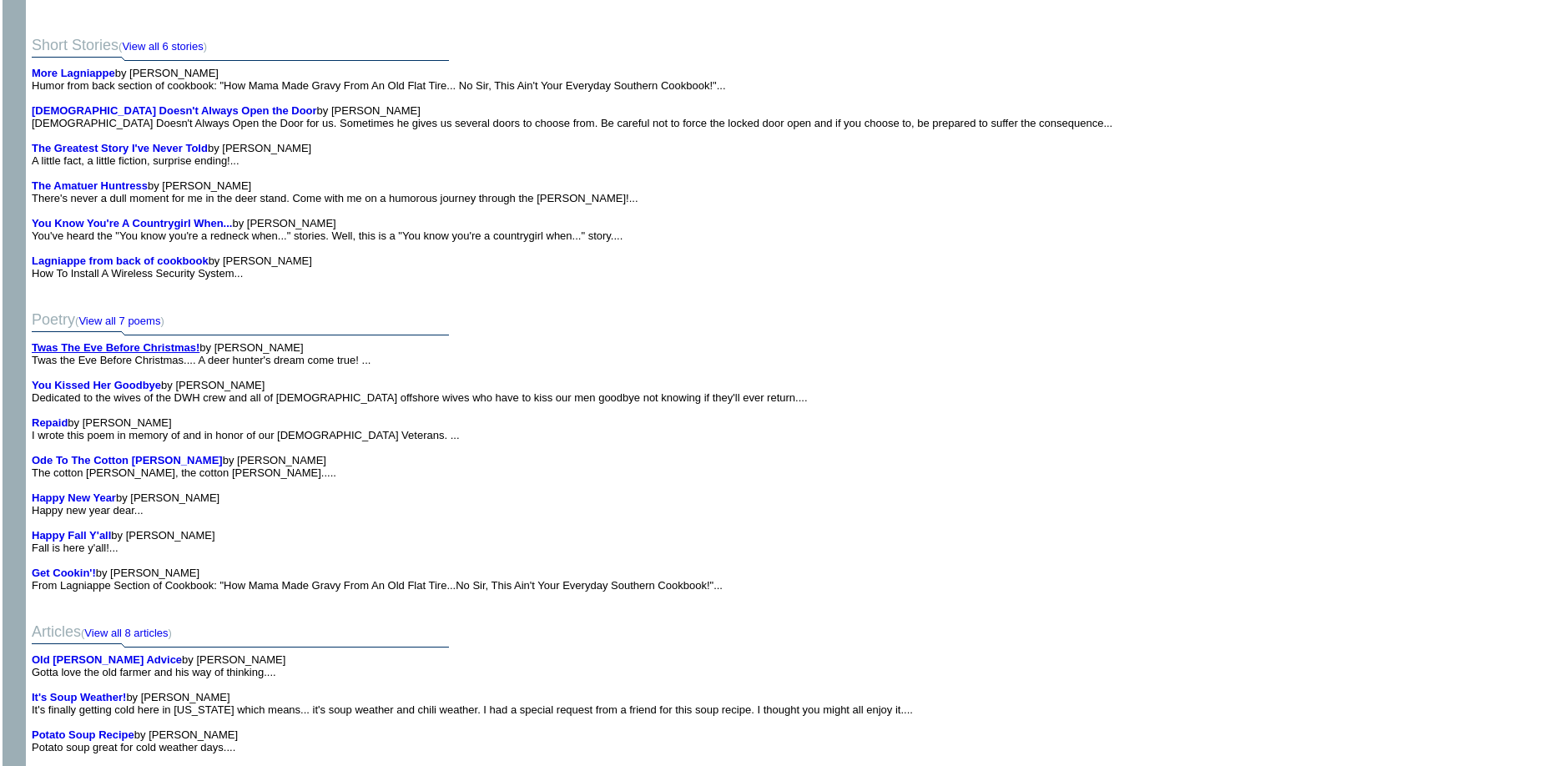
click at [133, 348] on b "Twas The Eve Before Christmas!" at bounding box center [116, 347] width 168 height 12
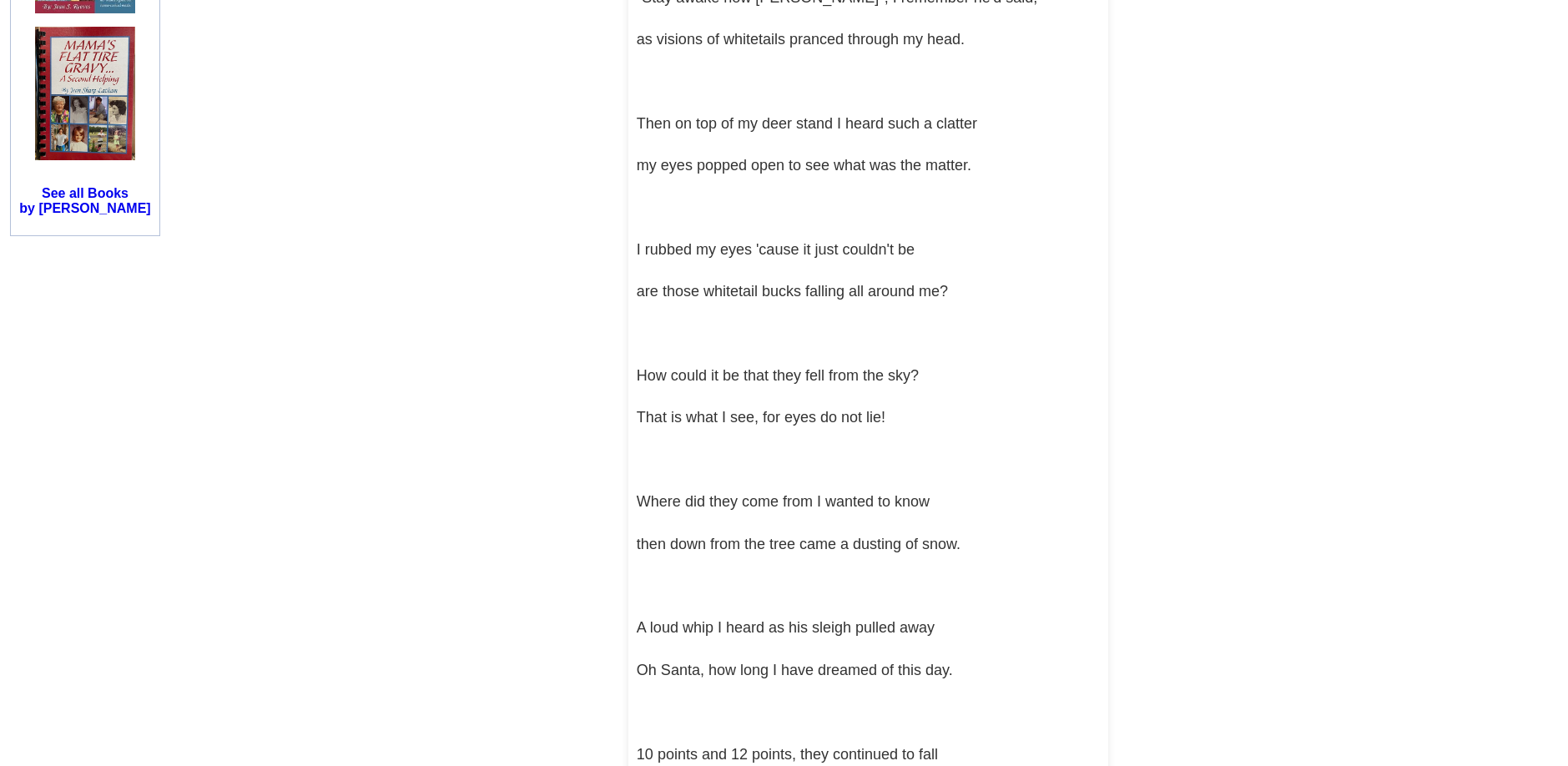
scroll to position [1305, 0]
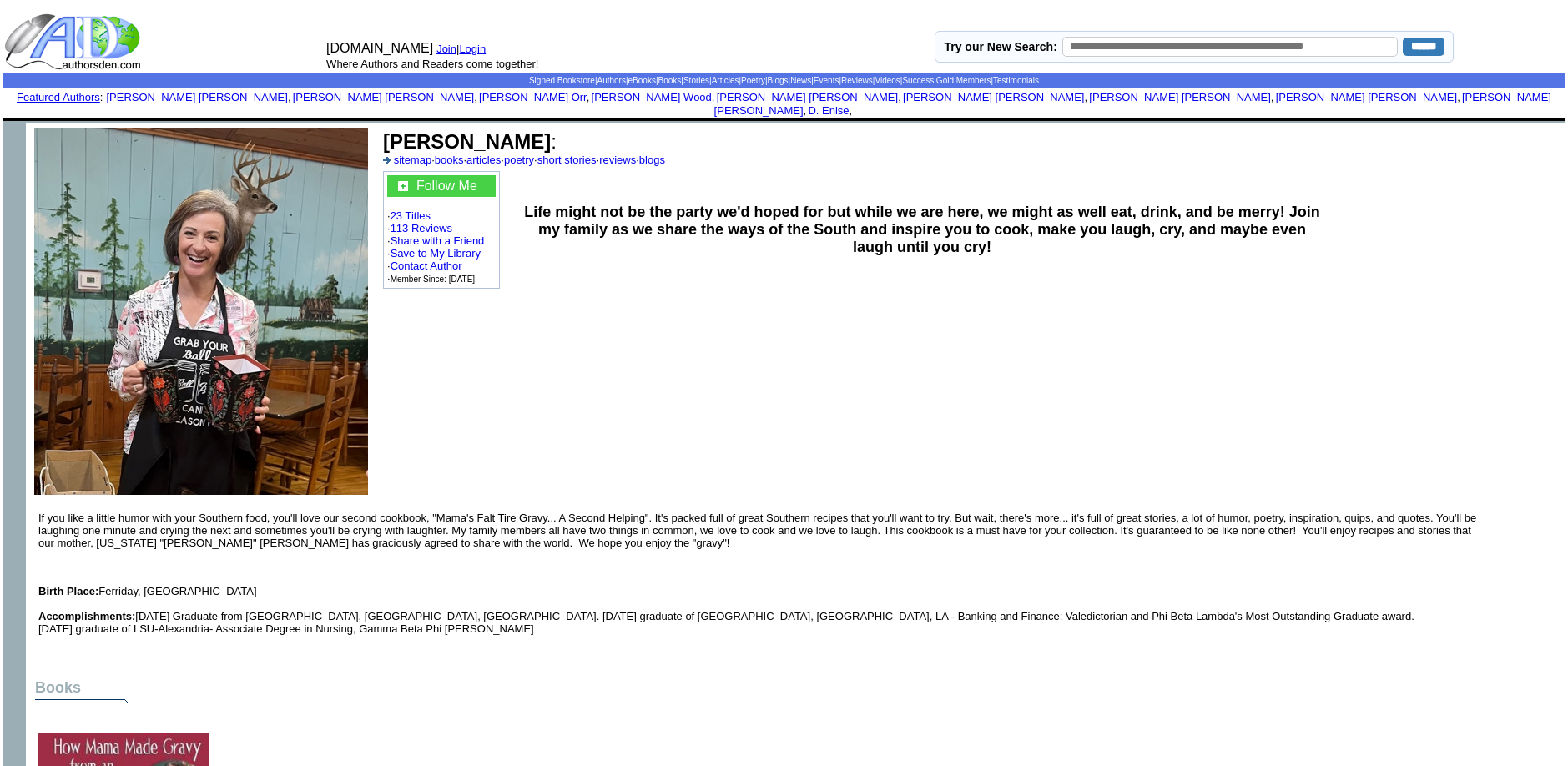
scroll to position [1249, 0]
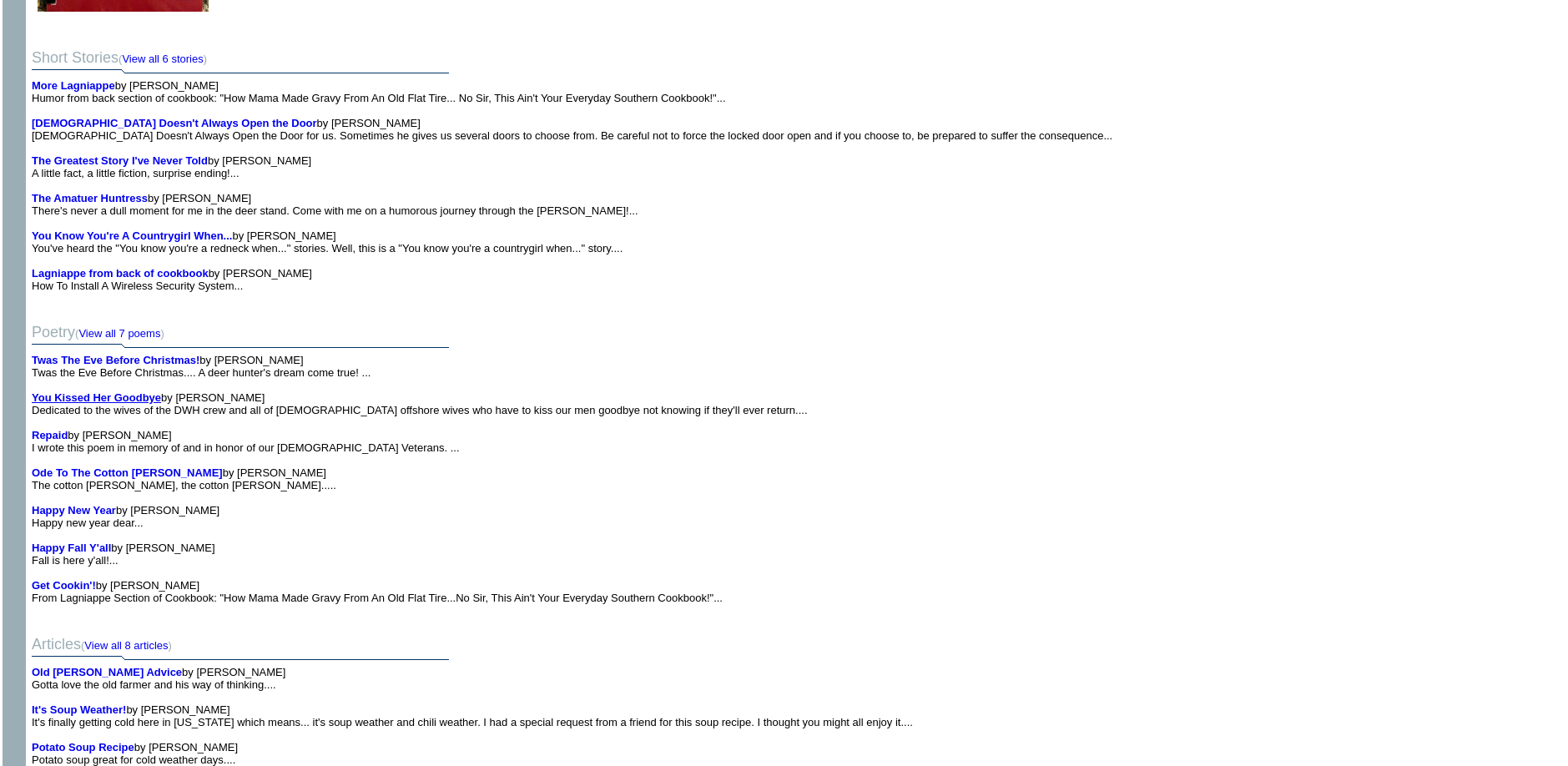
click at [97, 391] on b "You Kissed Her Goodbye" at bounding box center [96, 397] width 129 height 12
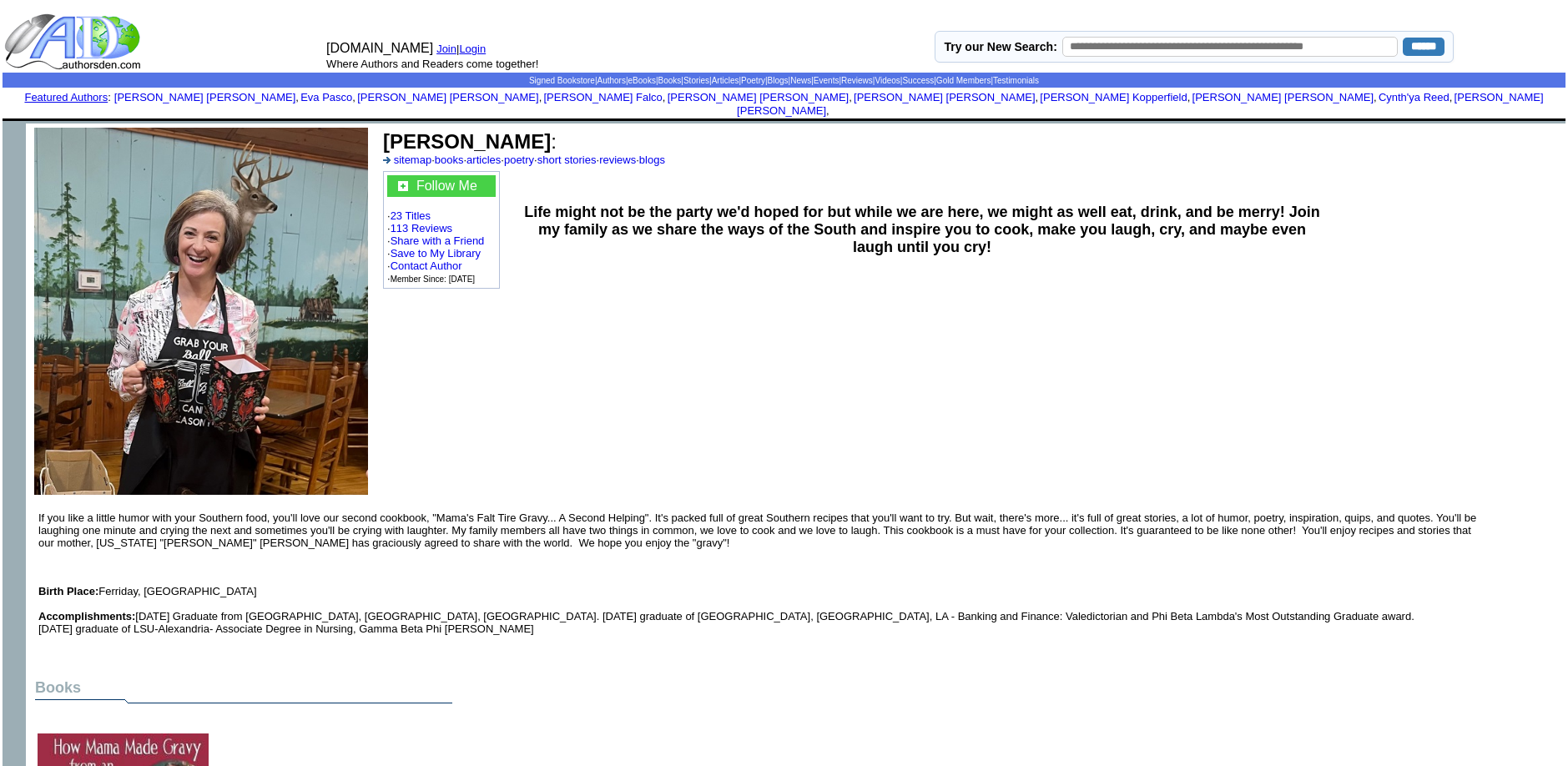
scroll to position [1249, 0]
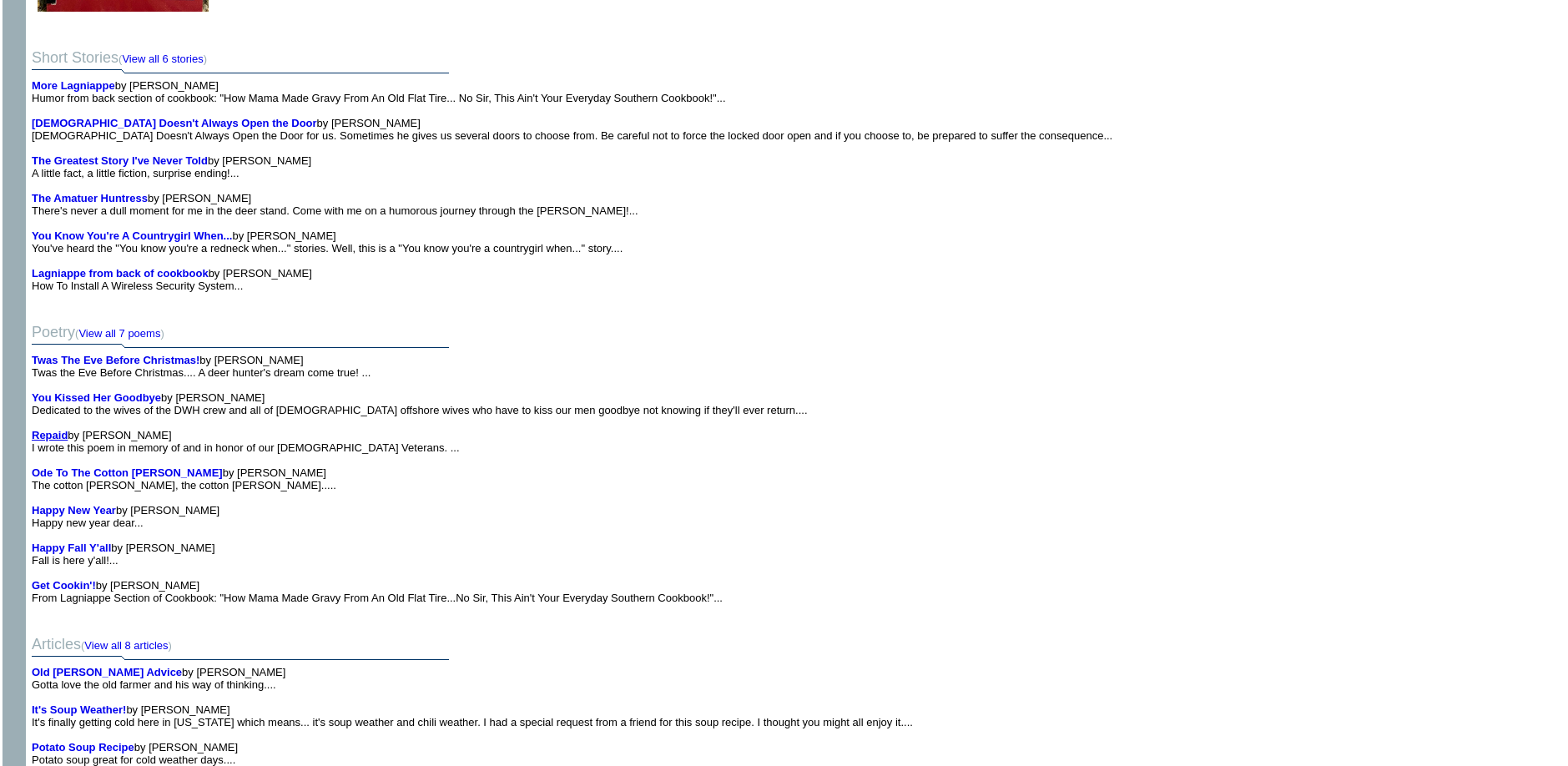
click at [54, 429] on b "Repaid" at bounding box center [50, 434] width 36 height 12
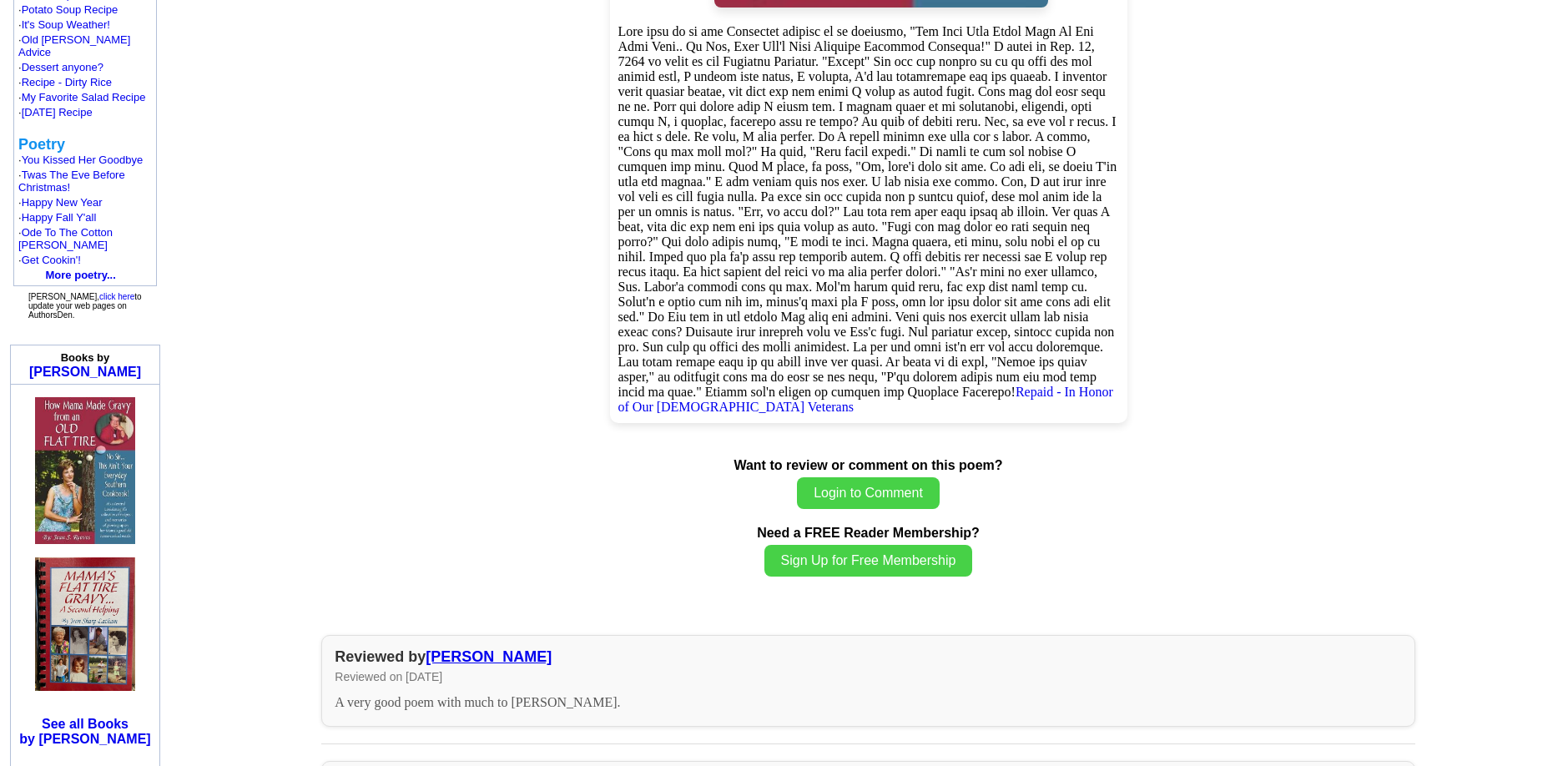
scroll to position [835, 0]
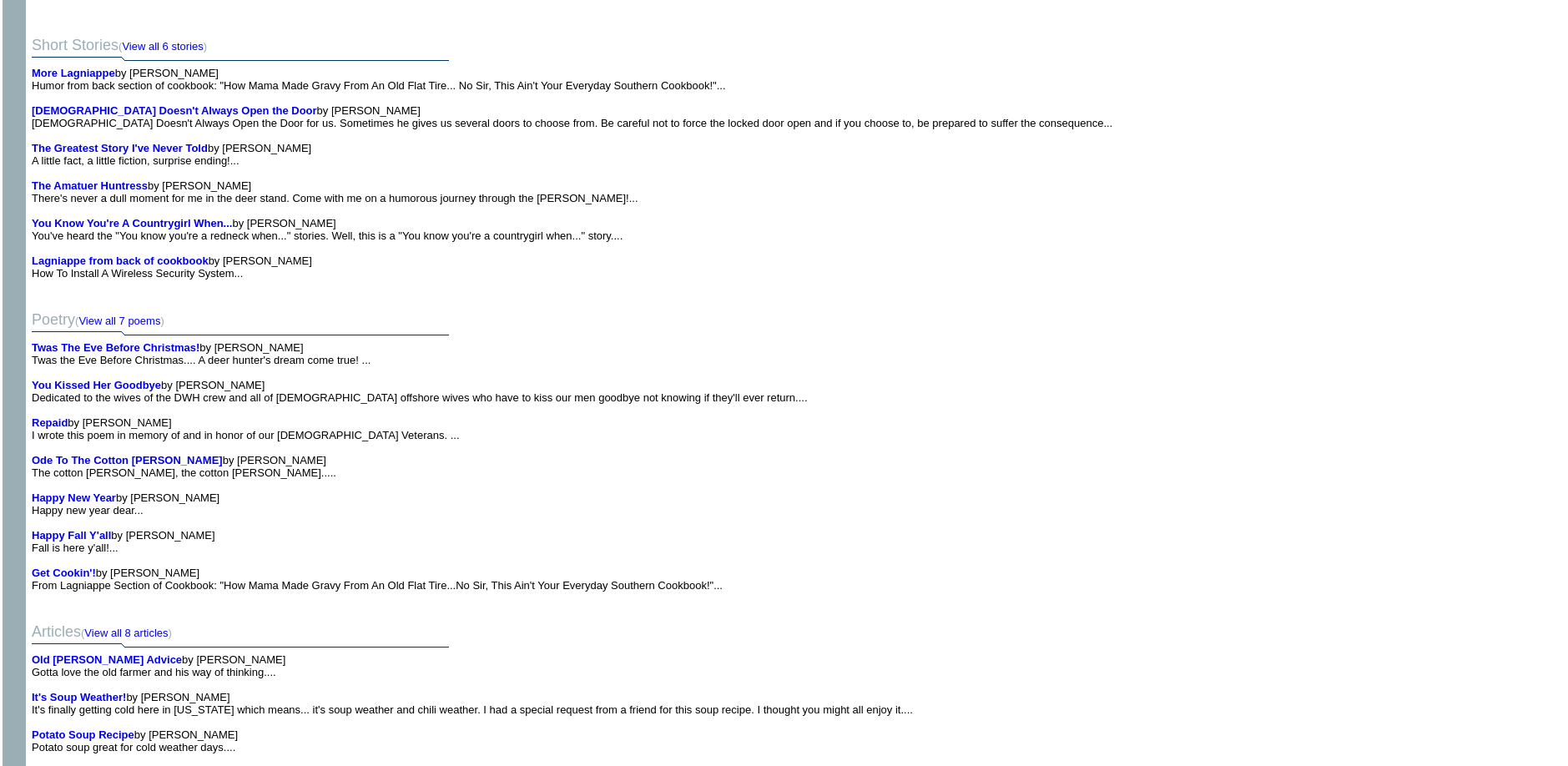
scroll to position [1249, 0]
click at [68, 457] on b "Ode To The Cotton [PERSON_NAME]" at bounding box center [128, 460] width 191 height 12
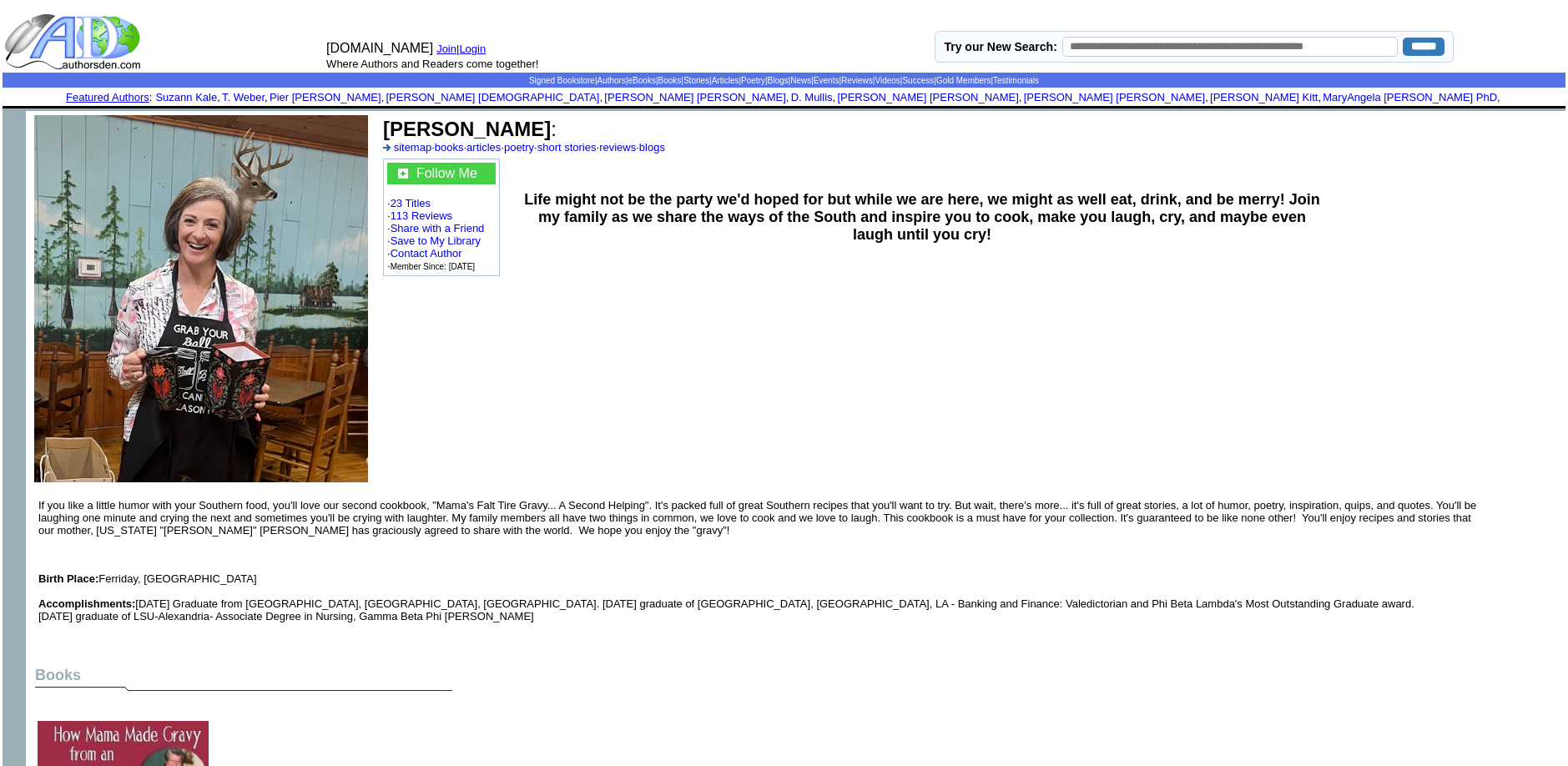
scroll to position [1249, 0]
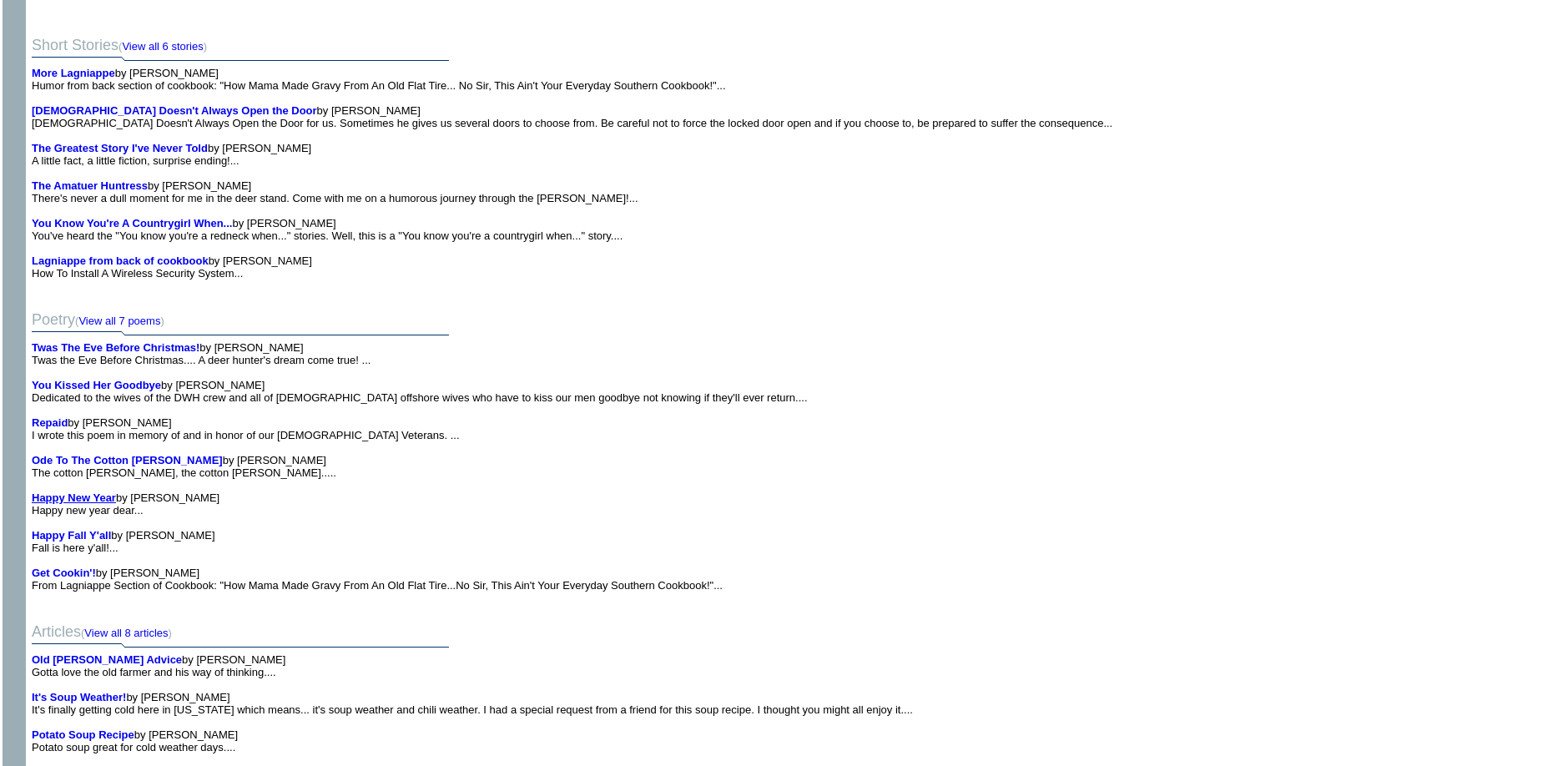
click at [58, 500] on b "Happy New Year" at bounding box center [74, 497] width 84 height 12
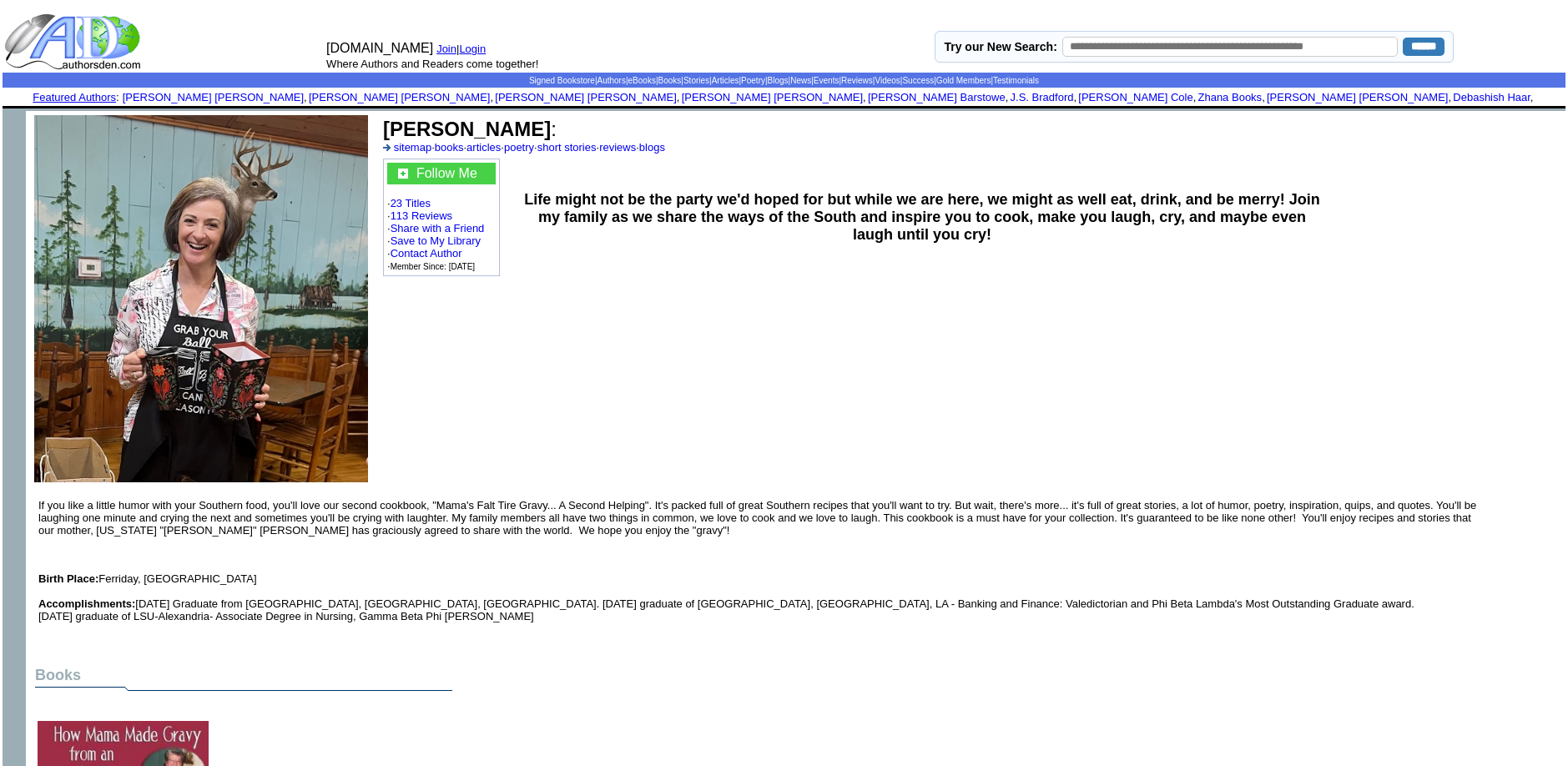
scroll to position [1249, 0]
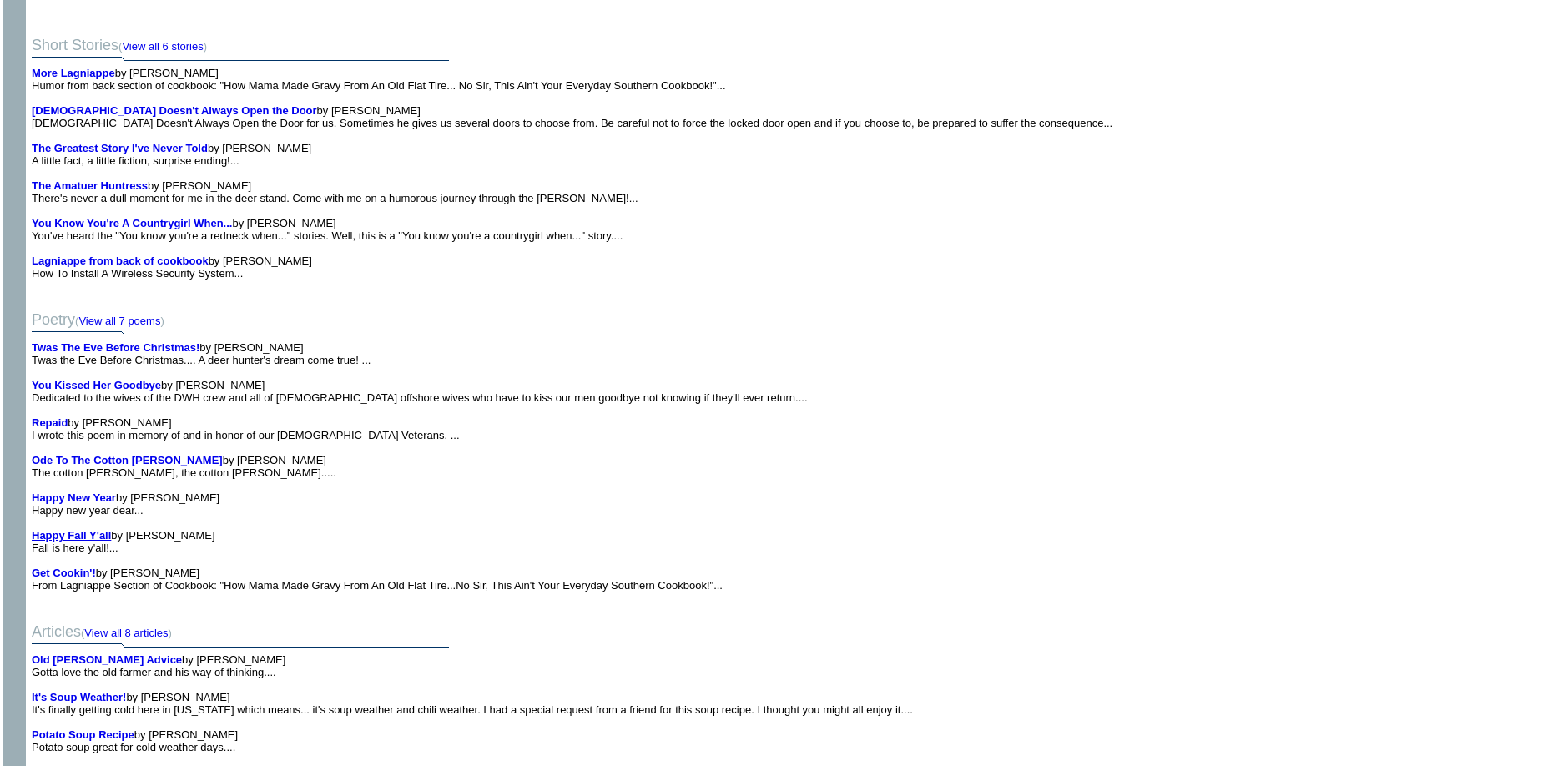
click at [57, 537] on b "Happy Fall Y'all" at bounding box center [72, 535] width 79 height 12
click at [54, 537] on b "Happy Fall Y'all" at bounding box center [72, 535] width 79 height 12
click at [59, 573] on b "Get Cookin'!" at bounding box center [64, 572] width 64 height 12
